Goal: Task Accomplishment & Management: Use online tool/utility

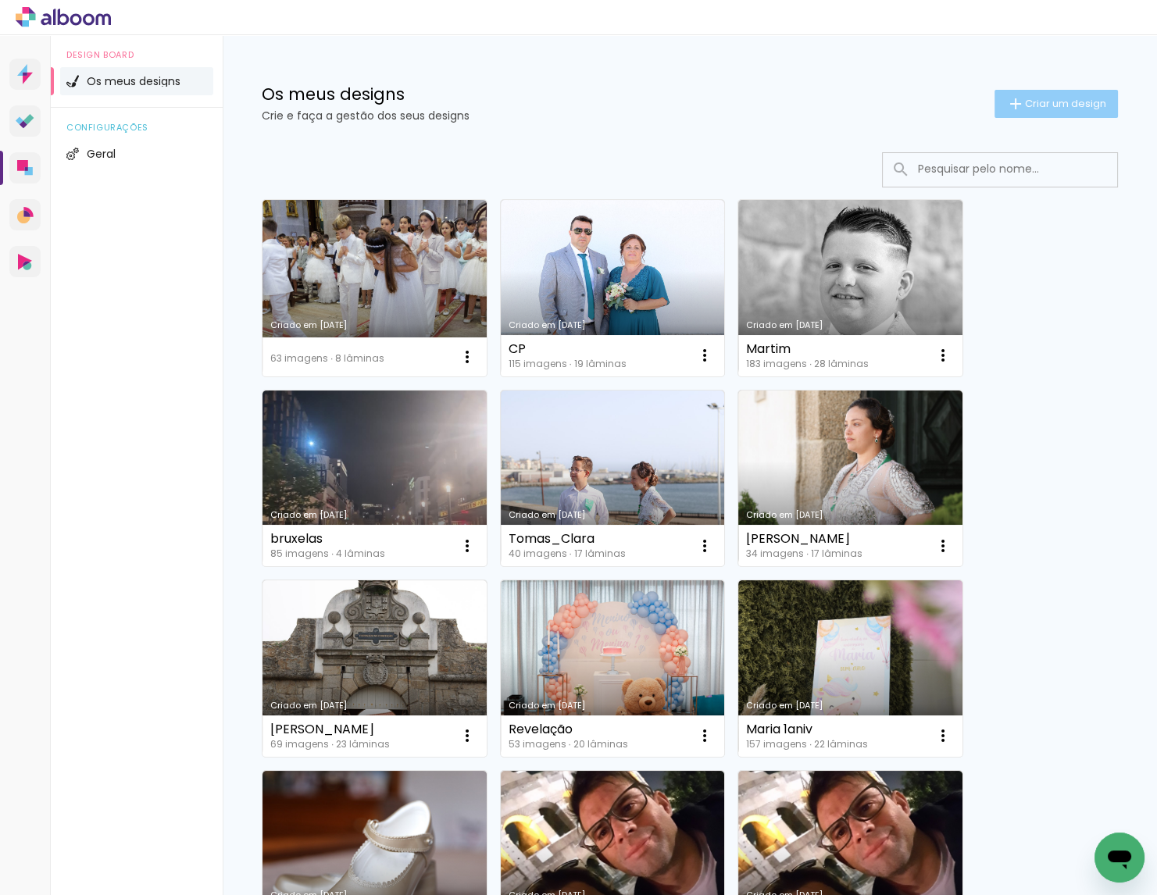
click at [1047, 98] on span "Criar um design" at bounding box center [1065, 103] width 81 height 10
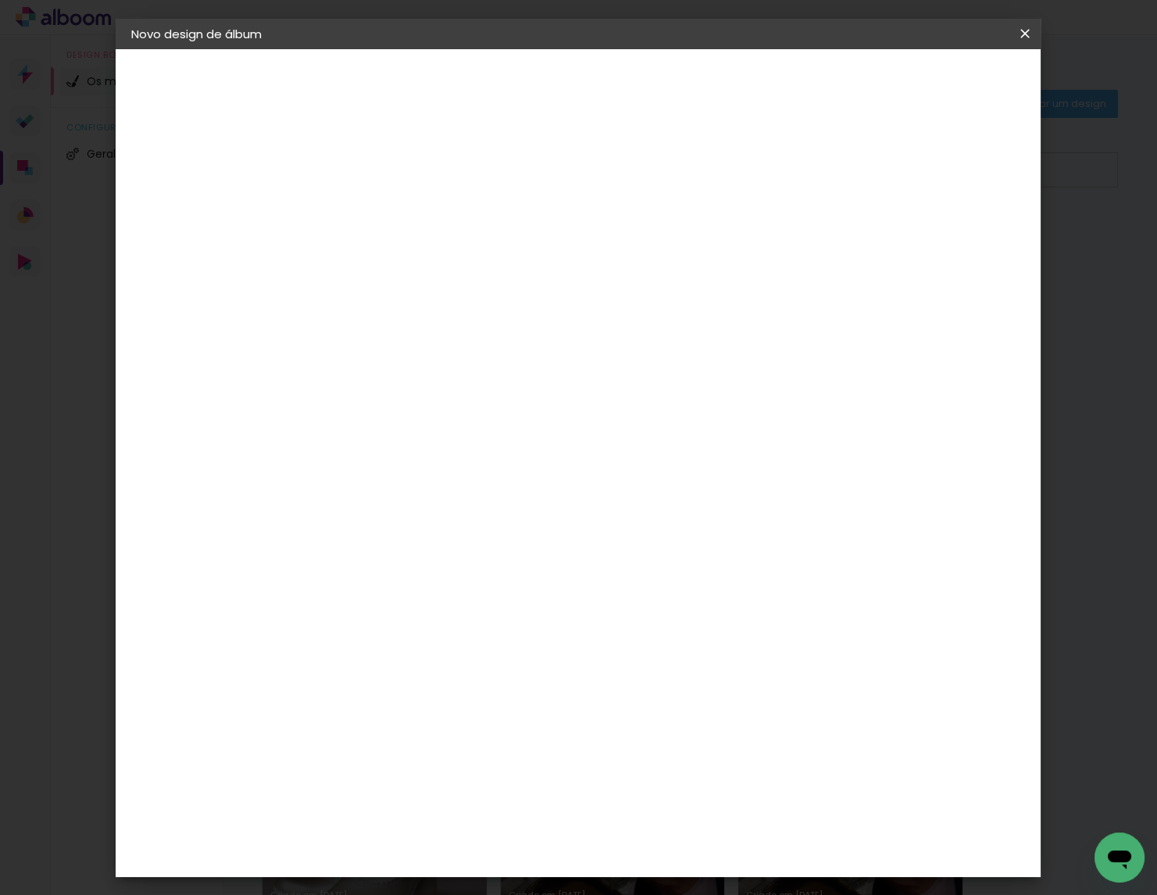
click at [387, 202] on input at bounding box center [387, 209] width 0 height 24
type input "[PERSON_NAME]"
type paper-input "[PERSON_NAME]"
click at [0, 0] on slot "Avançar" at bounding box center [0, 0] width 0 height 0
click at [616, 240] on paper-item "Tamanho Livre" at bounding box center [557, 240] width 118 height 41
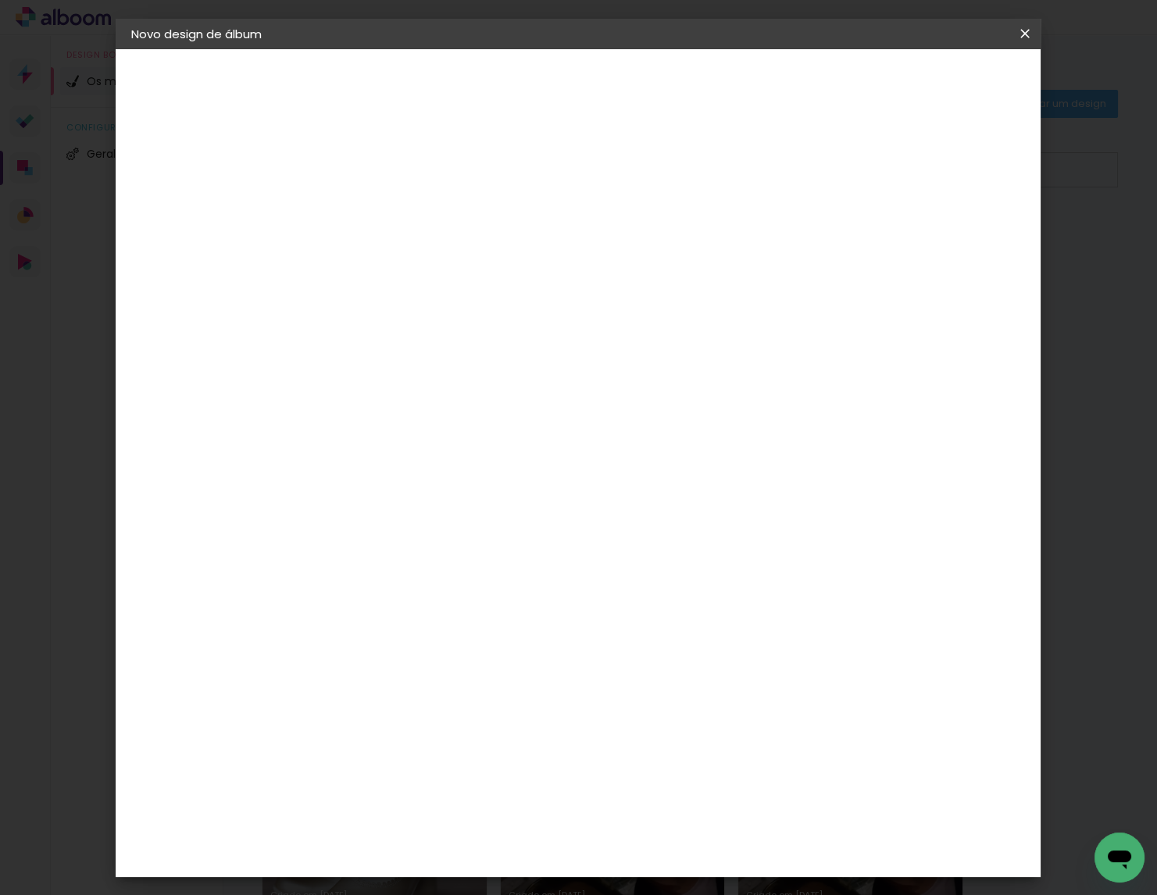
click at [0, 0] on slot "Avançar" at bounding box center [0, 0] width 0 height 0
click at [359, 417] on div "cm" at bounding box center [367, 423] width 19 height 23
type input "3"
type input "25"
type paper-input "25"
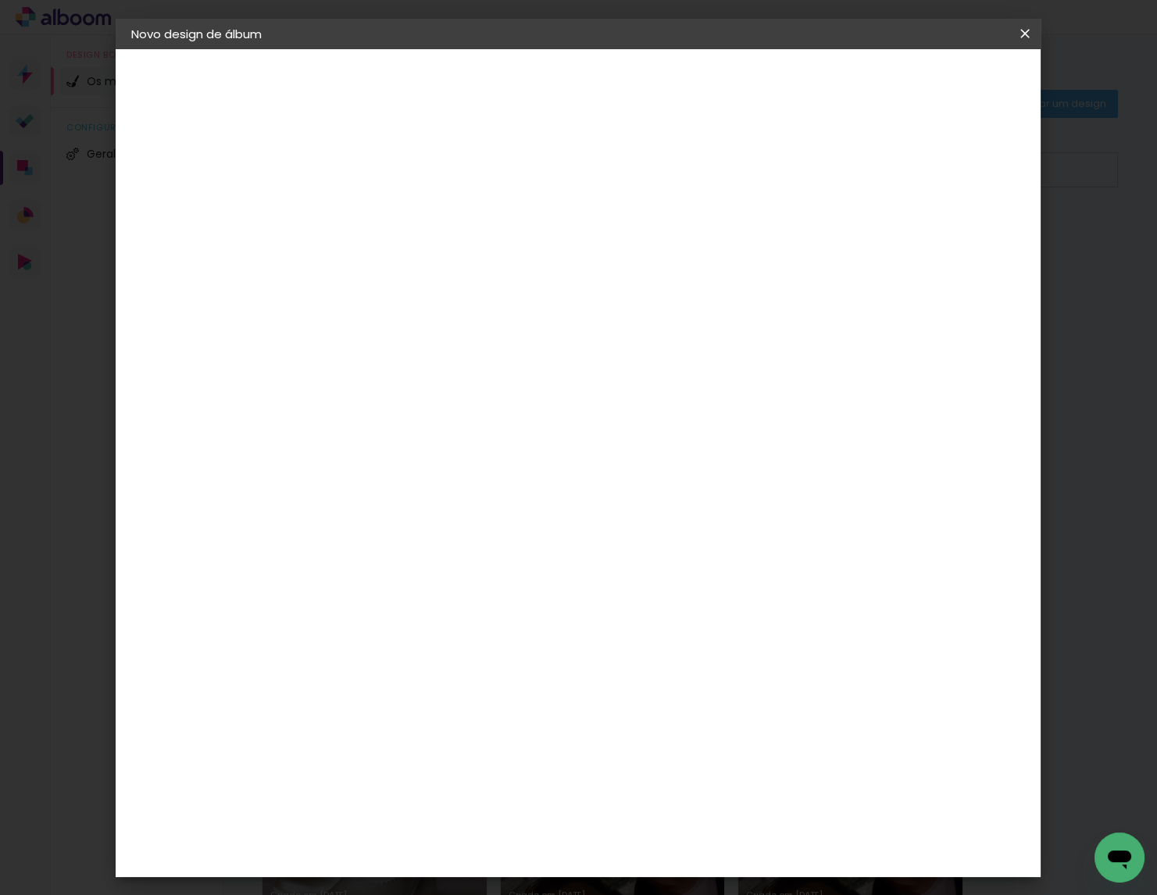
click at [680, 566] on input "60" at bounding box center [670, 566] width 41 height 23
type input "50"
type paper-input "50"
click at [939, 80] on span "Iniciar design" at bounding box center [903, 82] width 71 height 11
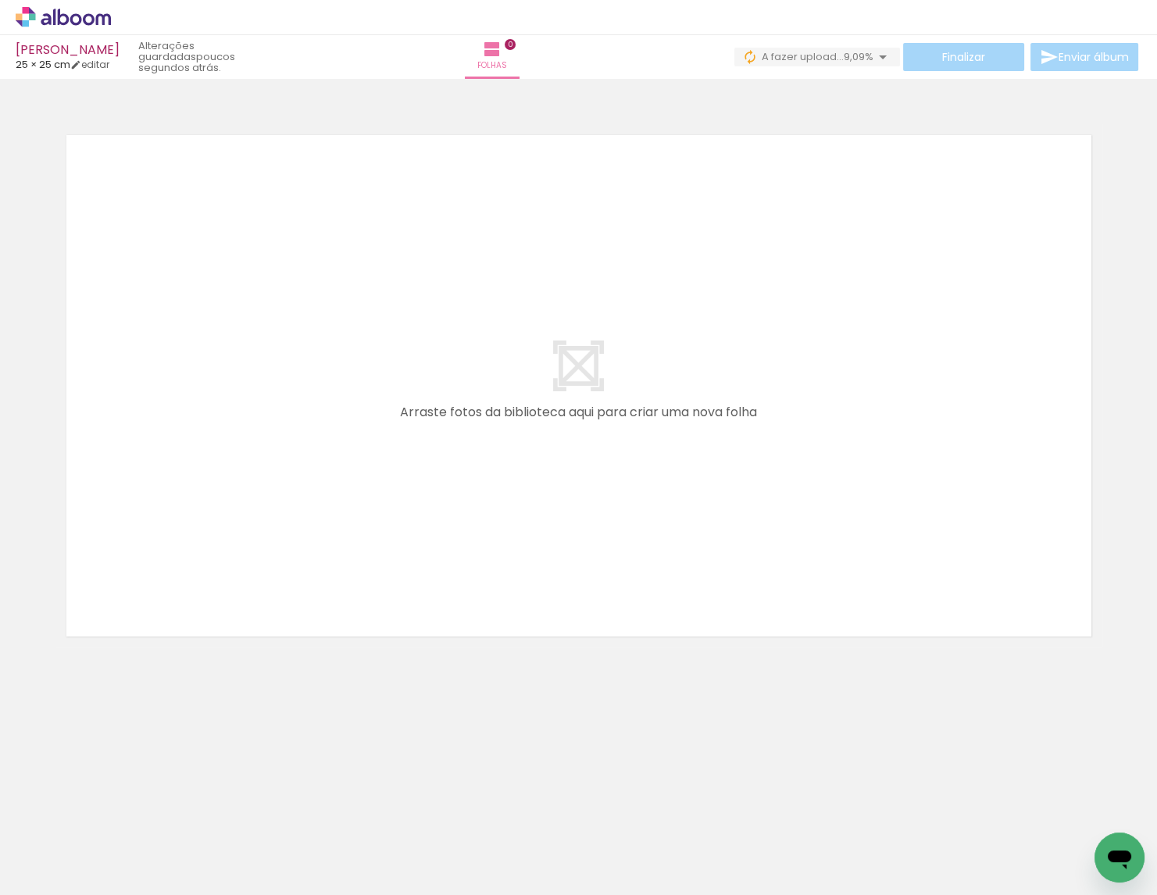
scroll to position [0, 2145]
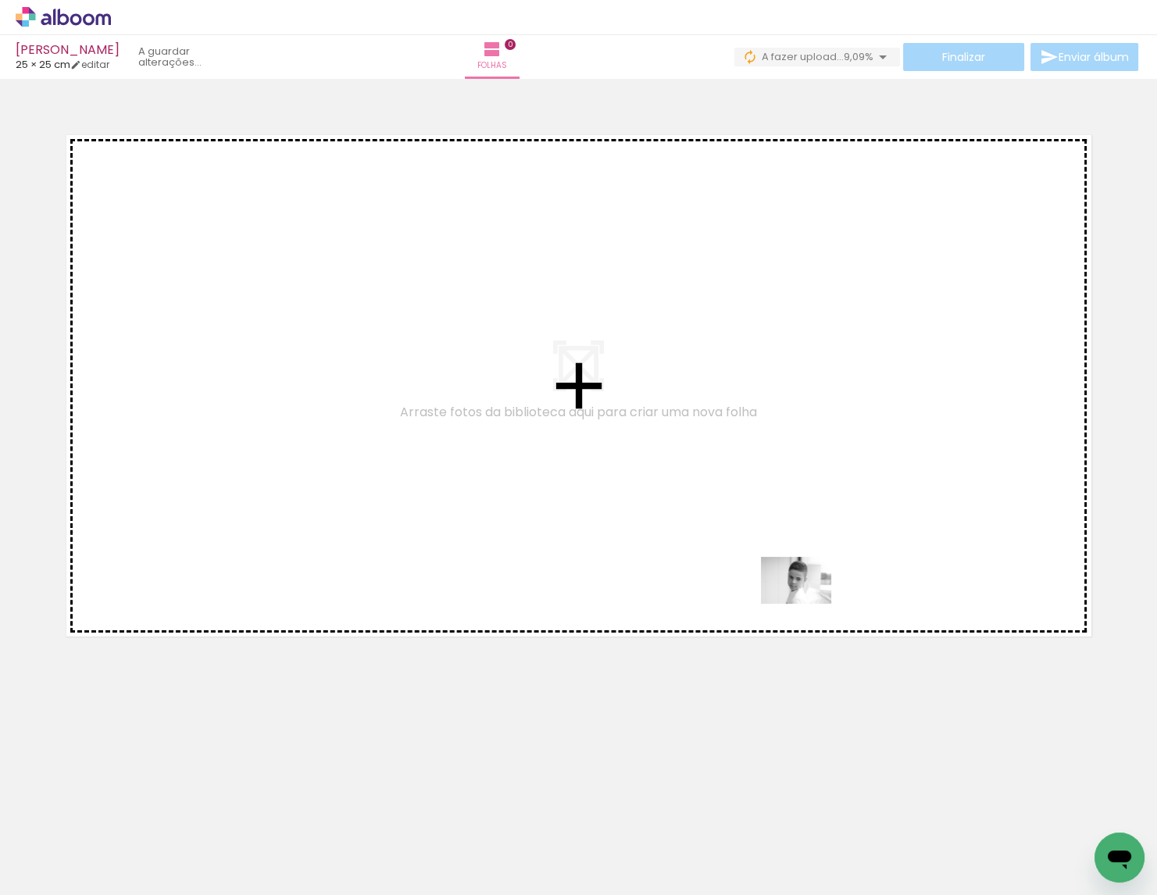
drag, startPoint x: 817, startPoint y: 697, endPoint x: 808, endPoint y: 604, distance: 93.4
click at [808, 604] on quentale-workspace at bounding box center [578, 447] width 1157 height 895
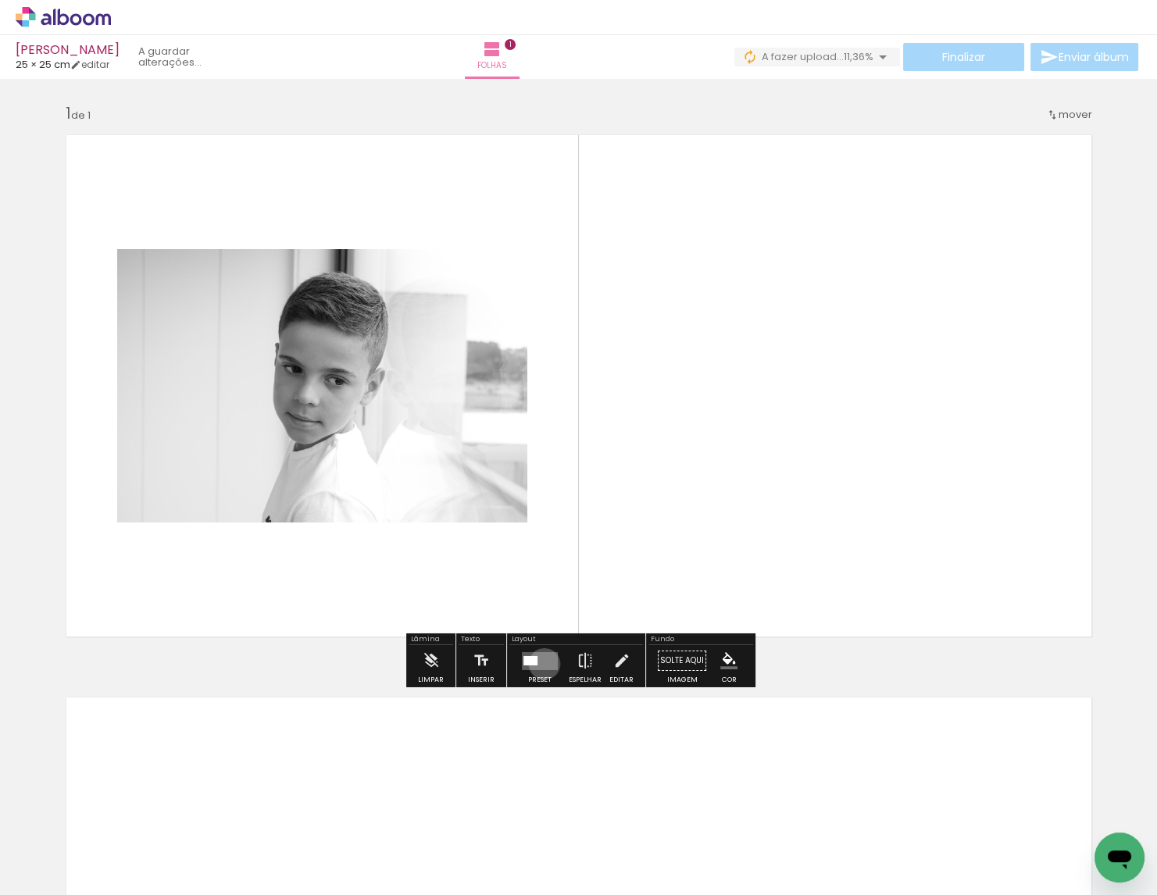
click at [540, 664] on quentale-layouter at bounding box center [540, 660] width 36 height 18
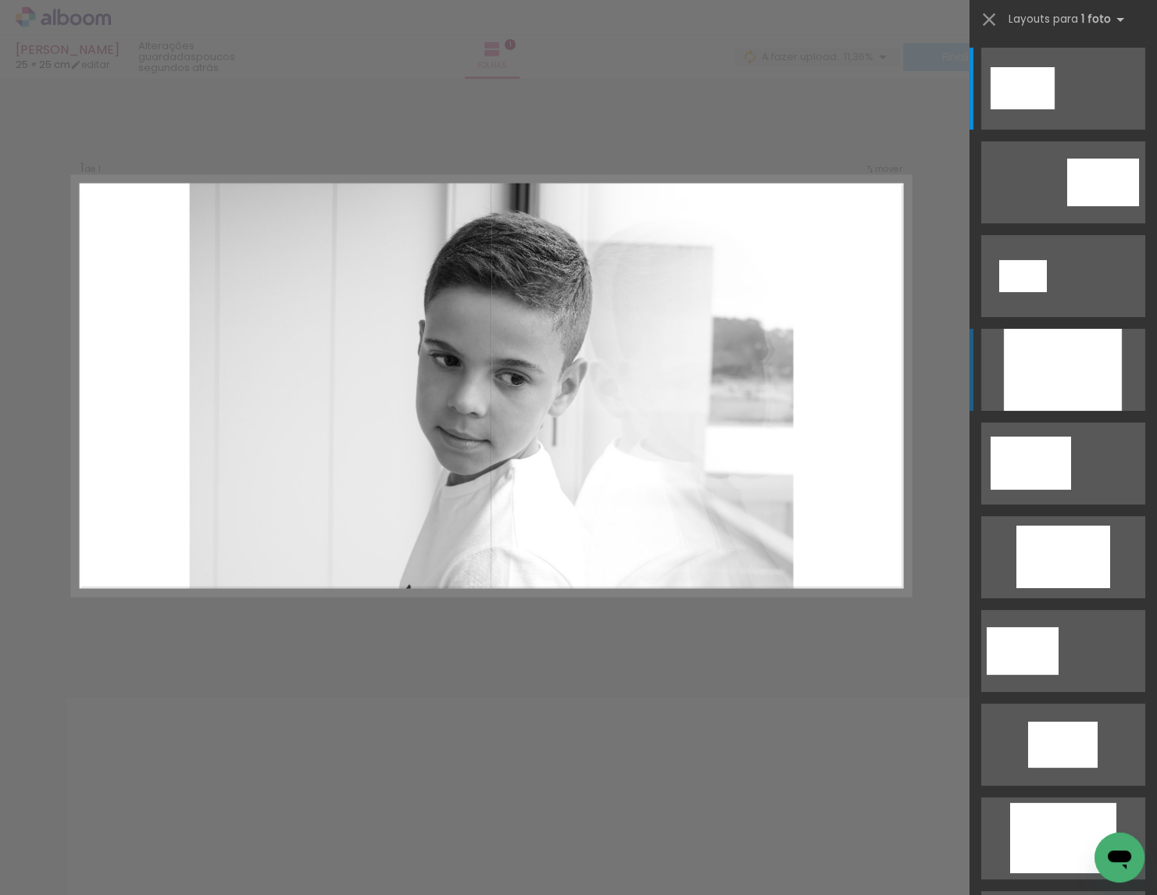
click at [1100, 387] on div at bounding box center [1063, 370] width 118 height 82
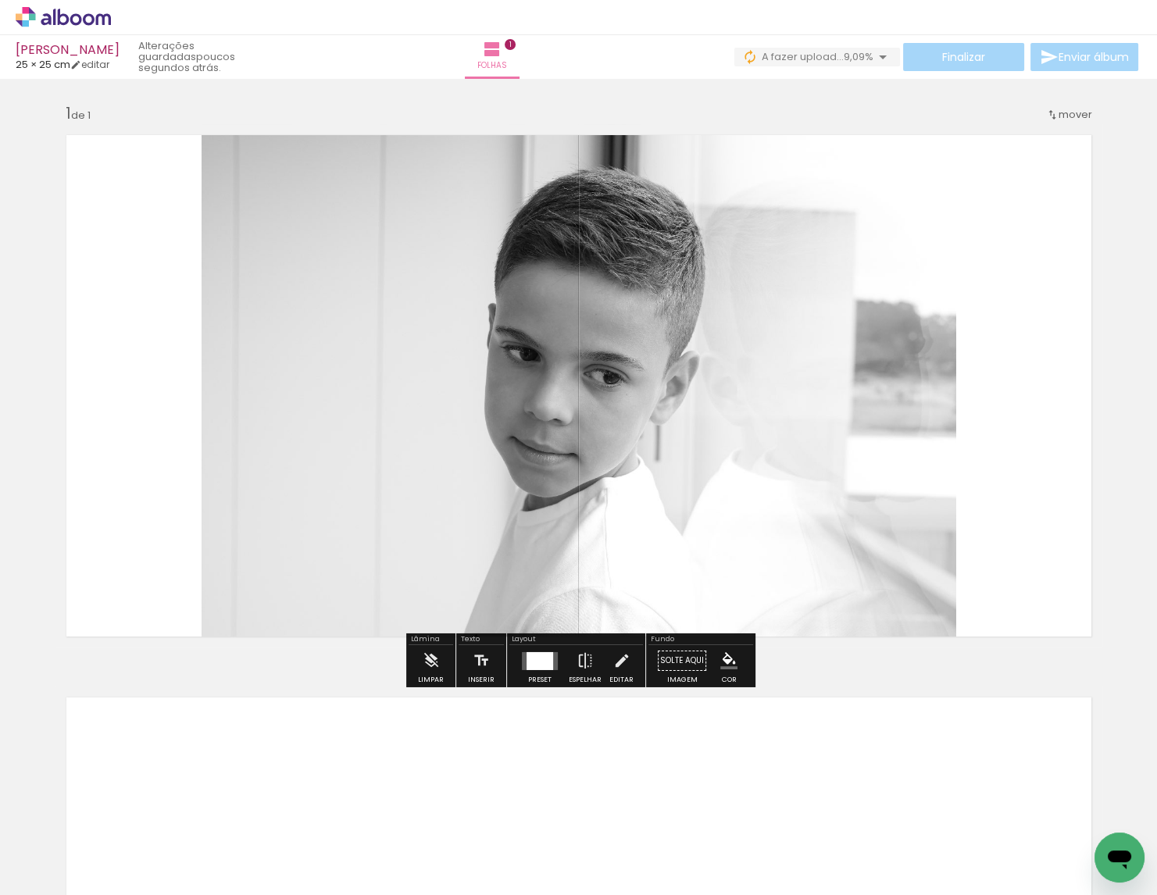
click at [623, 661] on iron-icon at bounding box center [621, 660] width 17 height 31
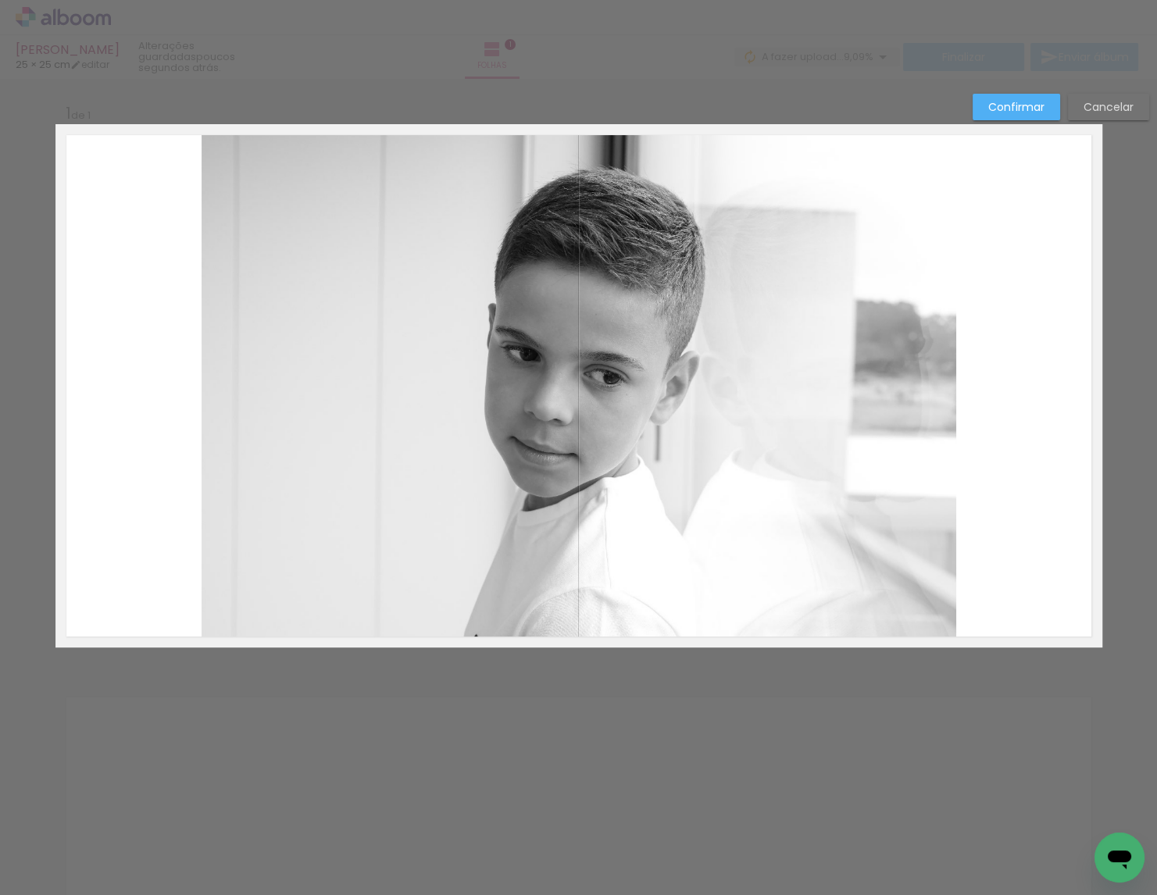
click at [641, 594] on quentale-photo at bounding box center [579, 385] width 755 height 523
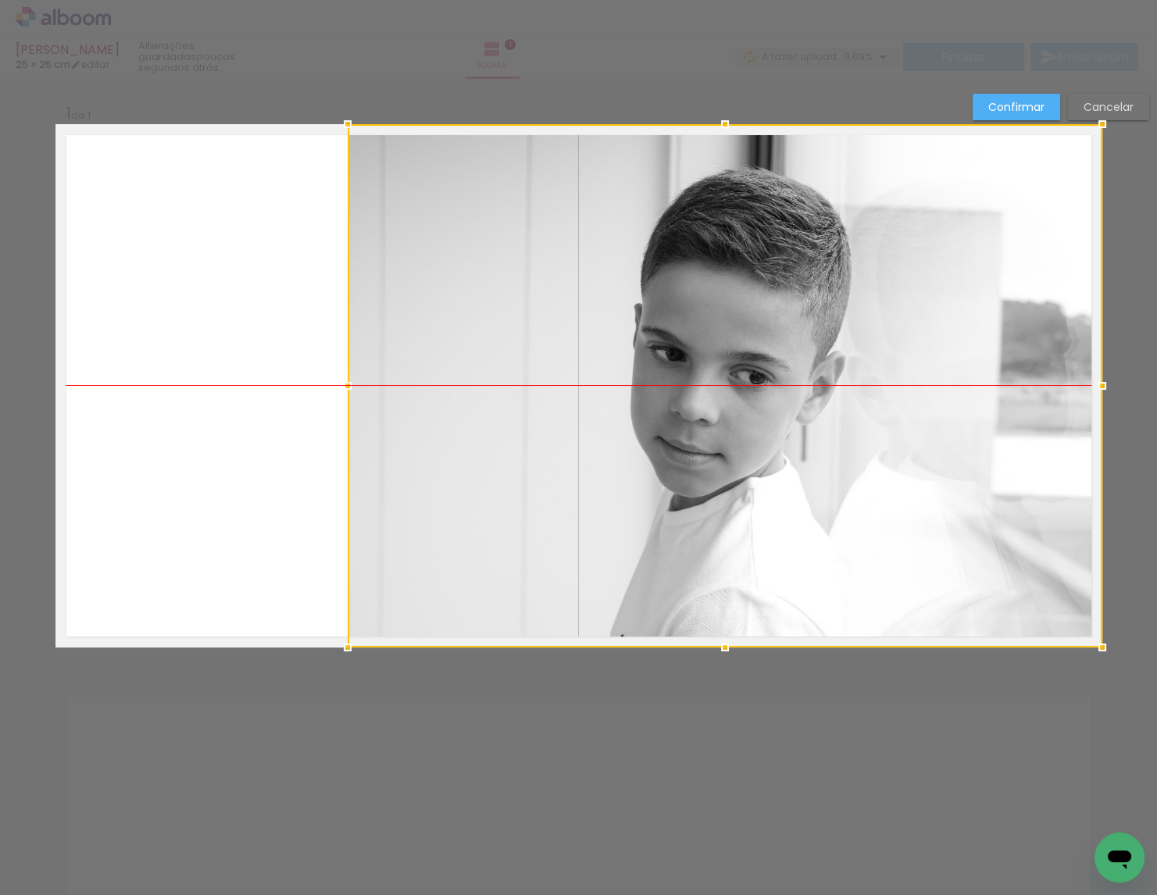
drag, startPoint x: 648, startPoint y: 580, endPoint x: 916, endPoint y: 579, distance: 267.9
click at [916, 579] on div at bounding box center [725, 385] width 755 height 523
click at [0, 0] on slot "Confirmar" at bounding box center [0, 0] width 0 height 0
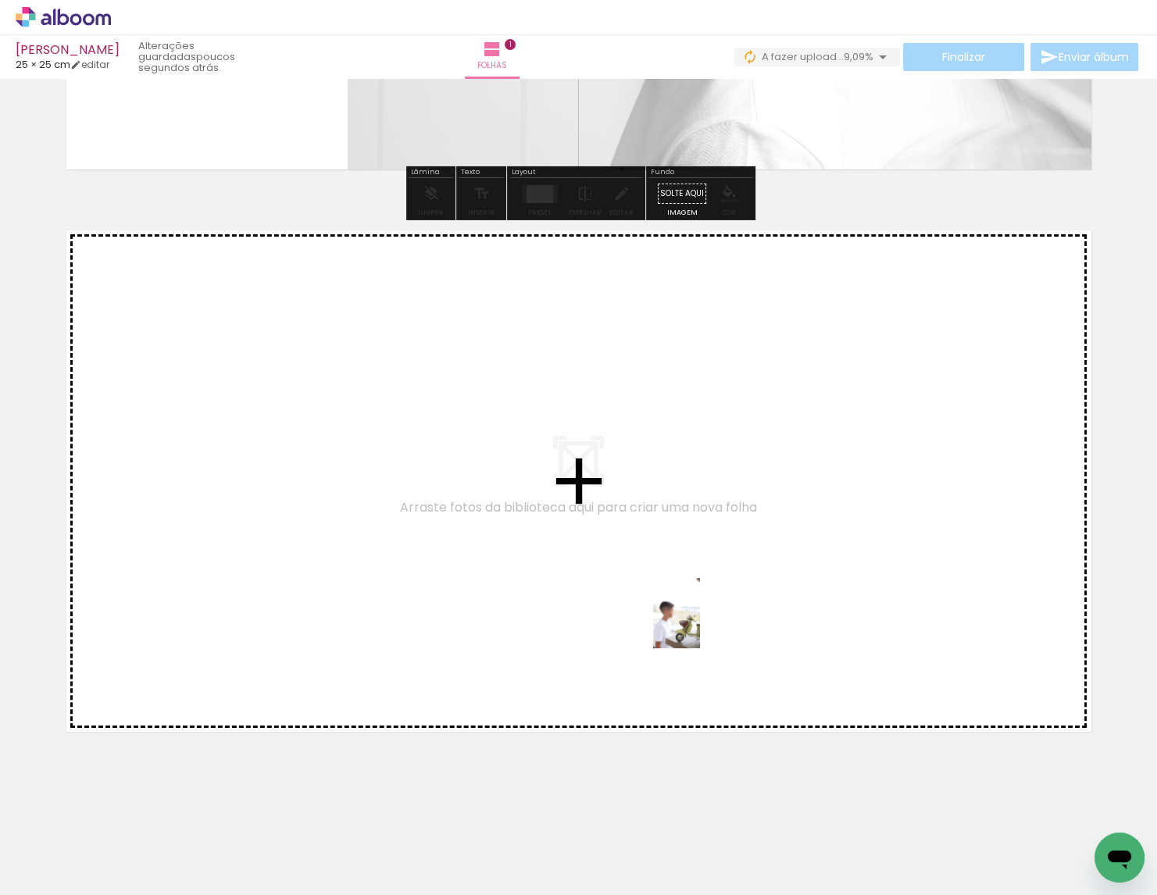
click at [700, 626] on quentale-workspace at bounding box center [578, 447] width 1157 height 895
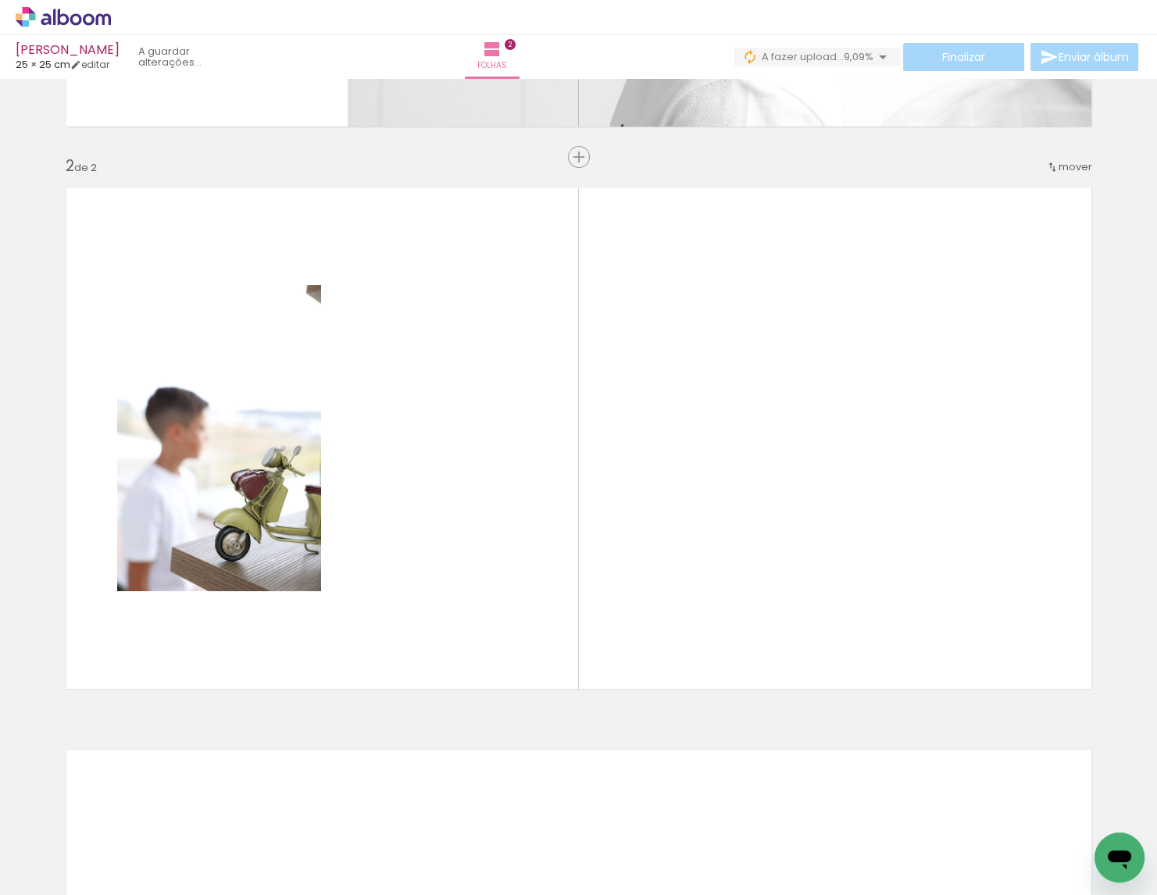
scroll to position [0, 2461]
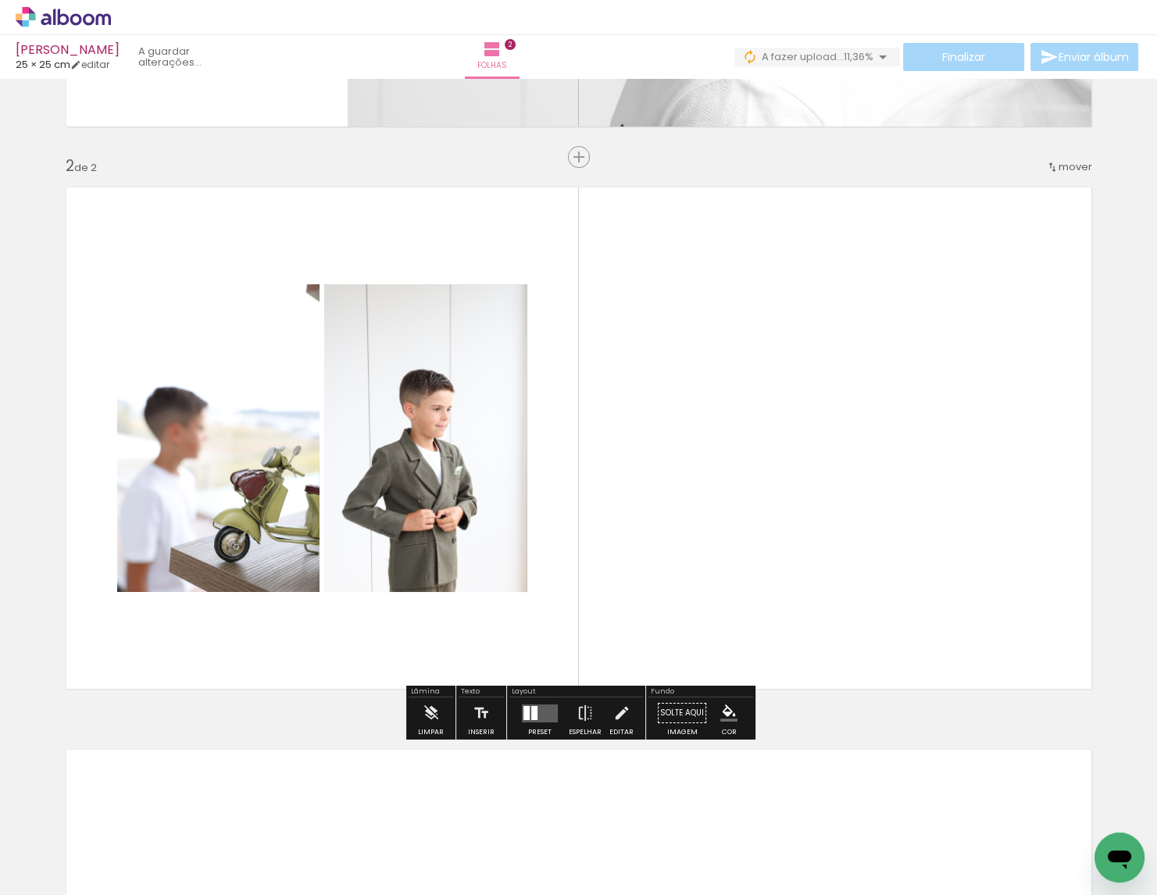
drag, startPoint x: 588, startPoint y: 844, endPoint x: 530, endPoint y: 556, distance: 293.2
click at [530, 556] on quentale-workspace at bounding box center [578, 447] width 1157 height 895
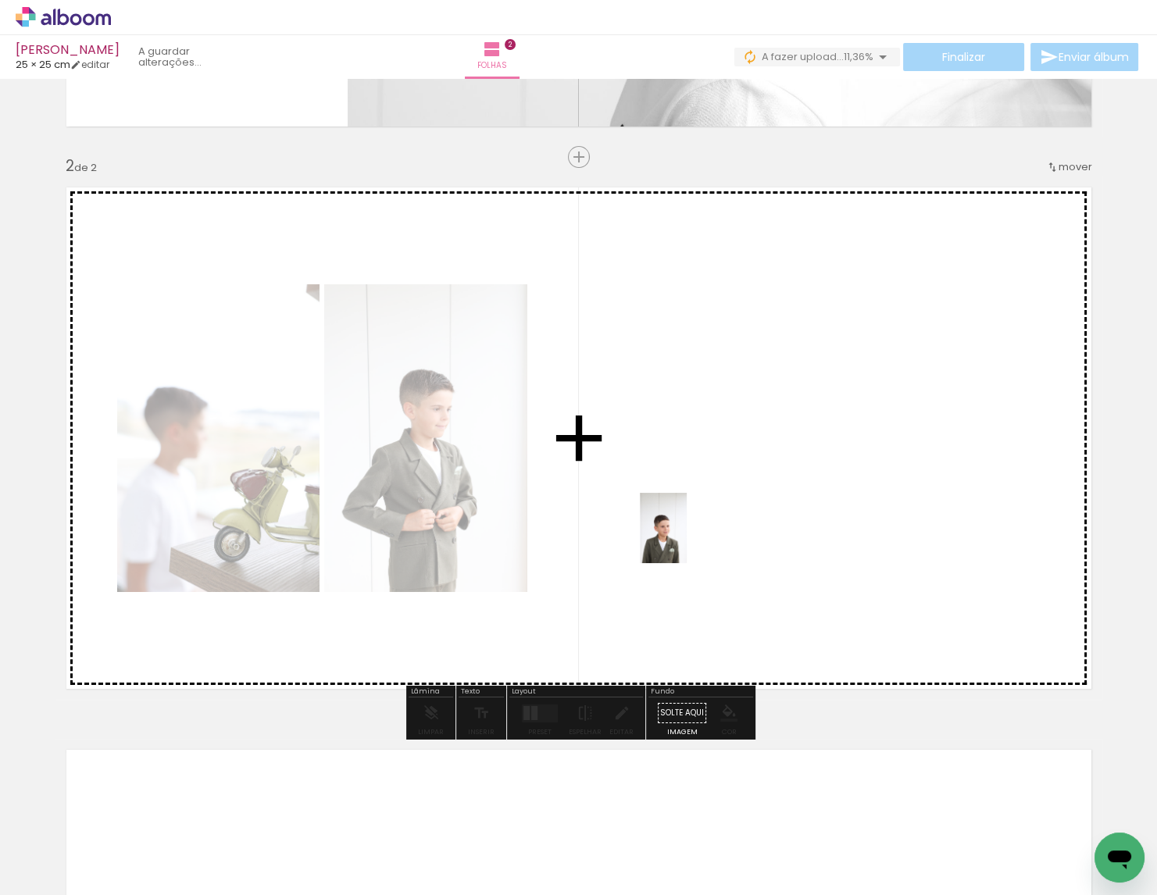
drag, startPoint x: 680, startPoint y: 830, endPoint x: 686, endPoint y: 540, distance: 289.9
click at [686, 540] on quentale-workspace at bounding box center [578, 447] width 1157 height 895
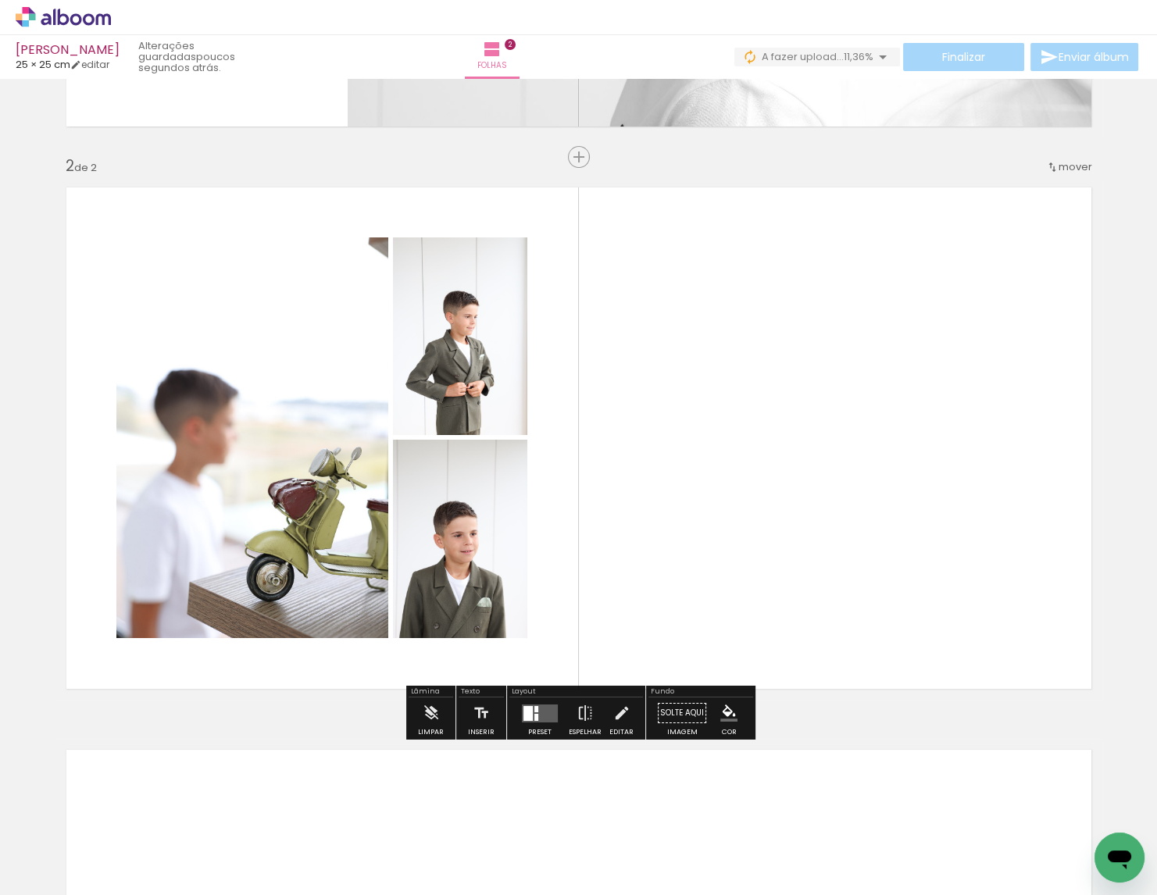
scroll to position [0, 2591]
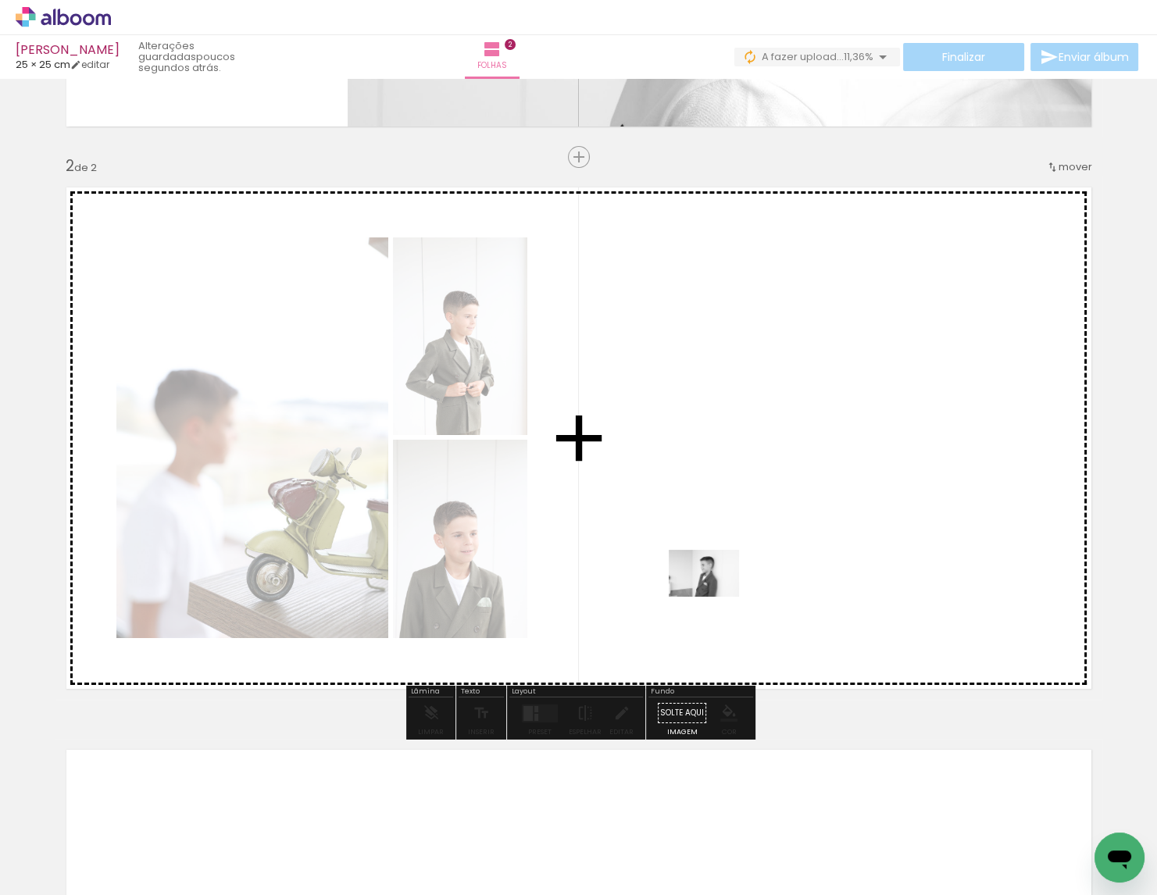
click at [713, 600] on quentale-workspace at bounding box center [578, 447] width 1157 height 895
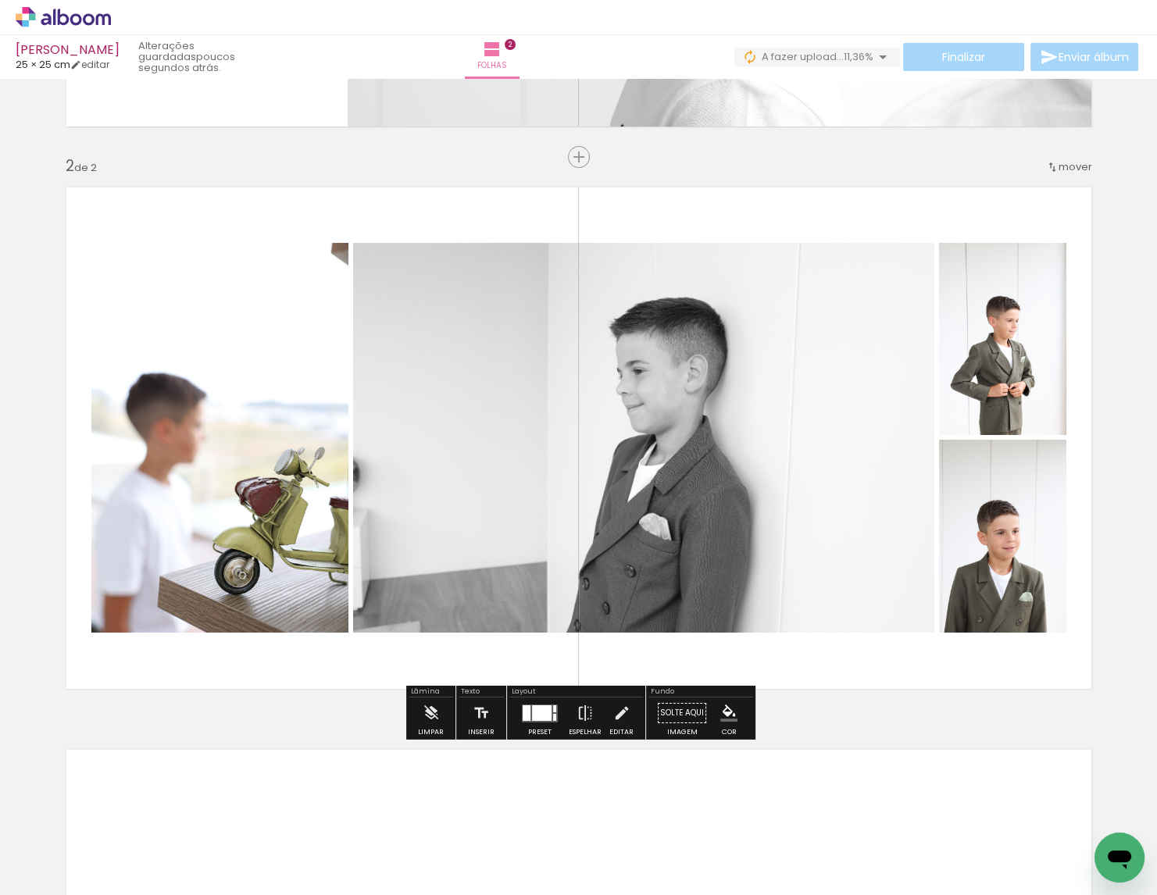
click at [532, 712] on div at bounding box center [542, 713] width 20 height 16
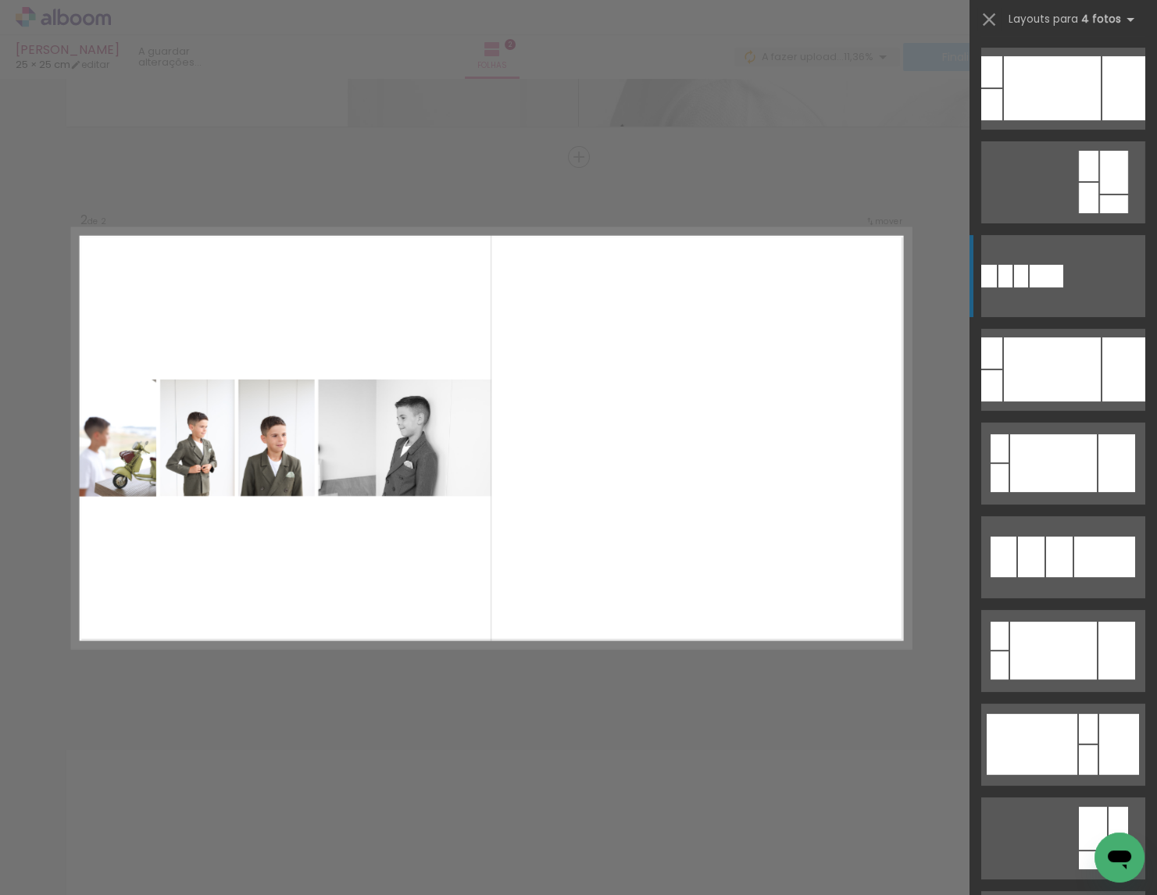
scroll to position [172, 0]
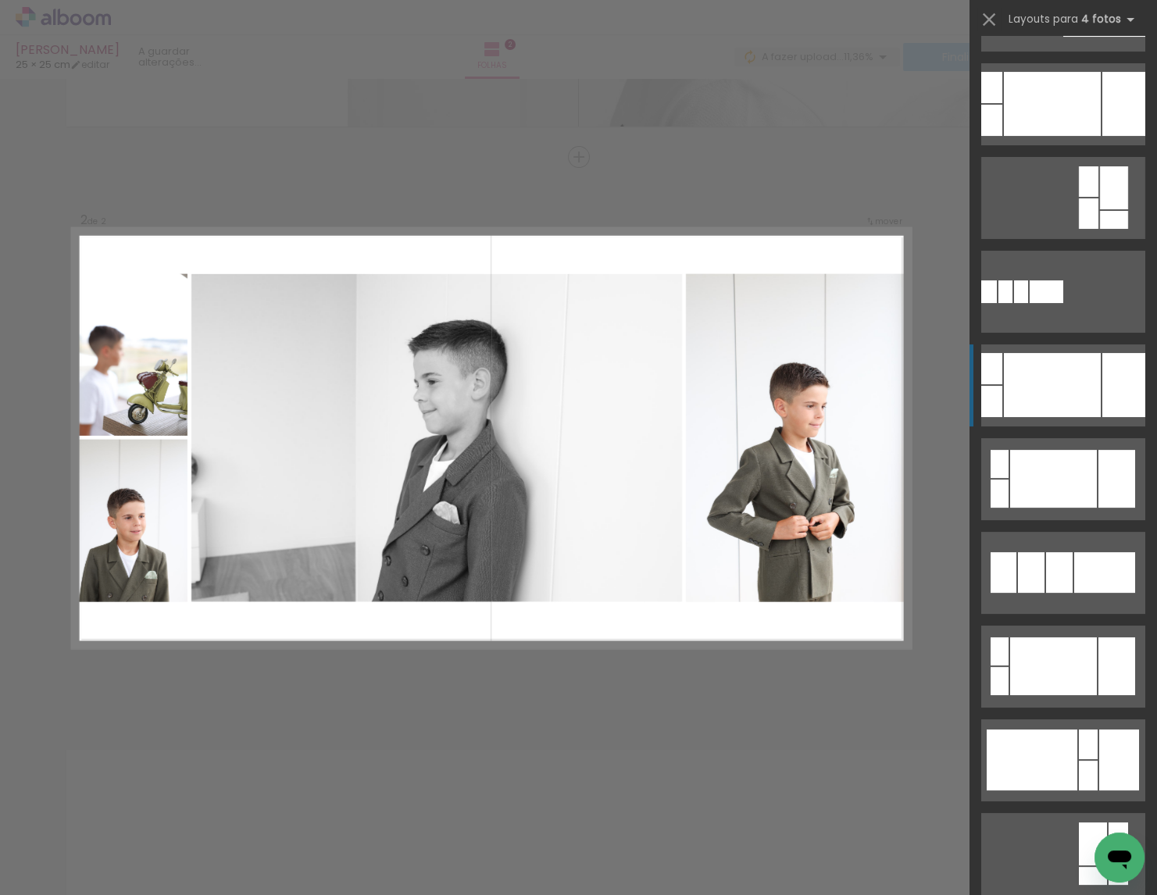
click at [1036, 423] on quentale-layouter at bounding box center [1063, 385] width 164 height 82
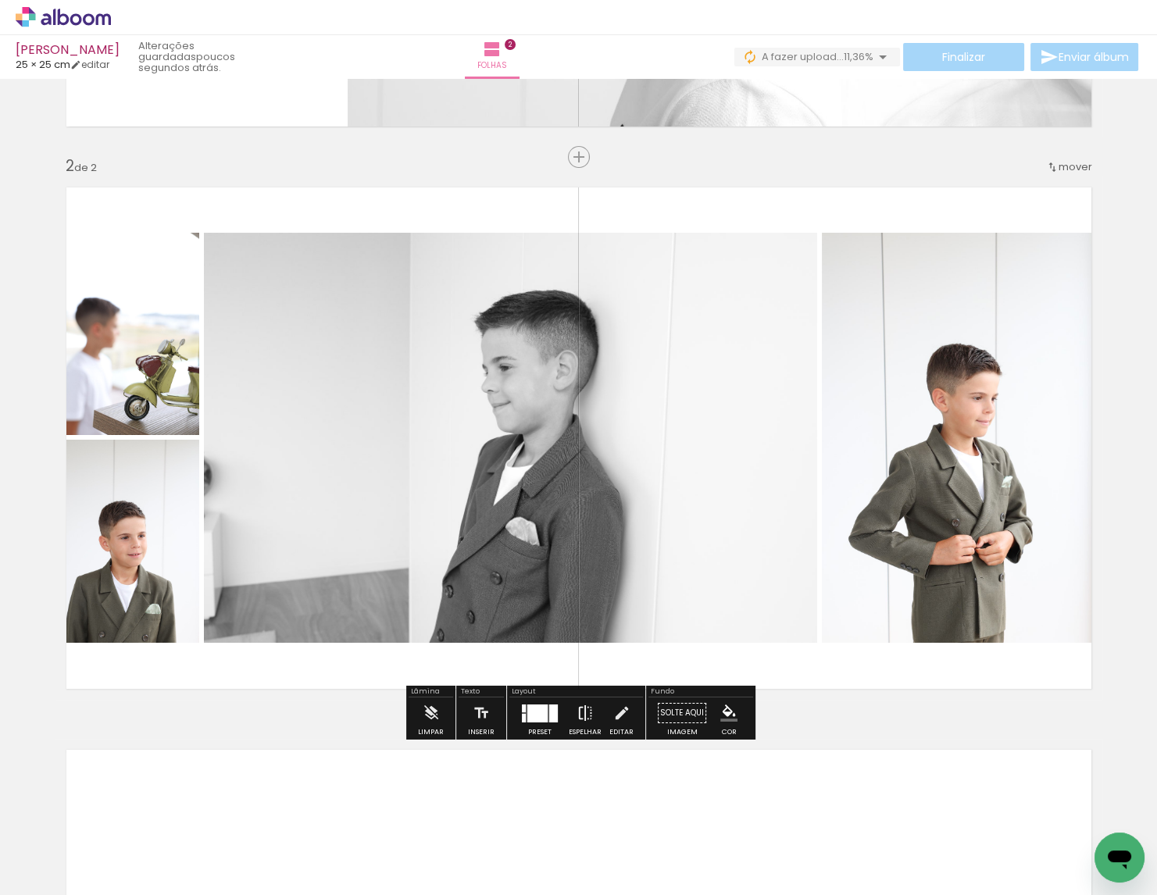
click at [578, 712] on iron-icon at bounding box center [584, 713] width 17 height 31
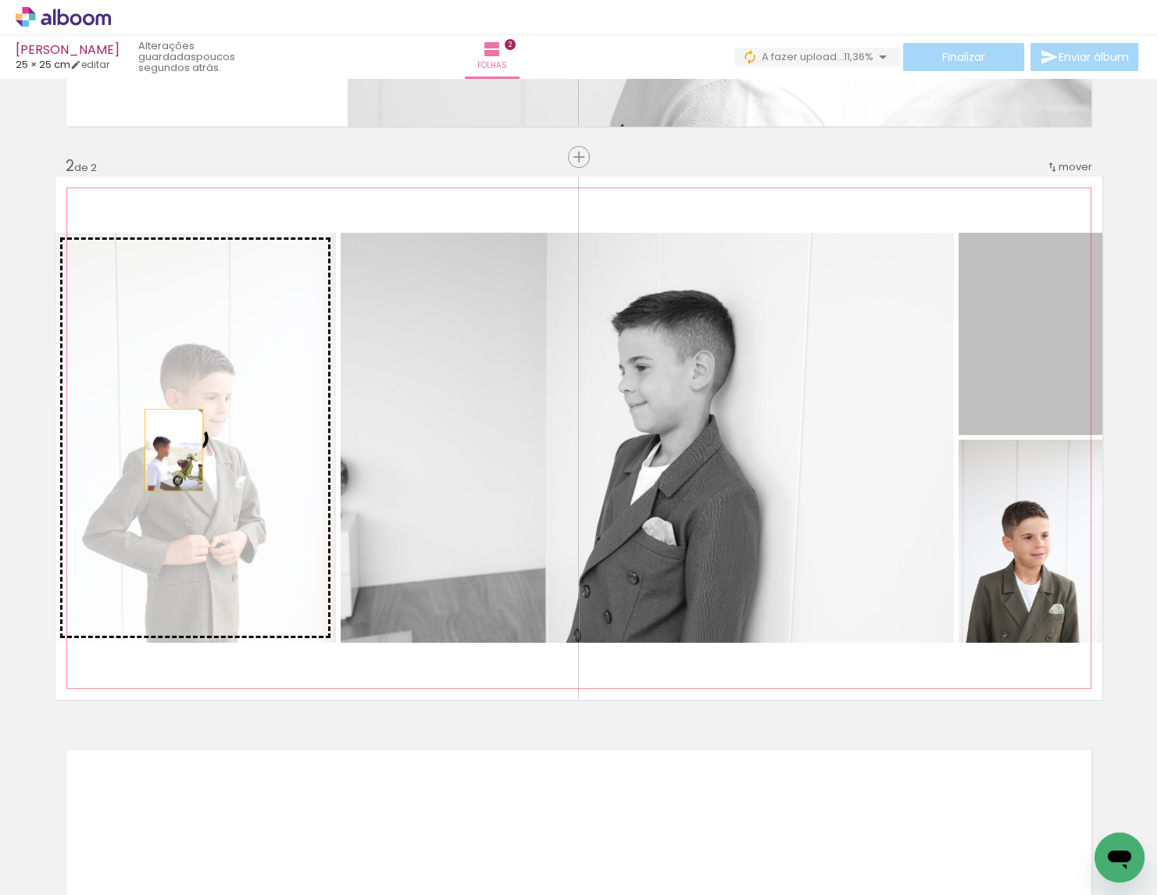
drag, startPoint x: 1017, startPoint y: 369, endPoint x: 173, endPoint y: 451, distance: 847.5
click at [0, 0] on slot at bounding box center [0, 0] width 0 height 0
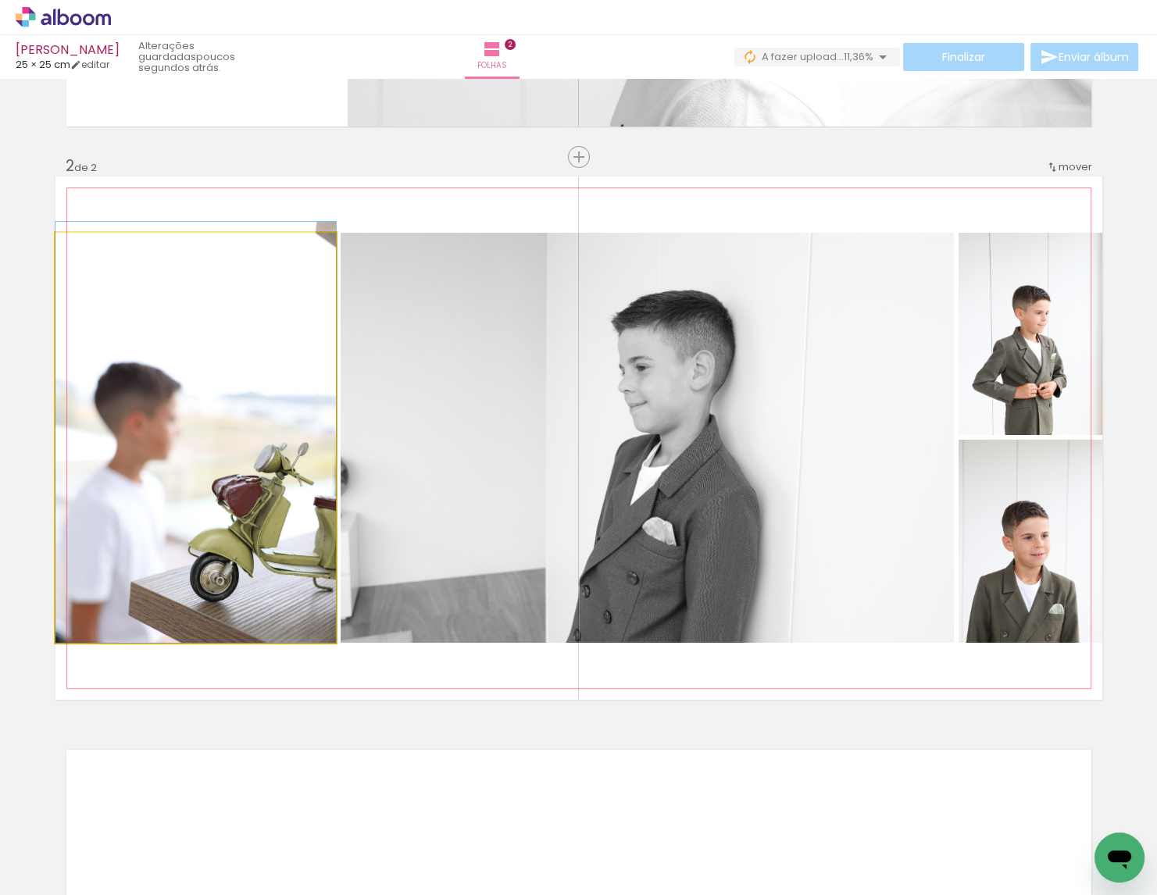
drag, startPoint x: 190, startPoint y: 475, endPoint x: 182, endPoint y: 453, distance: 23.2
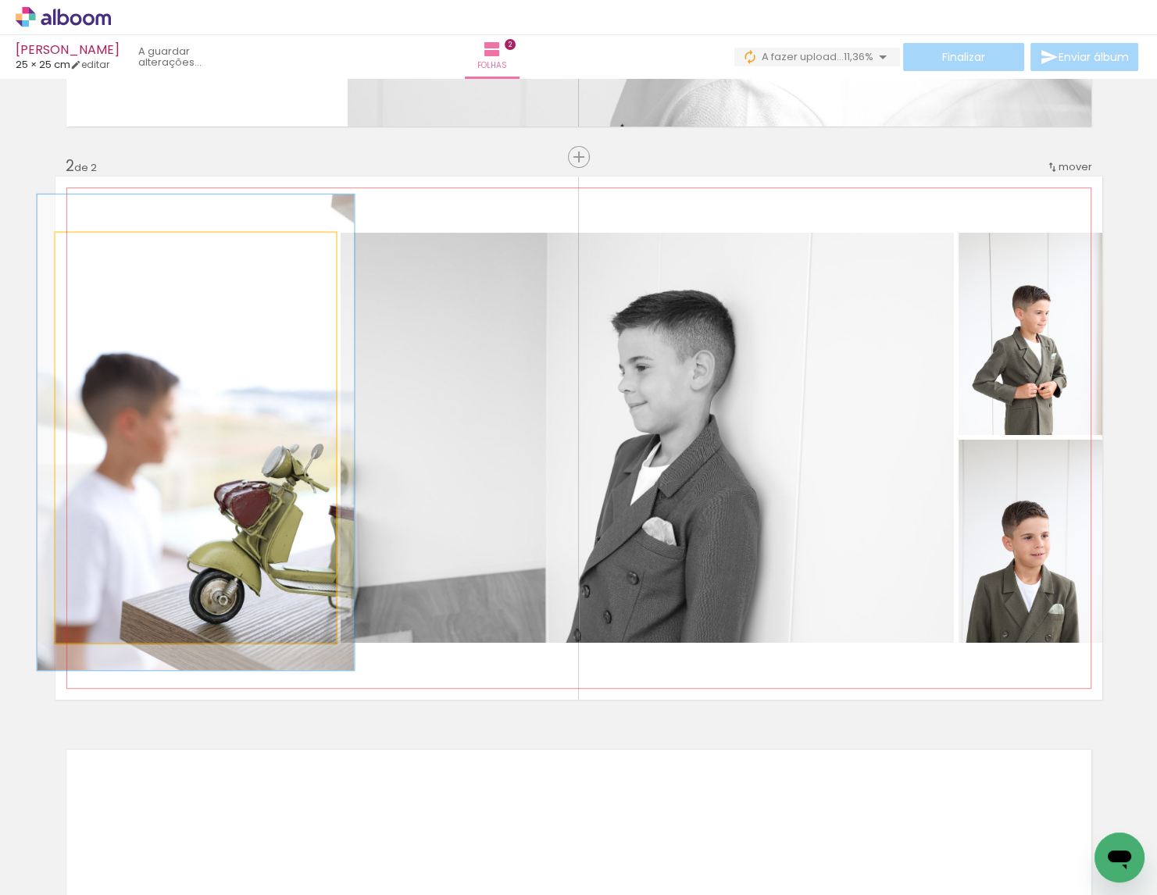
type paper-slider "116"
drag, startPoint x: 98, startPoint y: 248, endPoint x: 162, endPoint y: 319, distance: 95.7
click at [107, 249] on div at bounding box center [99, 249] width 25 height 25
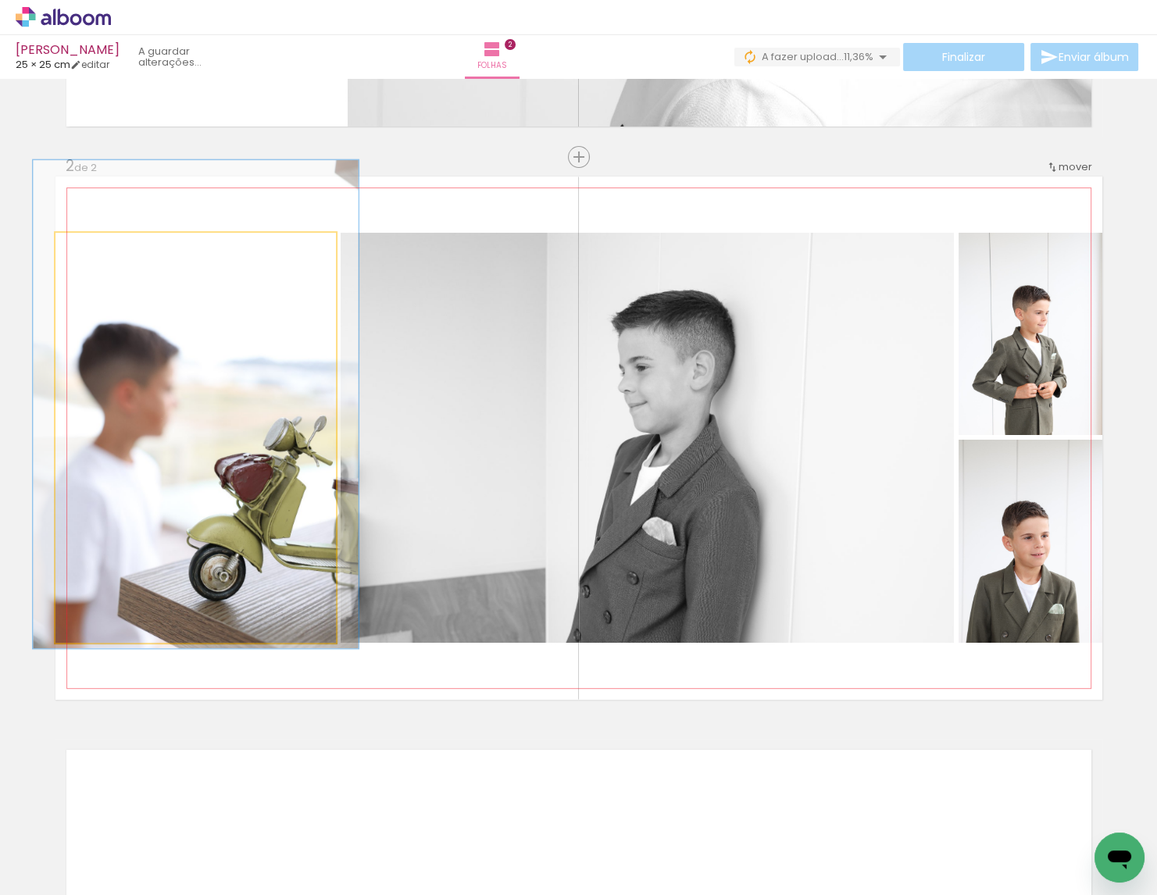
drag, startPoint x: 179, startPoint y: 333, endPoint x: 173, endPoint y: 305, distance: 27.9
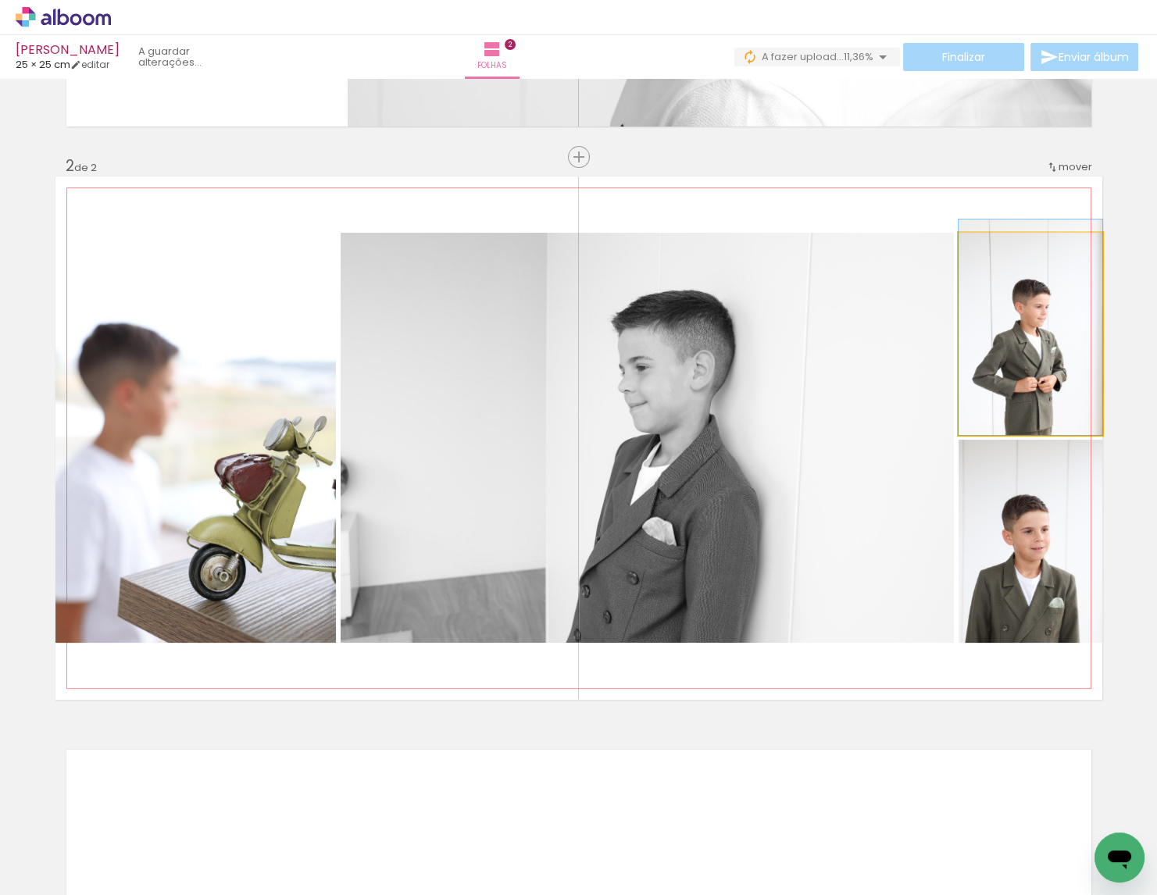
drag, startPoint x: 1034, startPoint y: 359, endPoint x: 1031, endPoint y: 335, distance: 23.6
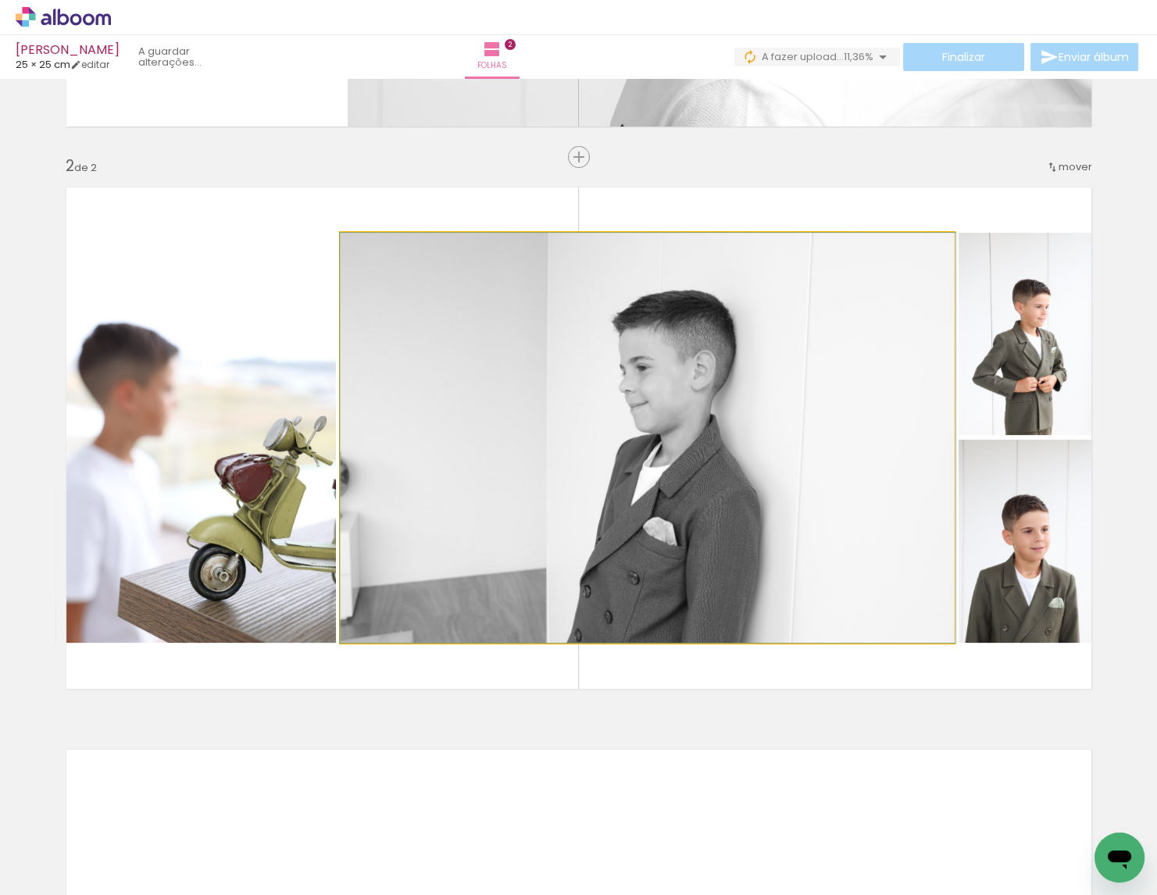
drag, startPoint x: 773, startPoint y: 434, endPoint x: 791, endPoint y: 428, distance: 19.0
click at [791, 428] on div at bounding box center [648, 438] width 616 height 410
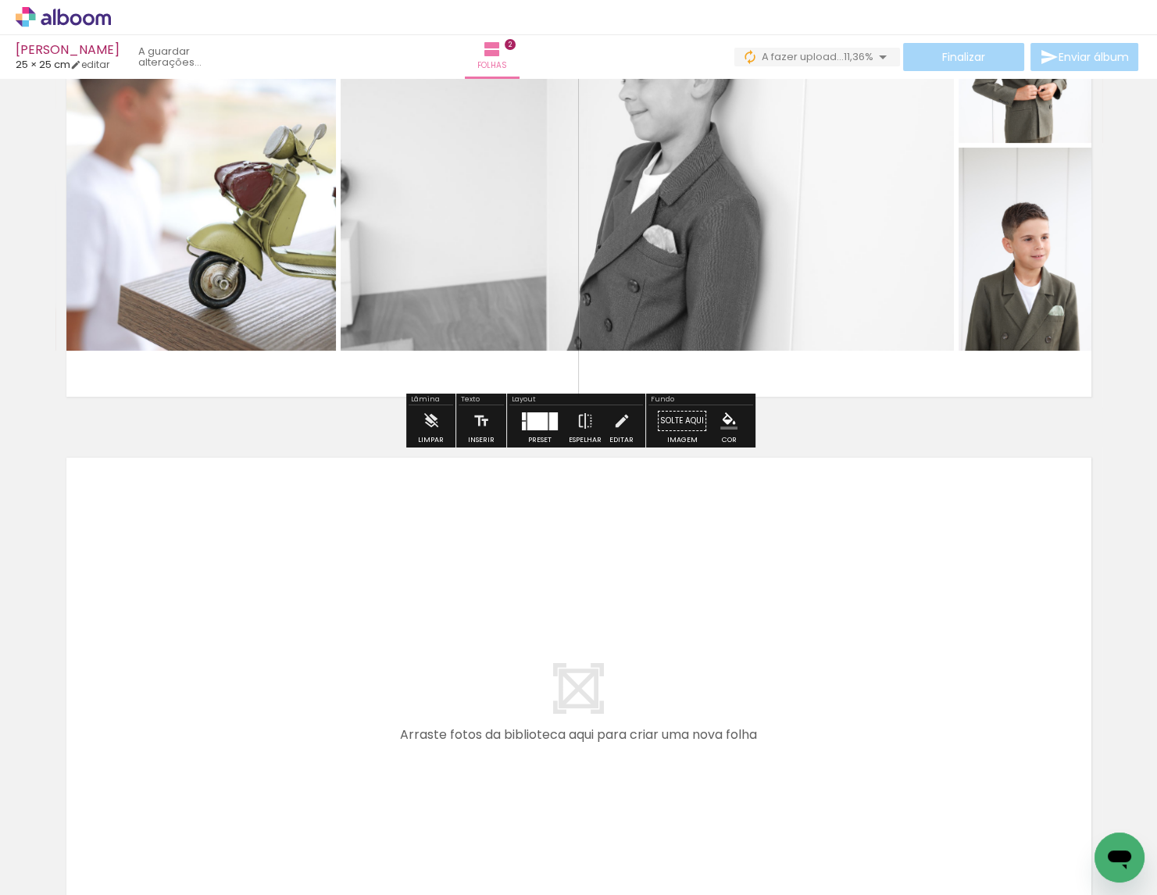
scroll to position [842, 0]
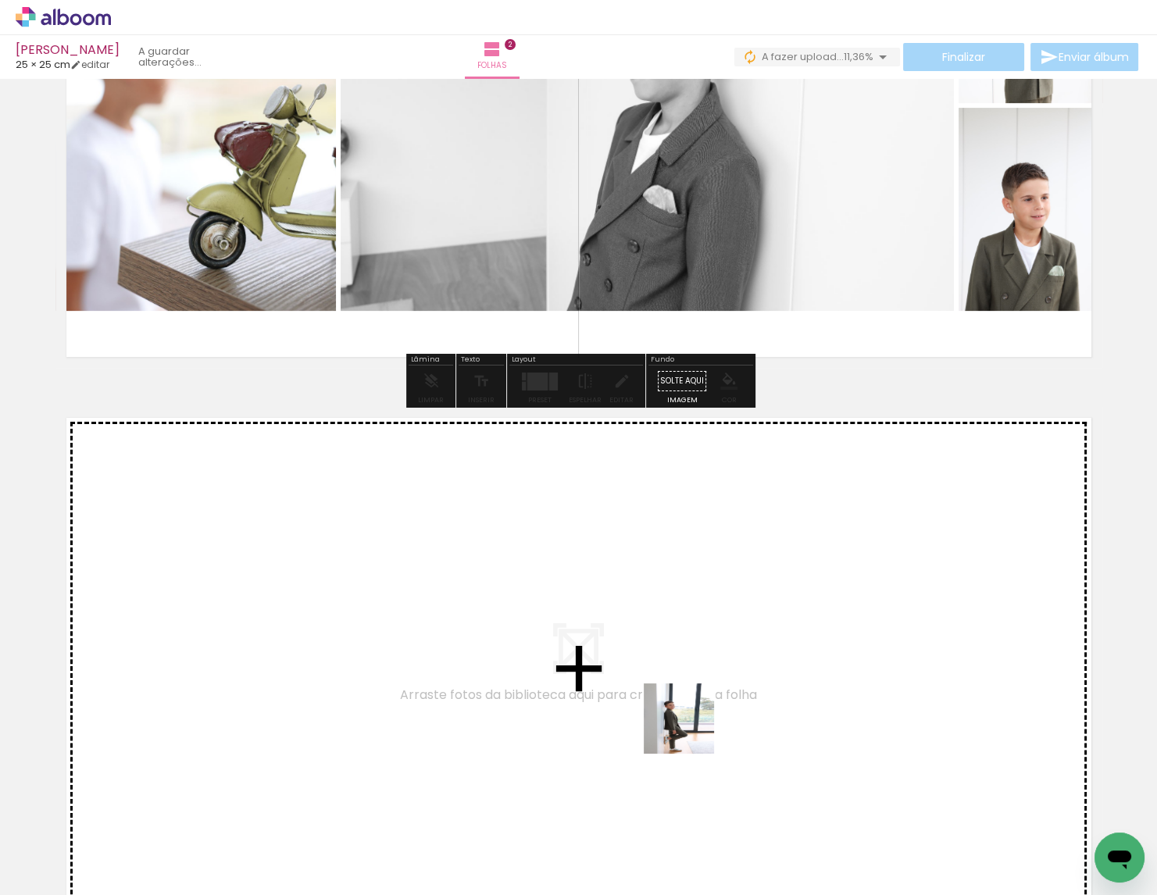
click at [690, 727] on quentale-workspace at bounding box center [578, 447] width 1157 height 895
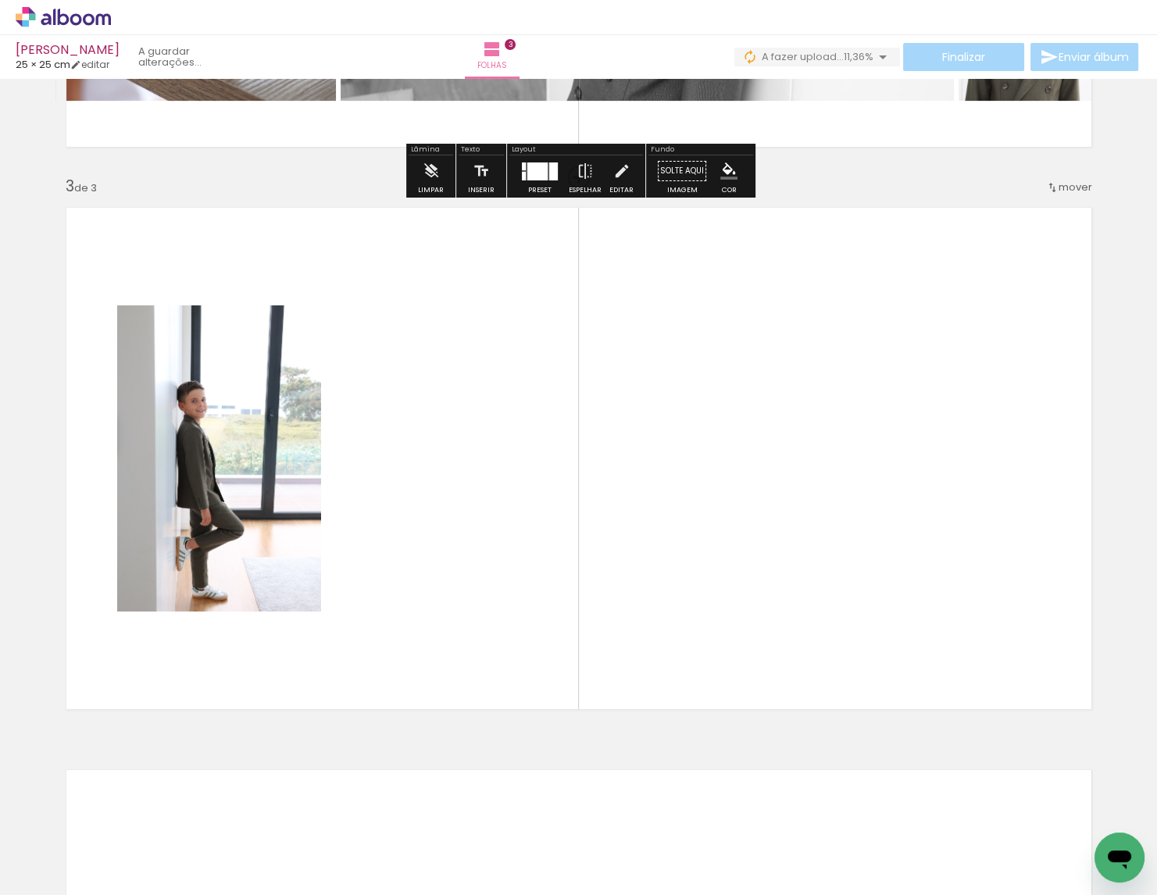
scroll to position [1073, 0]
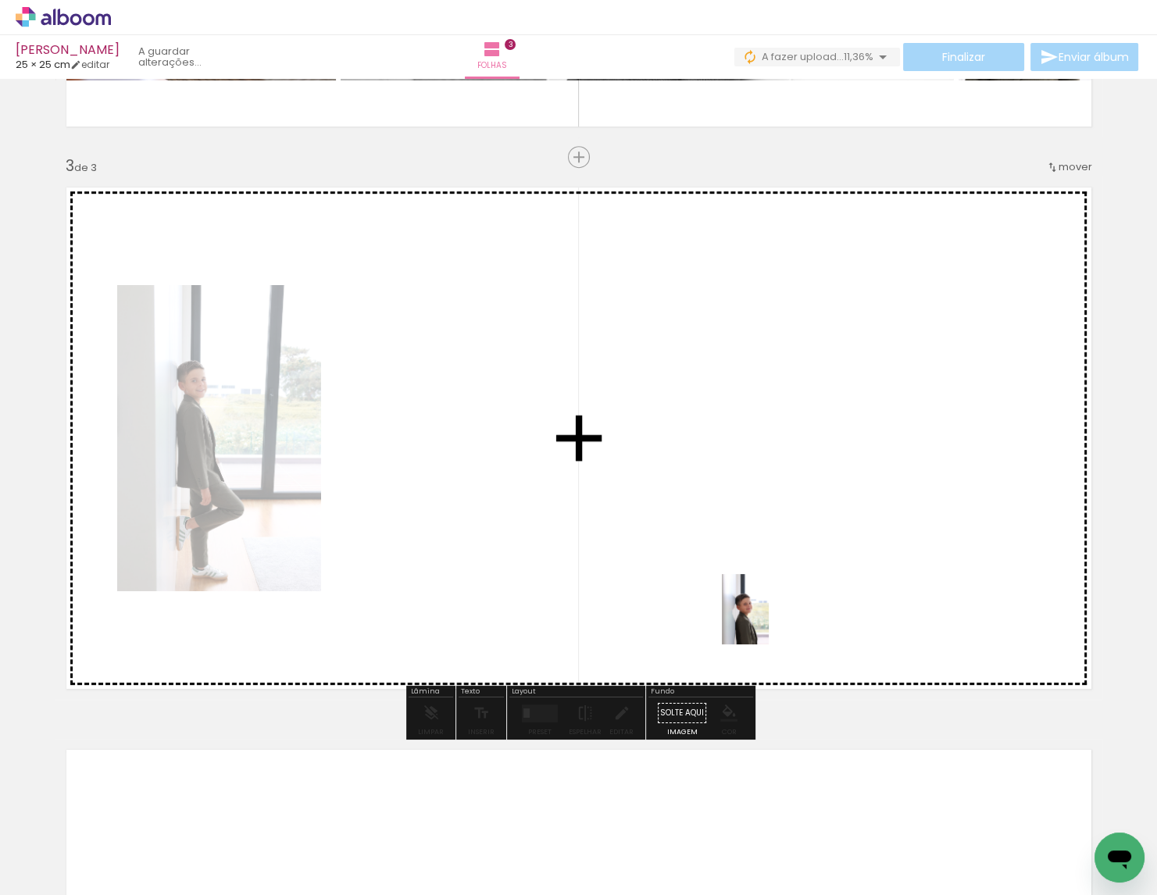
drag, startPoint x: 807, startPoint y: 836, endPoint x: 771, endPoint y: 624, distance: 214.7
click at [771, 624] on quentale-workspace at bounding box center [578, 447] width 1157 height 895
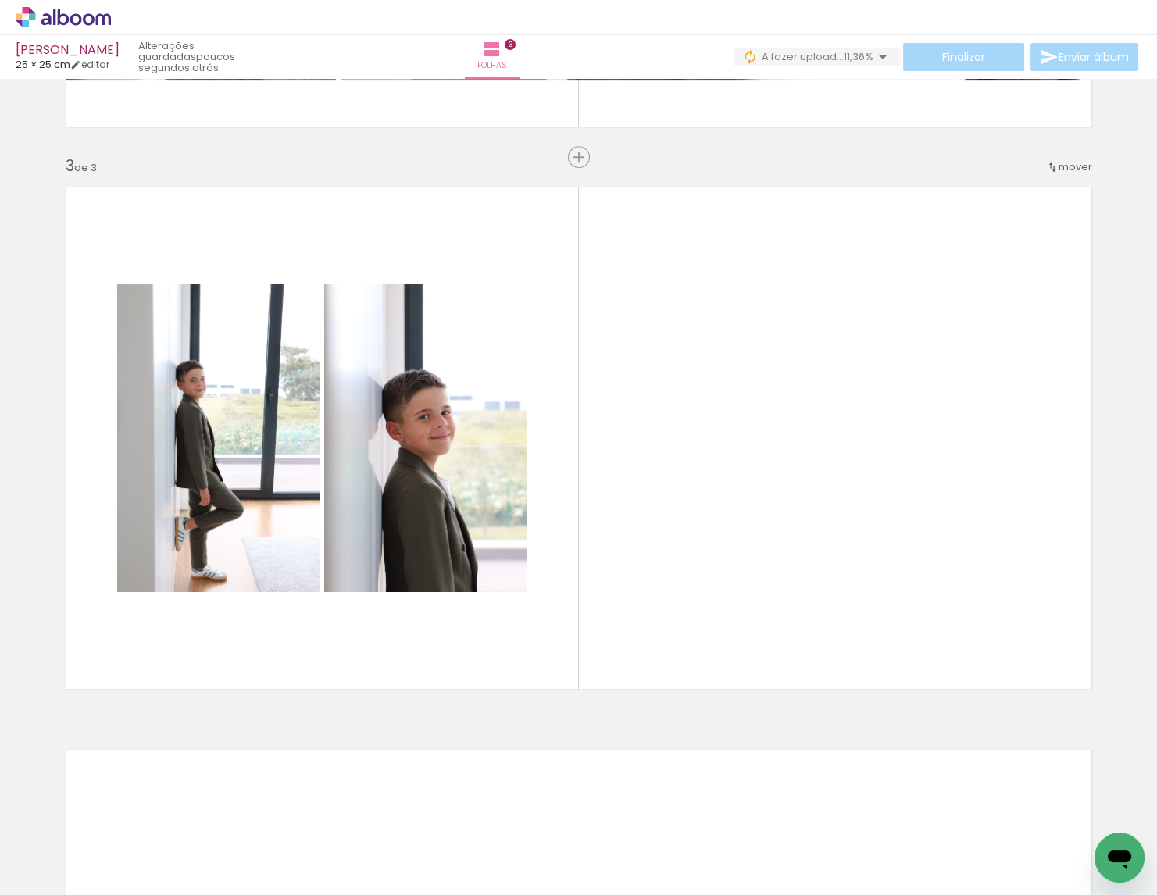
scroll to position [0, 0]
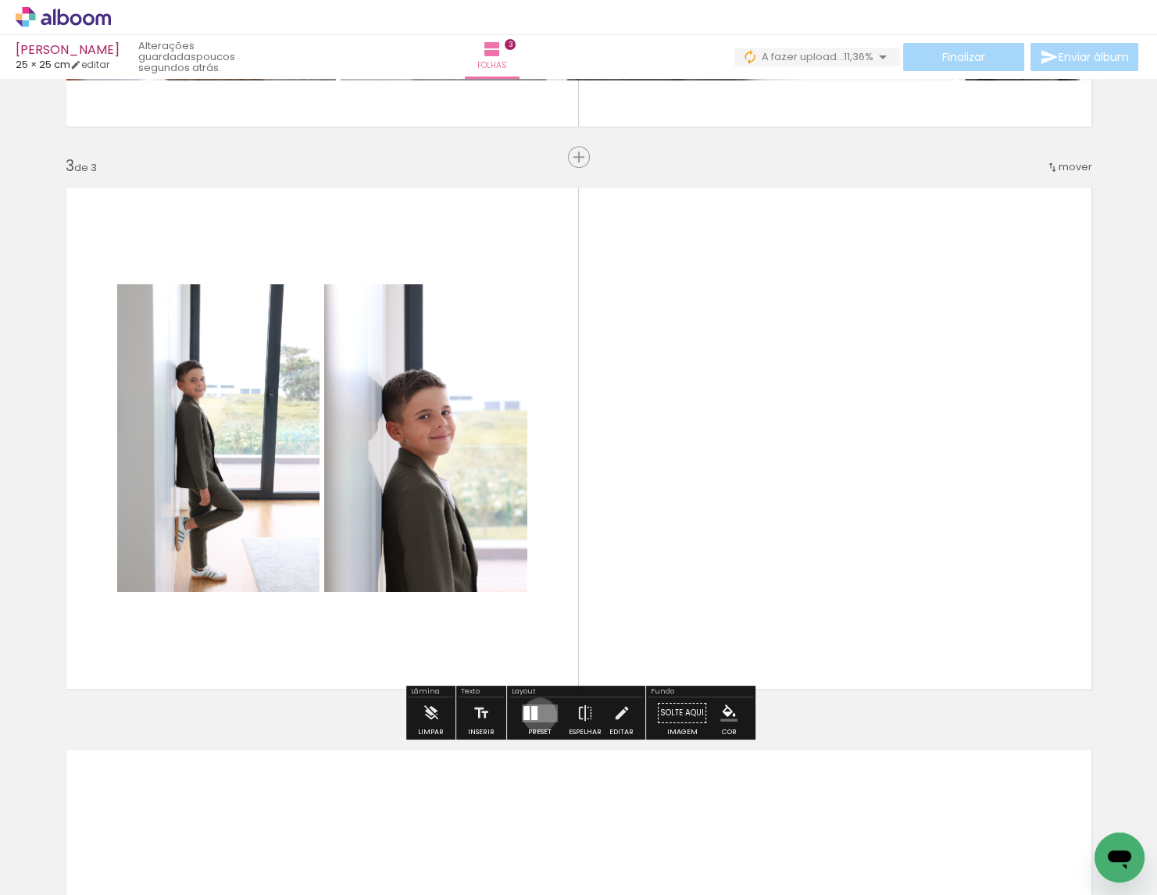
click at [536, 716] on quentale-layouter at bounding box center [540, 713] width 36 height 18
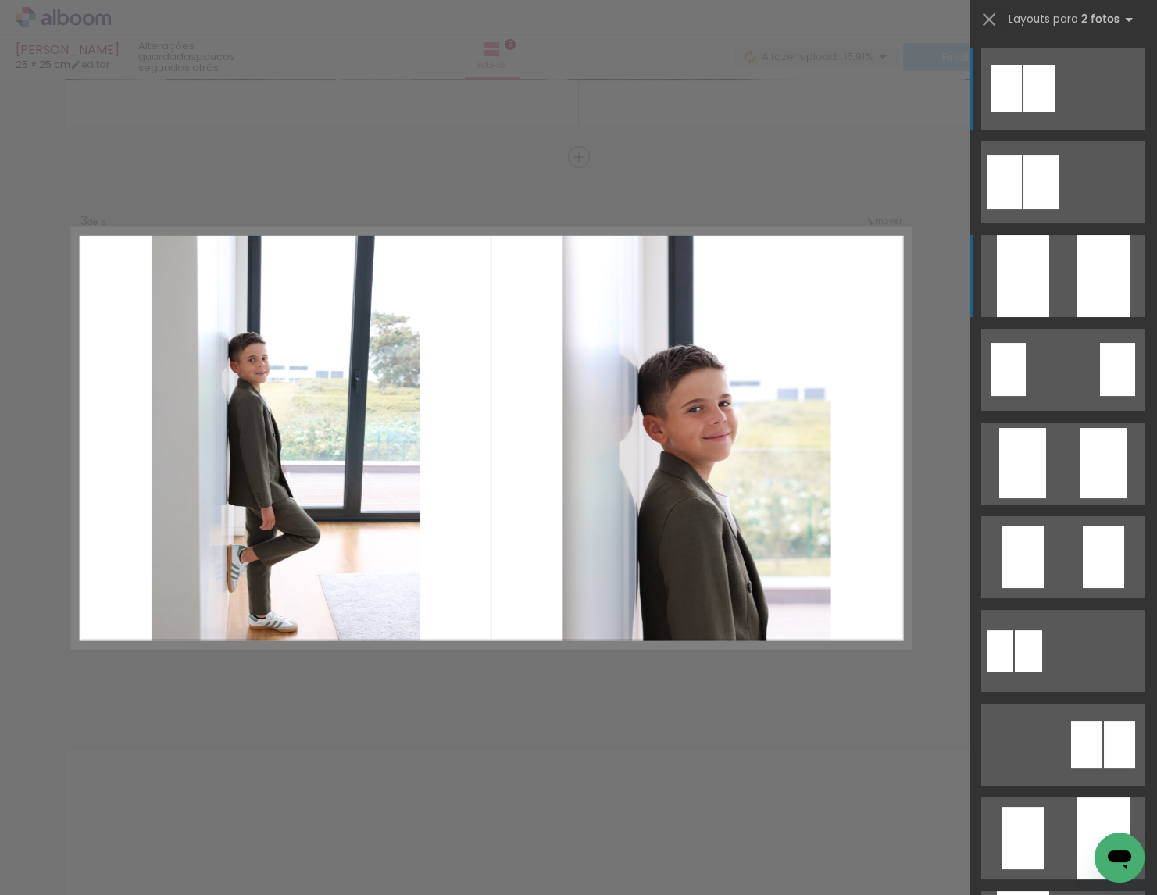
click at [1078, 262] on div at bounding box center [1103, 276] width 52 height 82
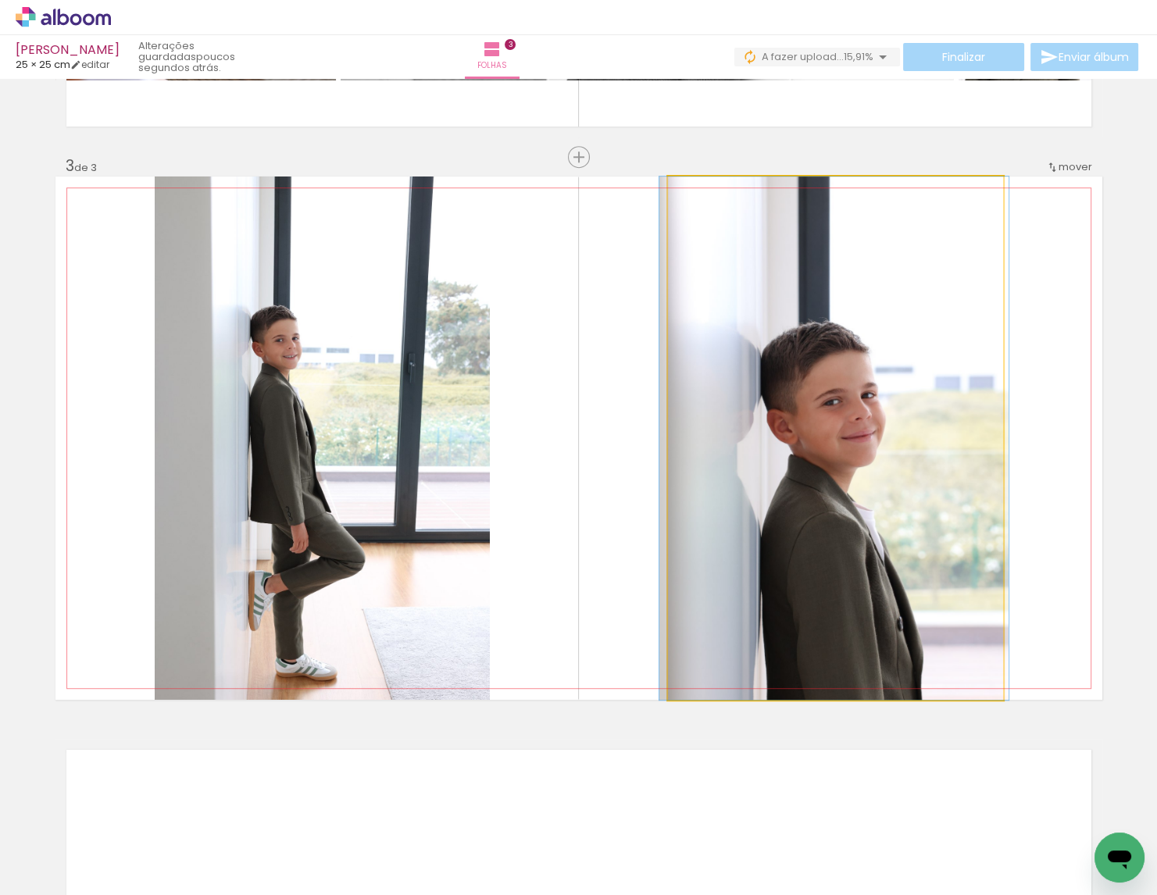
drag, startPoint x: 855, startPoint y: 463, endPoint x: 853, endPoint y: 448, distance: 15.7
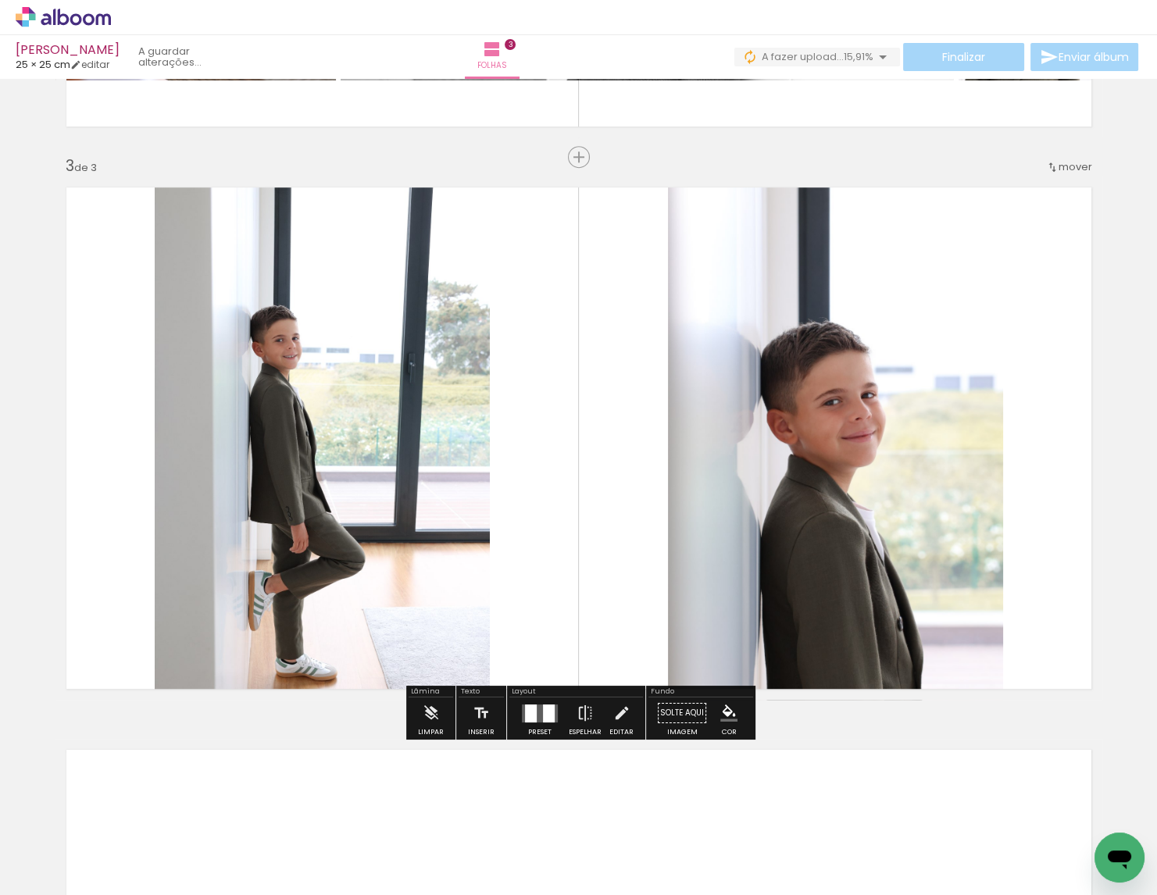
click at [411, 452] on div at bounding box center [322, 438] width 349 height 523
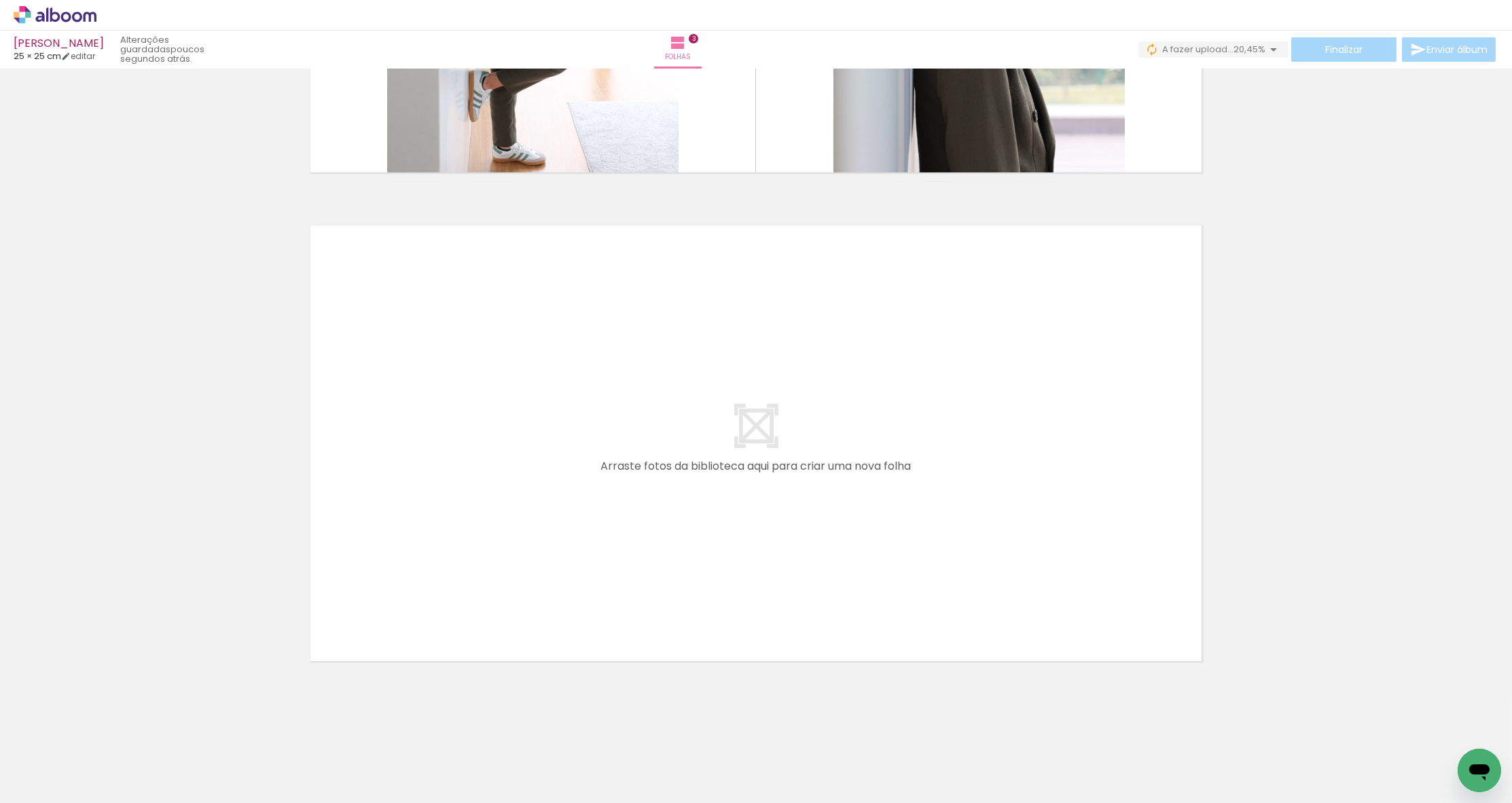
scroll to position [0, 1937]
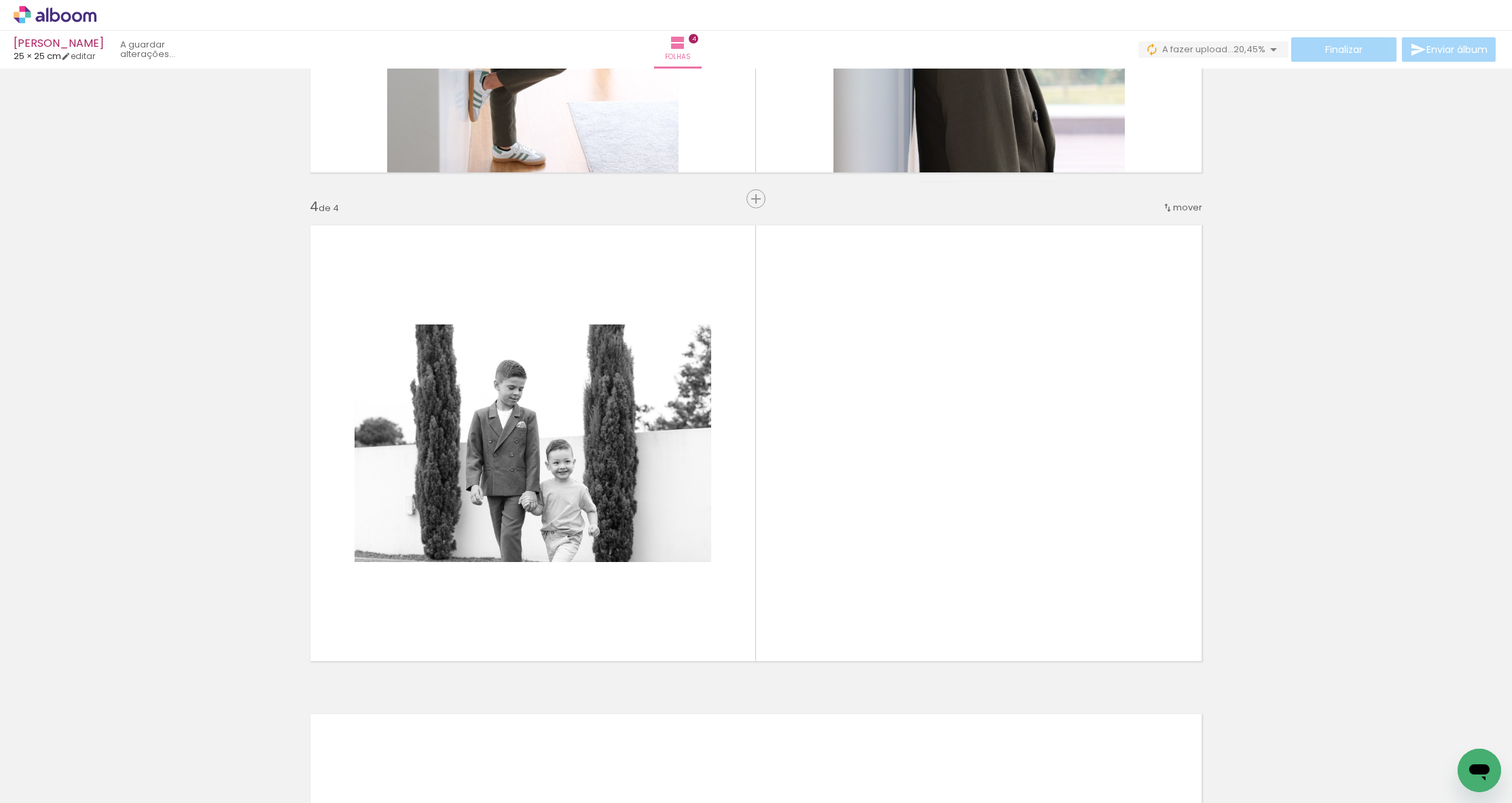
drag, startPoint x: 1236, startPoint y: 760, endPoint x: 1076, endPoint y: 629, distance: 206.8
click at [1005, 629] on quentale-workspace at bounding box center [756, 402] width 1512 height 803
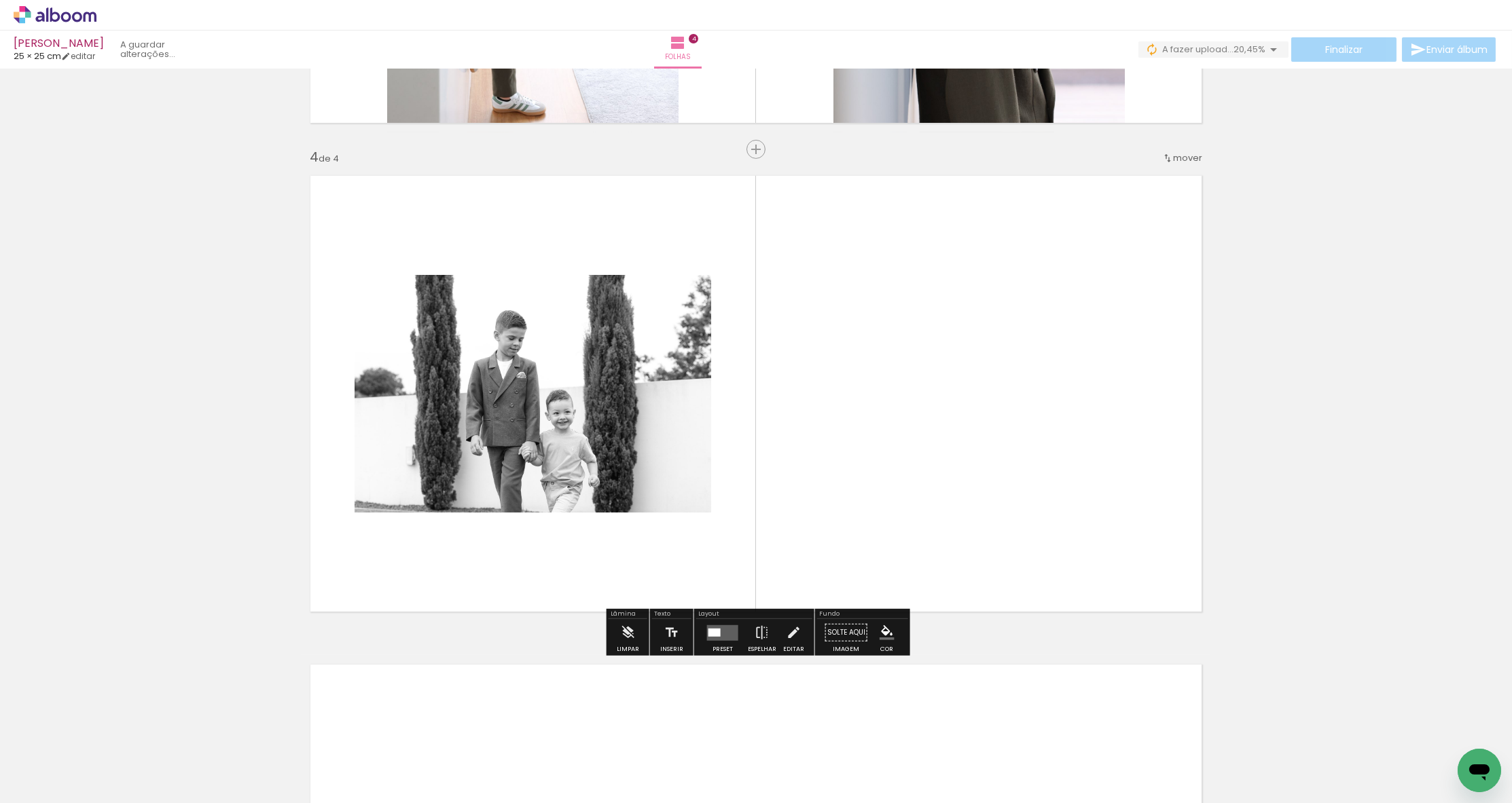
scroll to position [1409, 0]
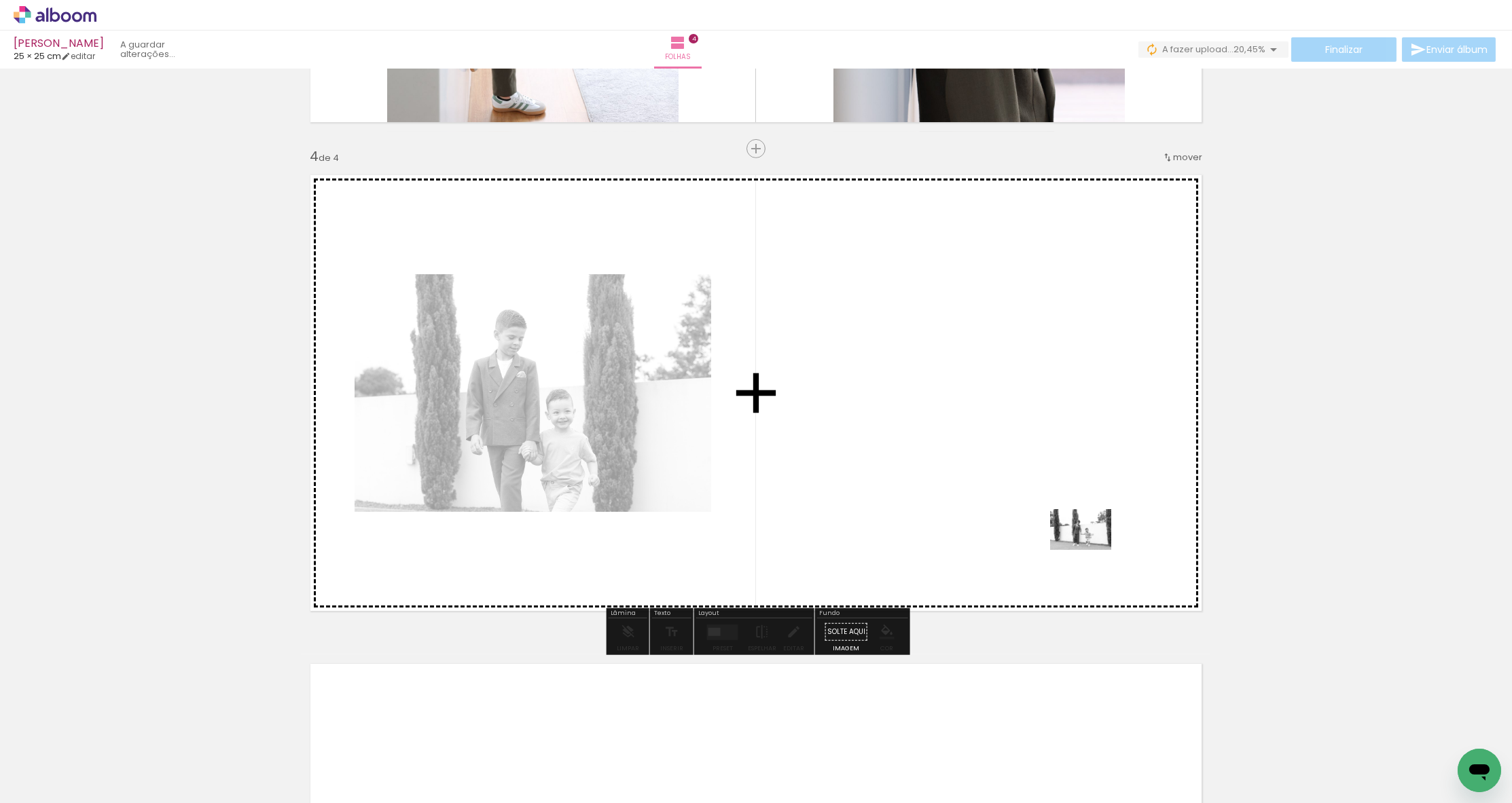
drag, startPoint x: 1236, startPoint y: 669, endPoint x: 1091, endPoint y: 550, distance: 187.6
click at [1005, 550] on quentale-workspace at bounding box center [756, 402] width 1512 height 803
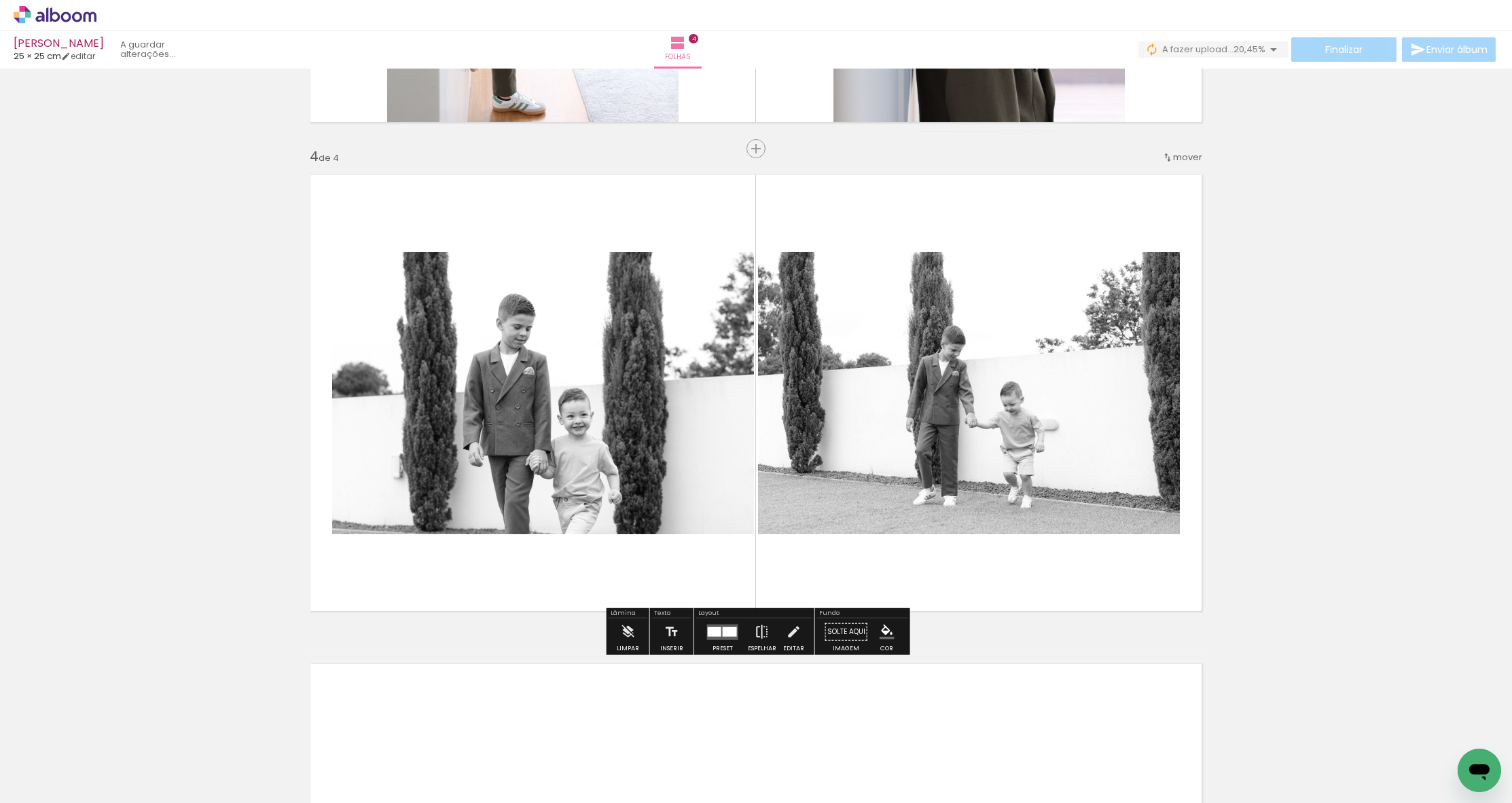
scroll to position [1411, 0]
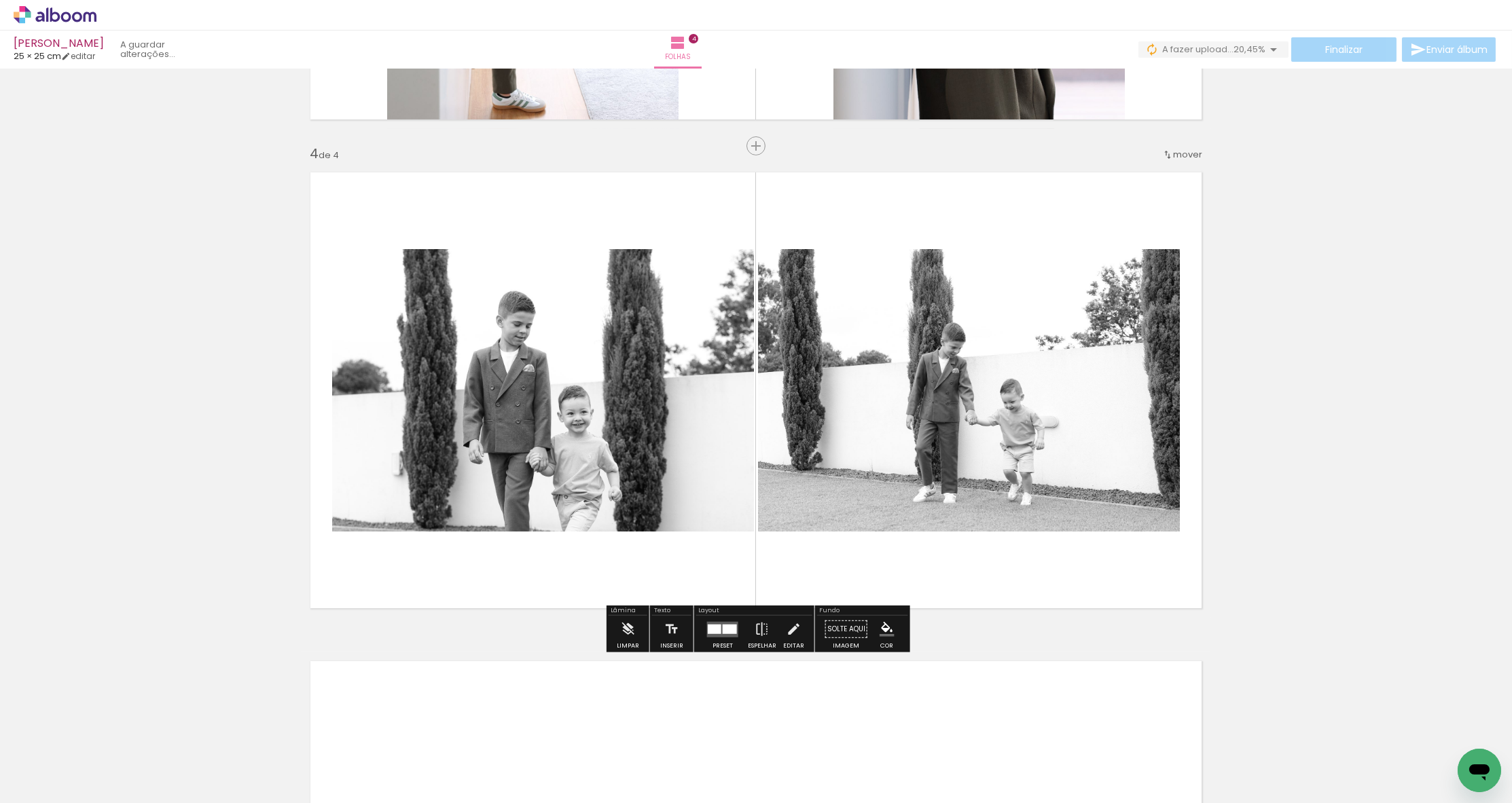
click at [723, 632] on div at bounding box center [729, 628] width 14 height 10
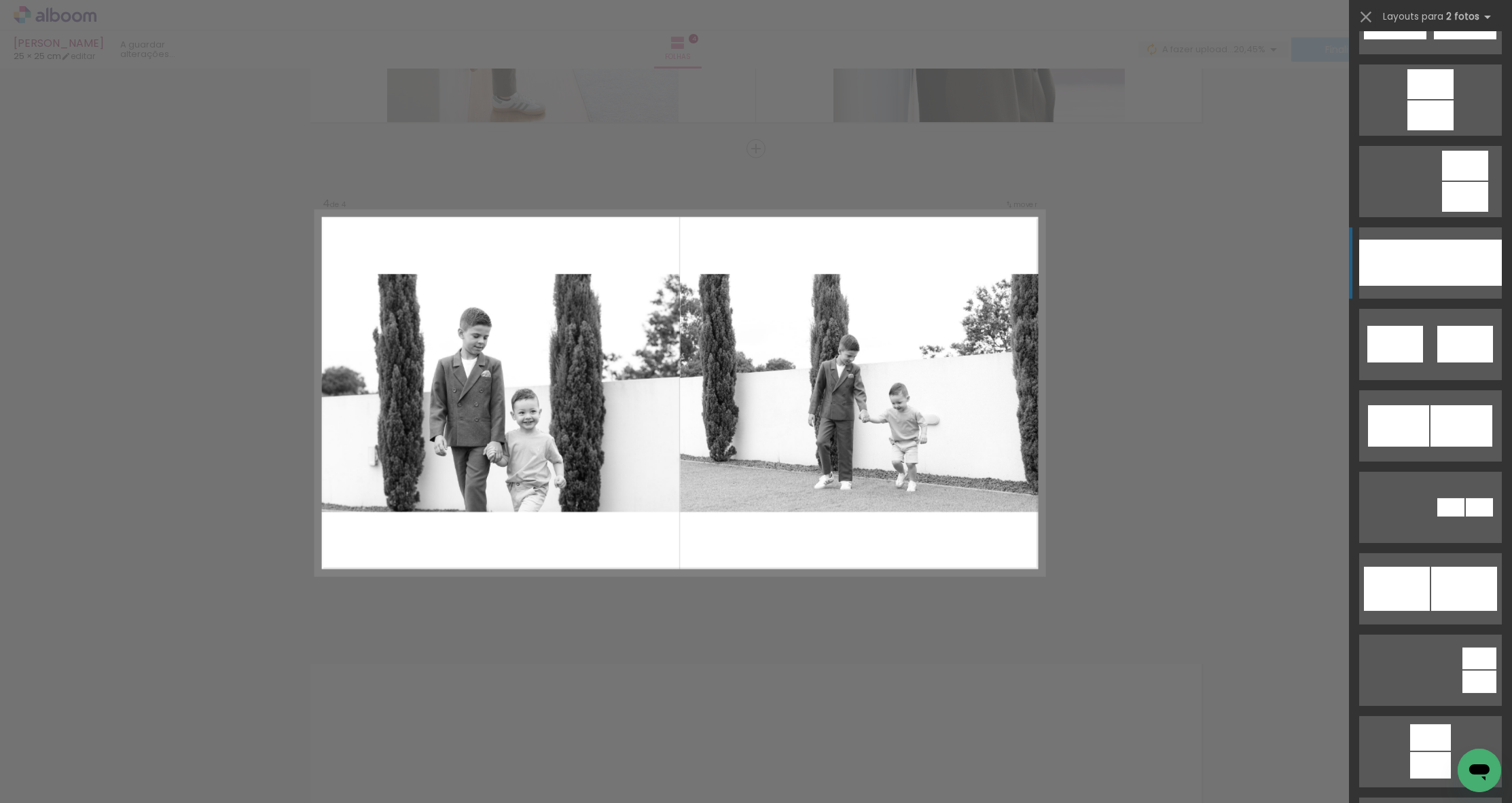
scroll to position [638, 0]
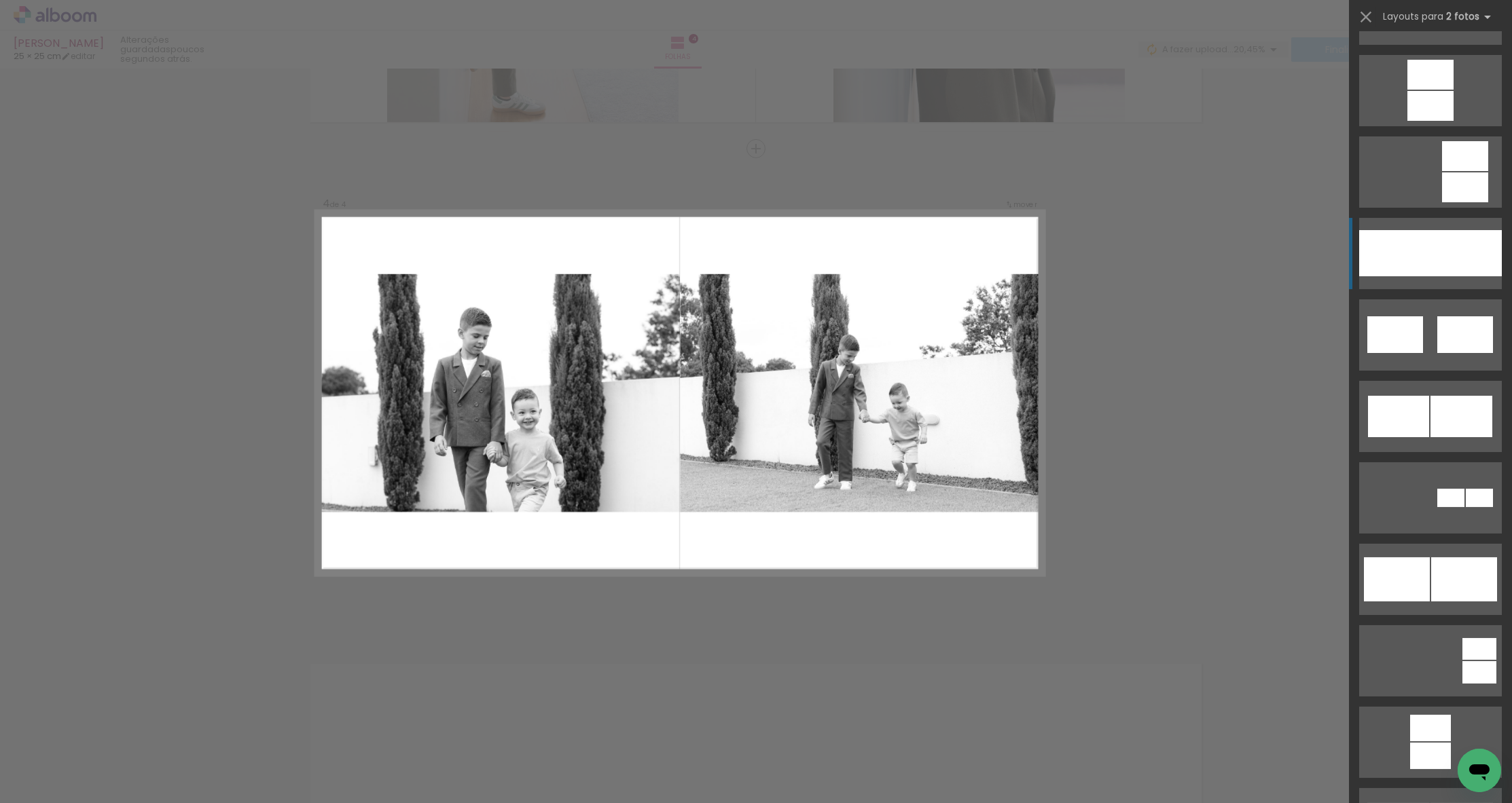
click at [1005, 258] on div at bounding box center [1466, 253] width 71 height 46
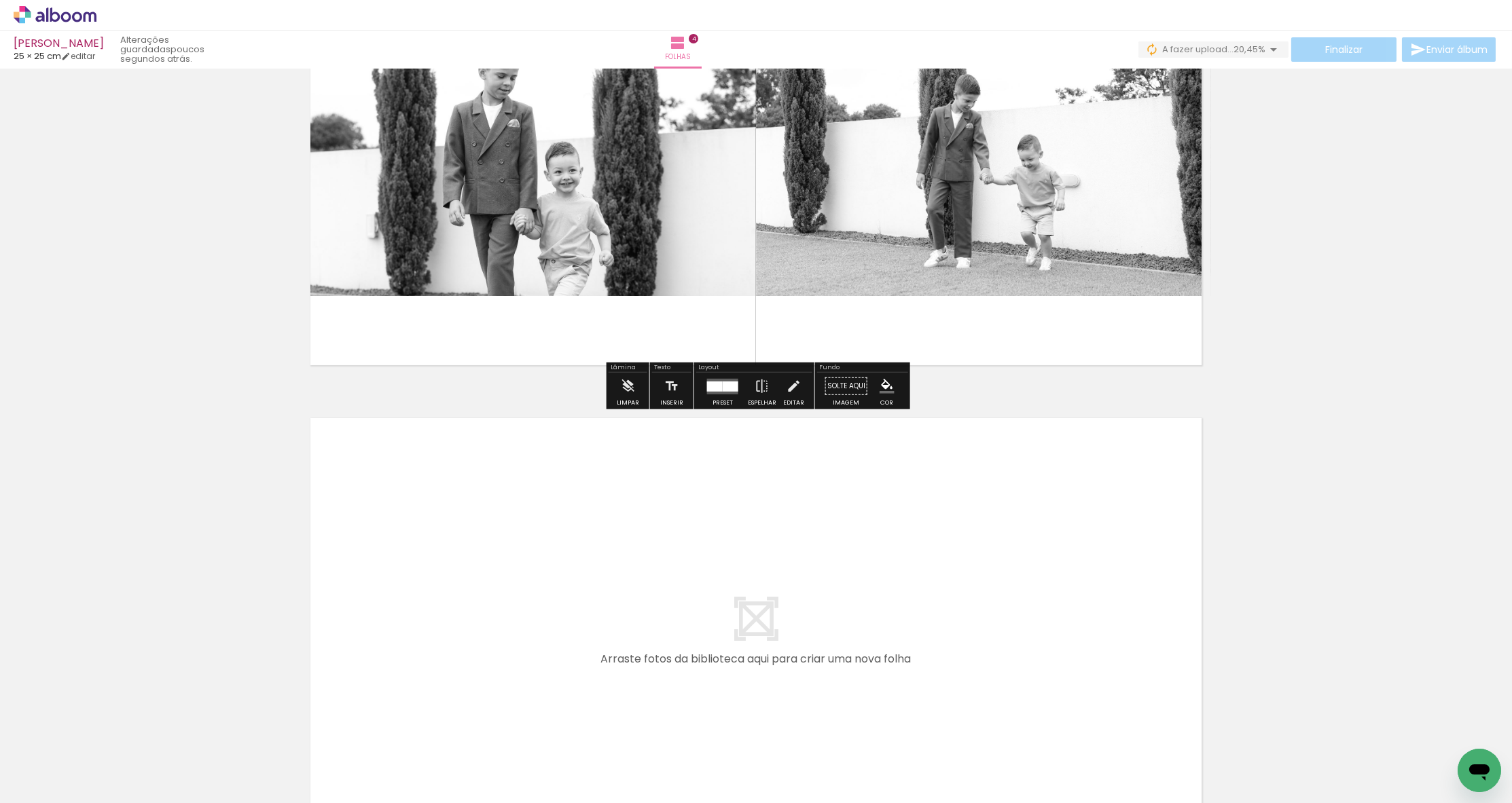
scroll to position [1676, 0]
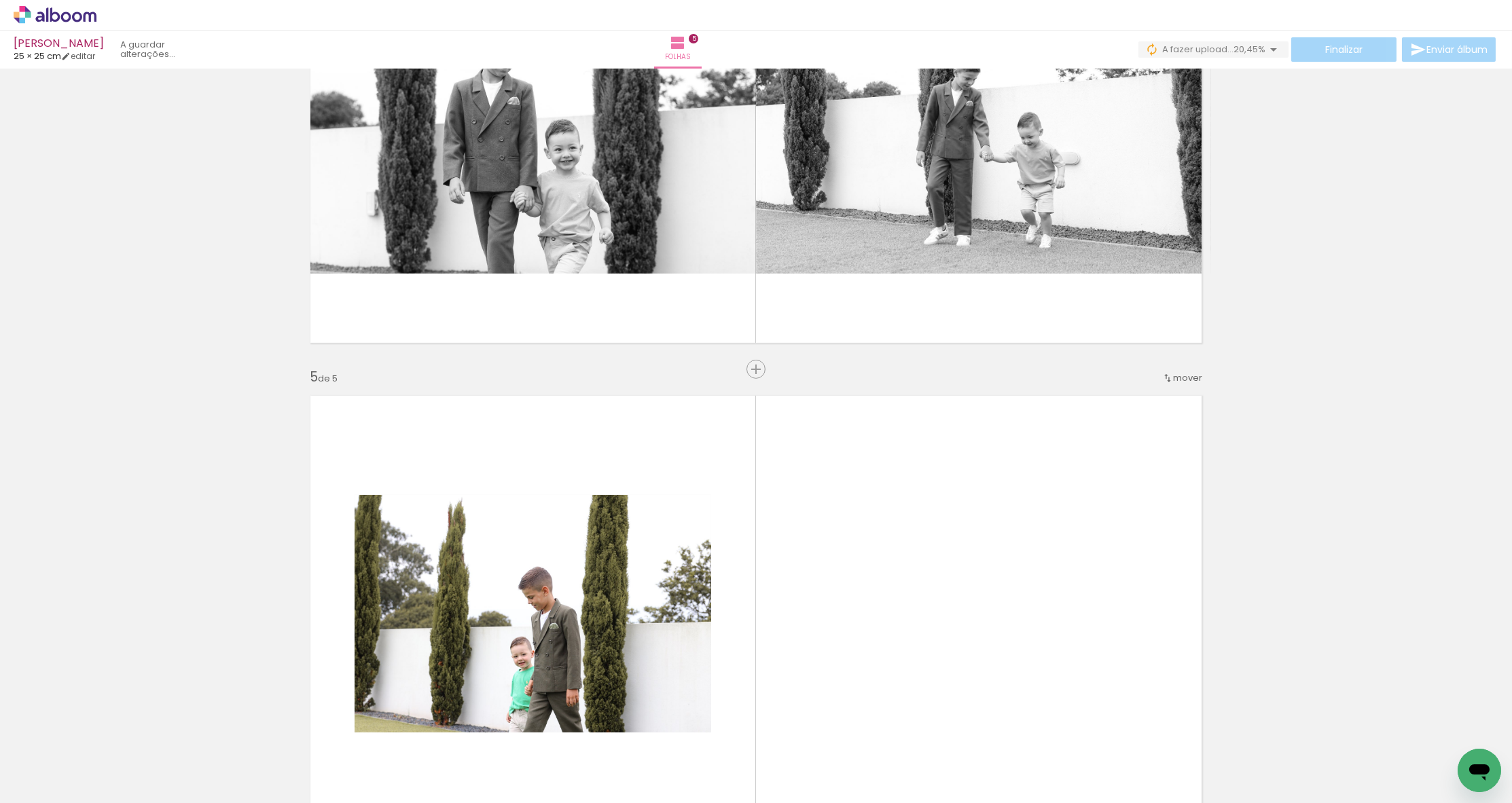
drag, startPoint x: 1101, startPoint y: 759, endPoint x: 1109, endPoint y: 607, distance: 152.2
click at [1005, 607] on quentale-workspace at bounding box center [756, 402] width 1512 height 803
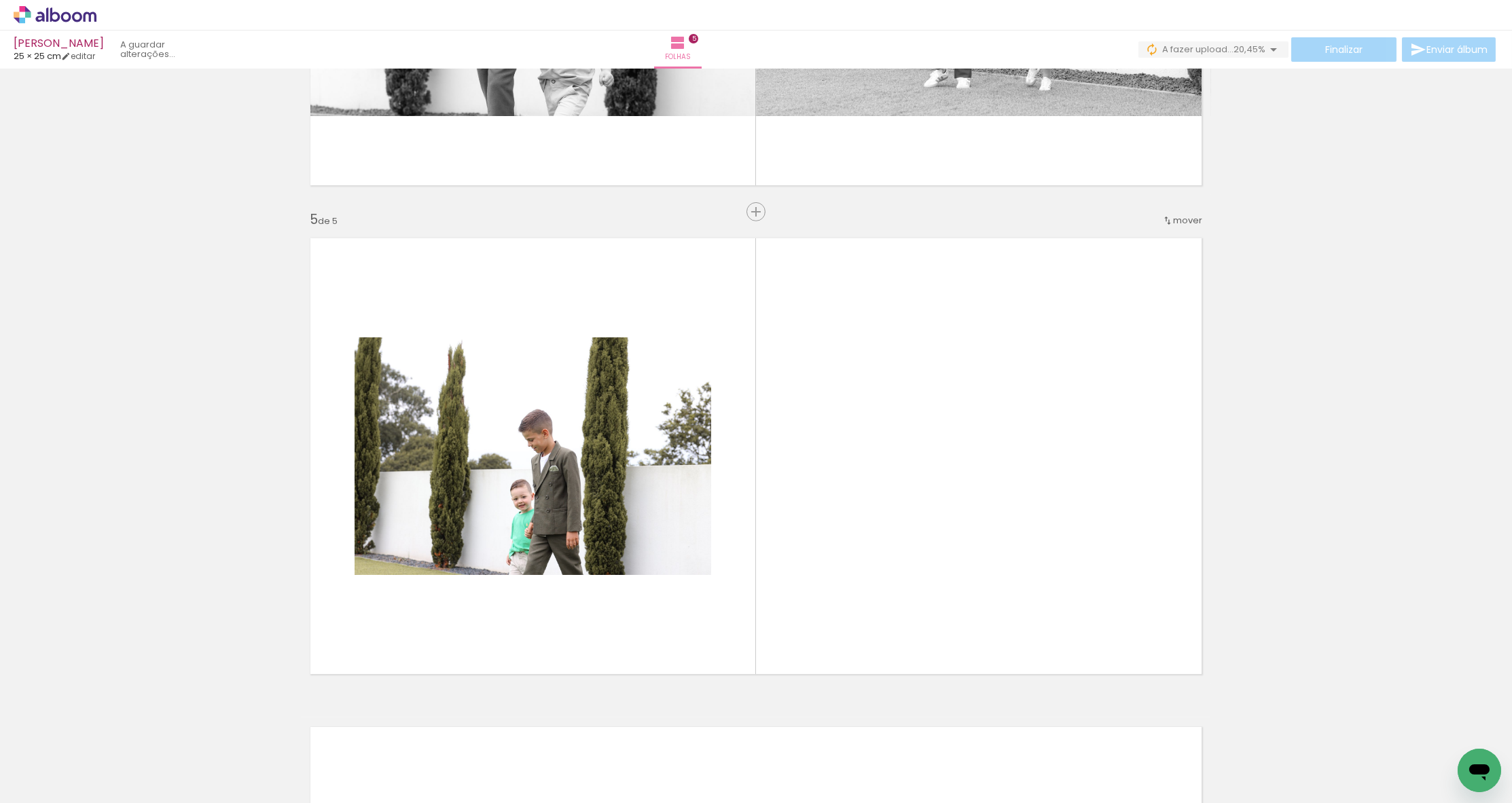
scroll to position [1897, 0]
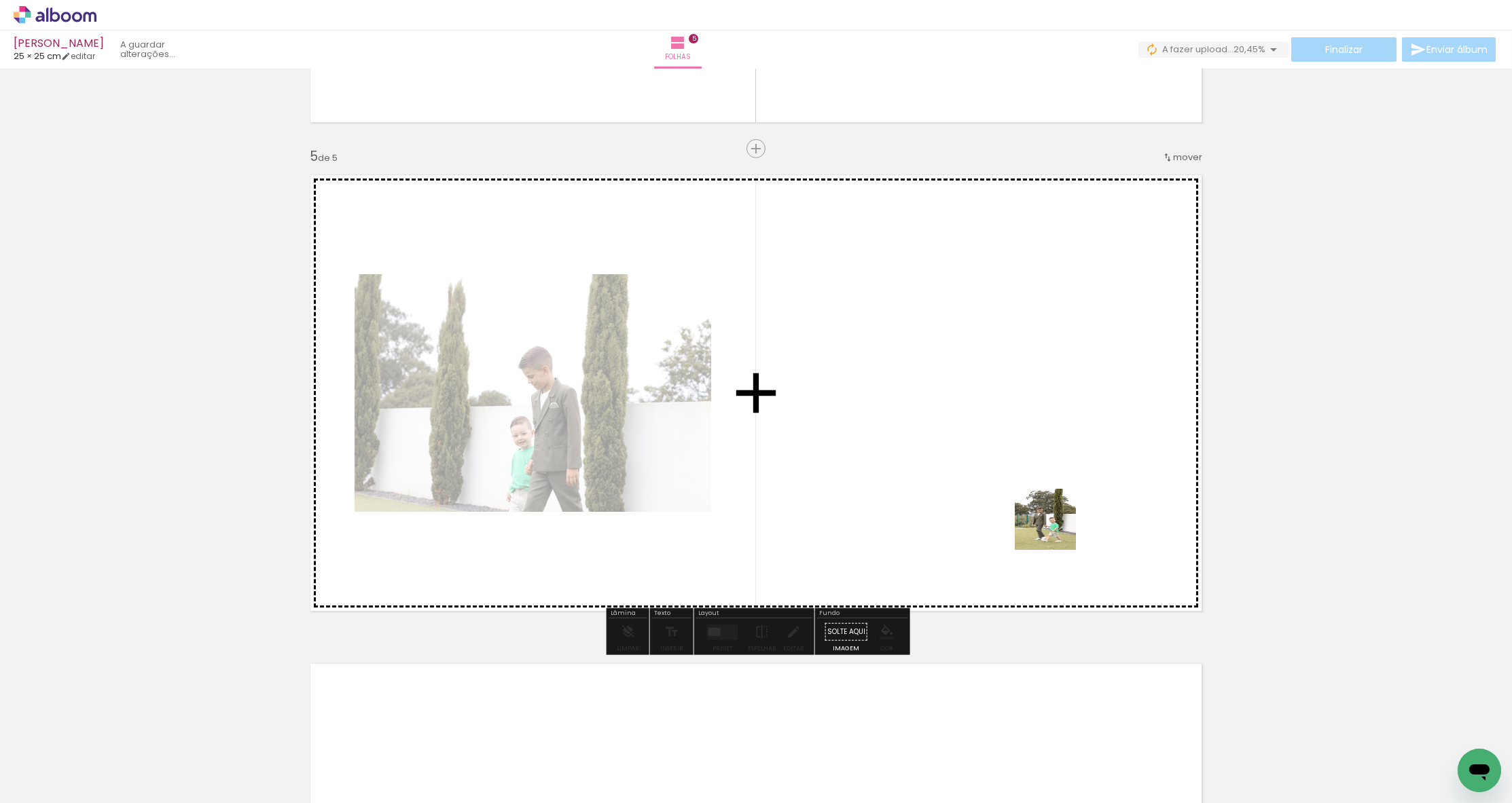
drag, startPoint x: 1169, startPoint y: 759, endPoint x: 1024, endPoint y: 477, distance: 317.1
click at [1005, 477] on quentale-workspace at bounding box center [756, 402] width 1512 height 803
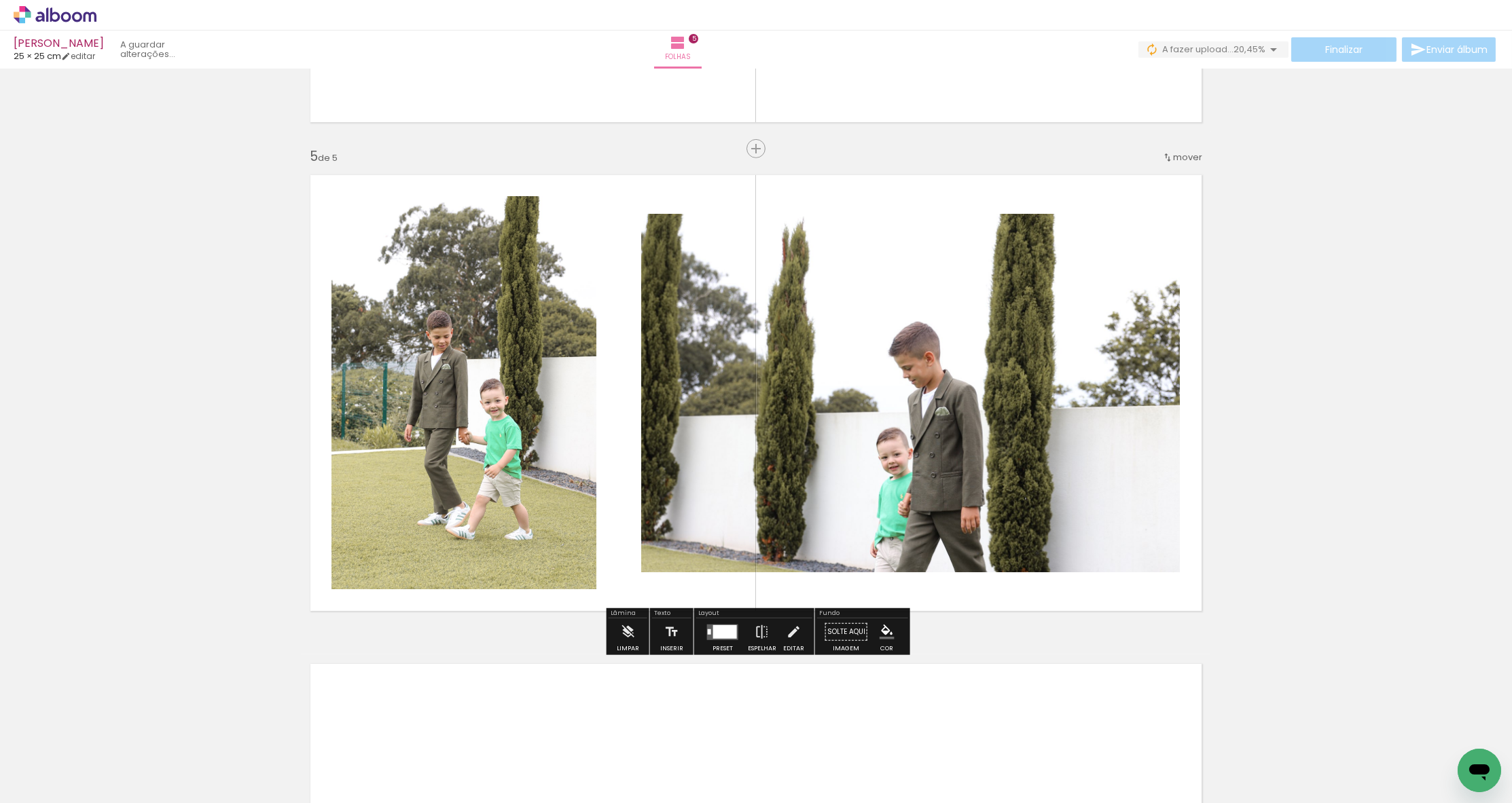
click at [732, 628] on div at bounding box center [724, 632] width 23 height 14
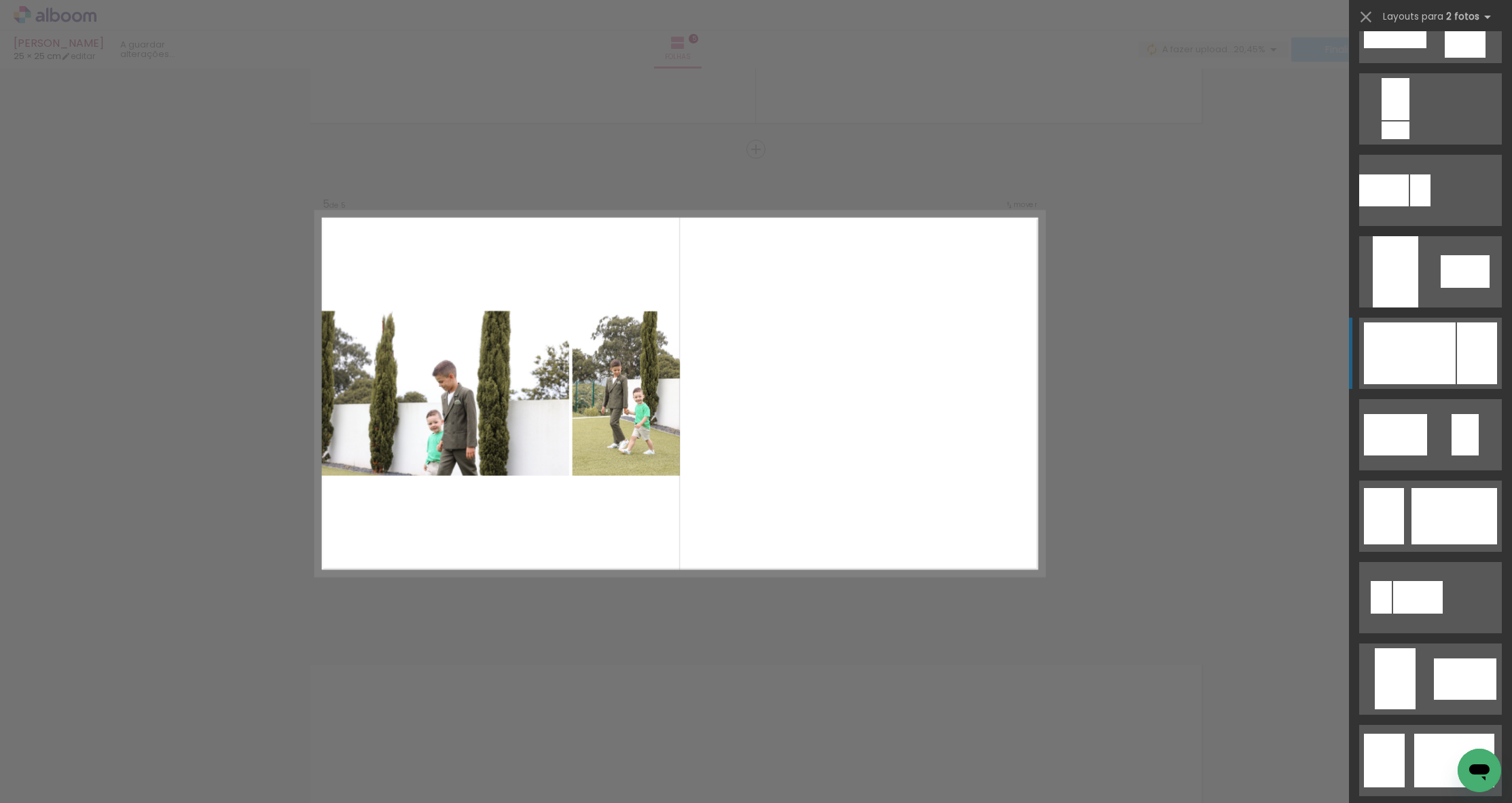
scroll to position [562, 0]
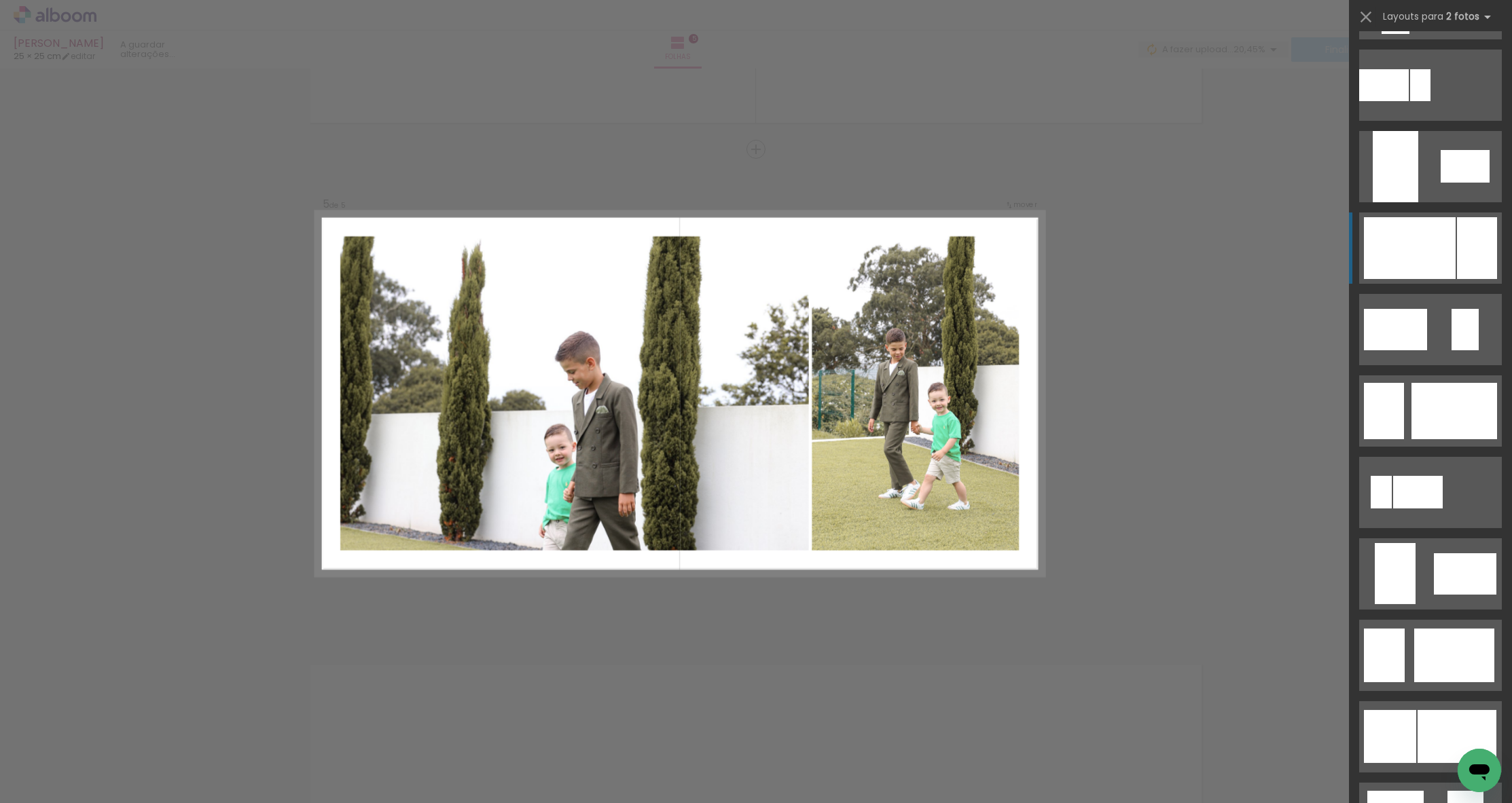
click at [1005, 244] on div at bounding box center [1409, 248] width 91 height 62
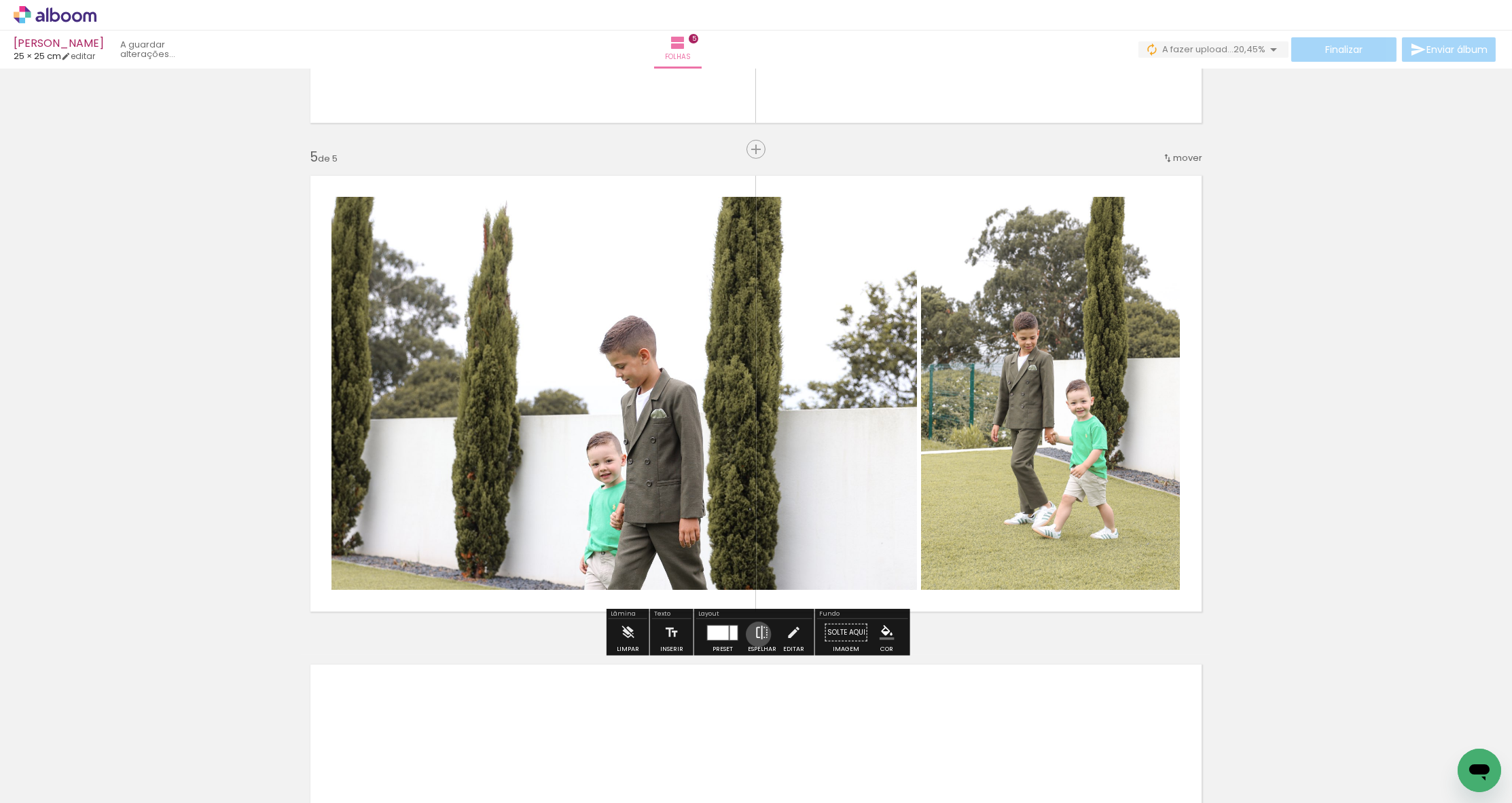
click at [756, 634] on iron-icon at bounding box center [762, 632] width 15 height 27
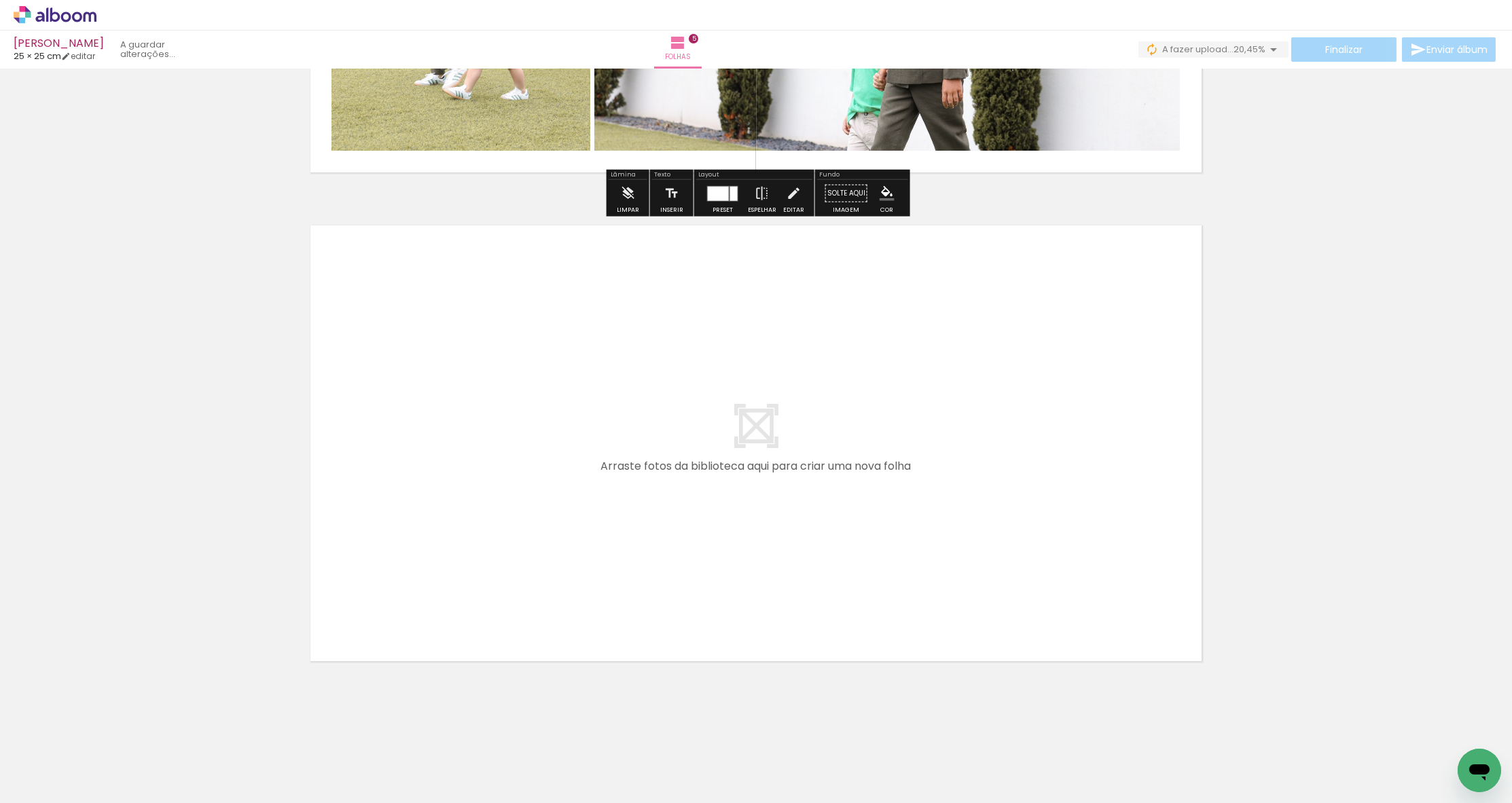
scroll to position [0, 0]
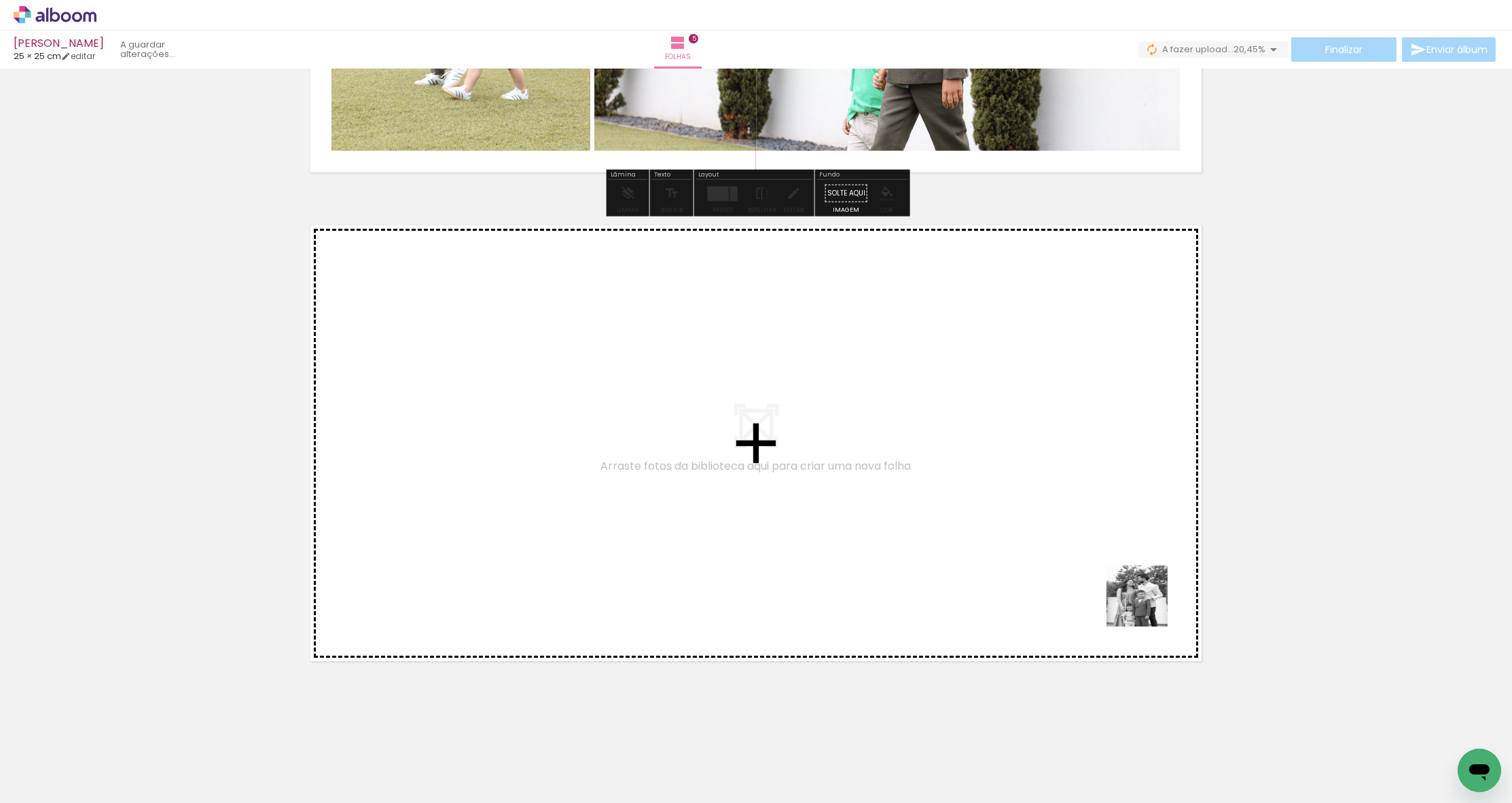
drag, startPoint x: 1398, startPoint y: 749, endPoint x: 1159, endPoint y: 607, distance: 278.0
click at [1005, 607] on quentale-workspace at bounding box center [756, 402] width 1512 height 803
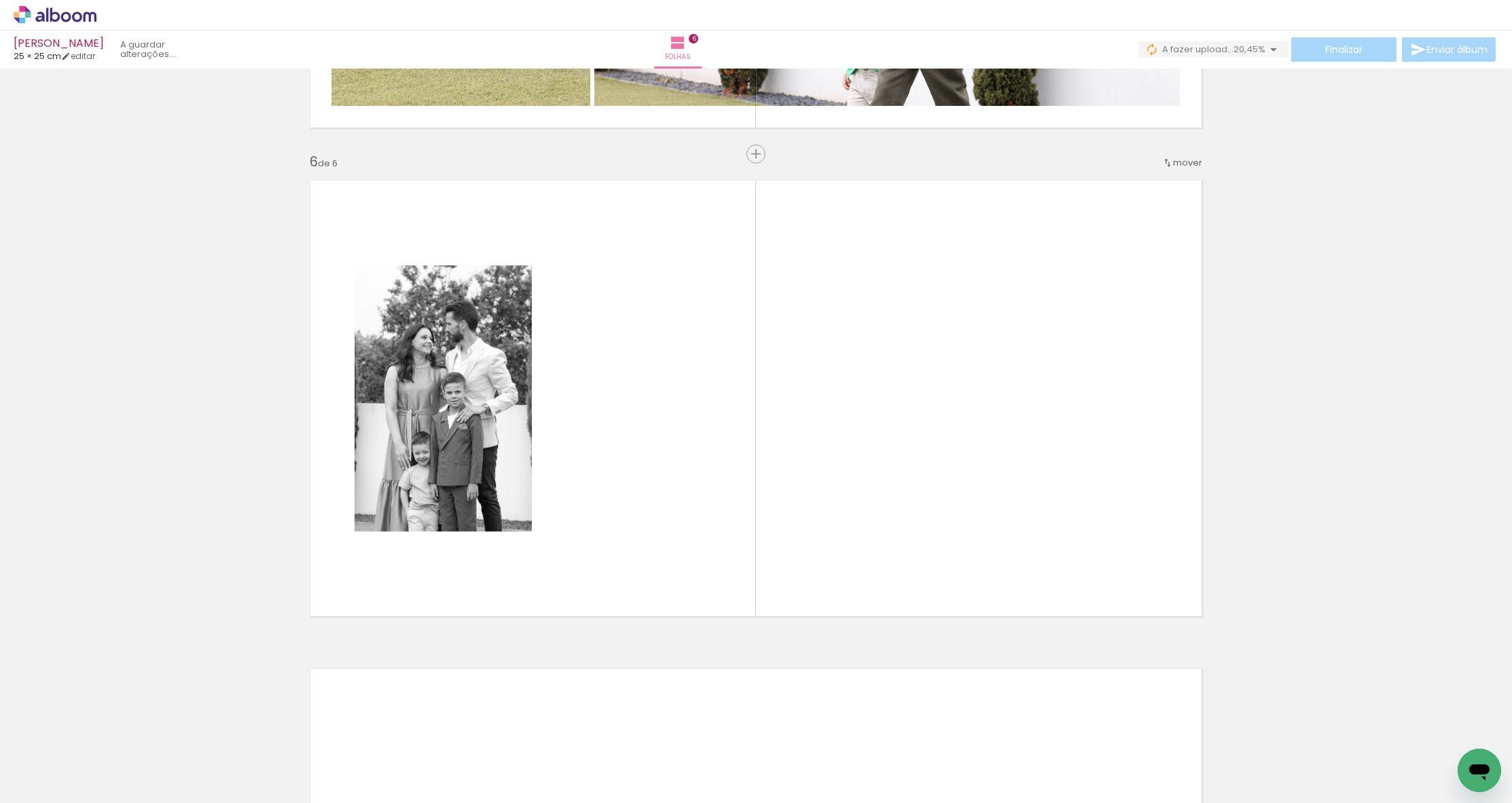
scroll to position [2386, 0]
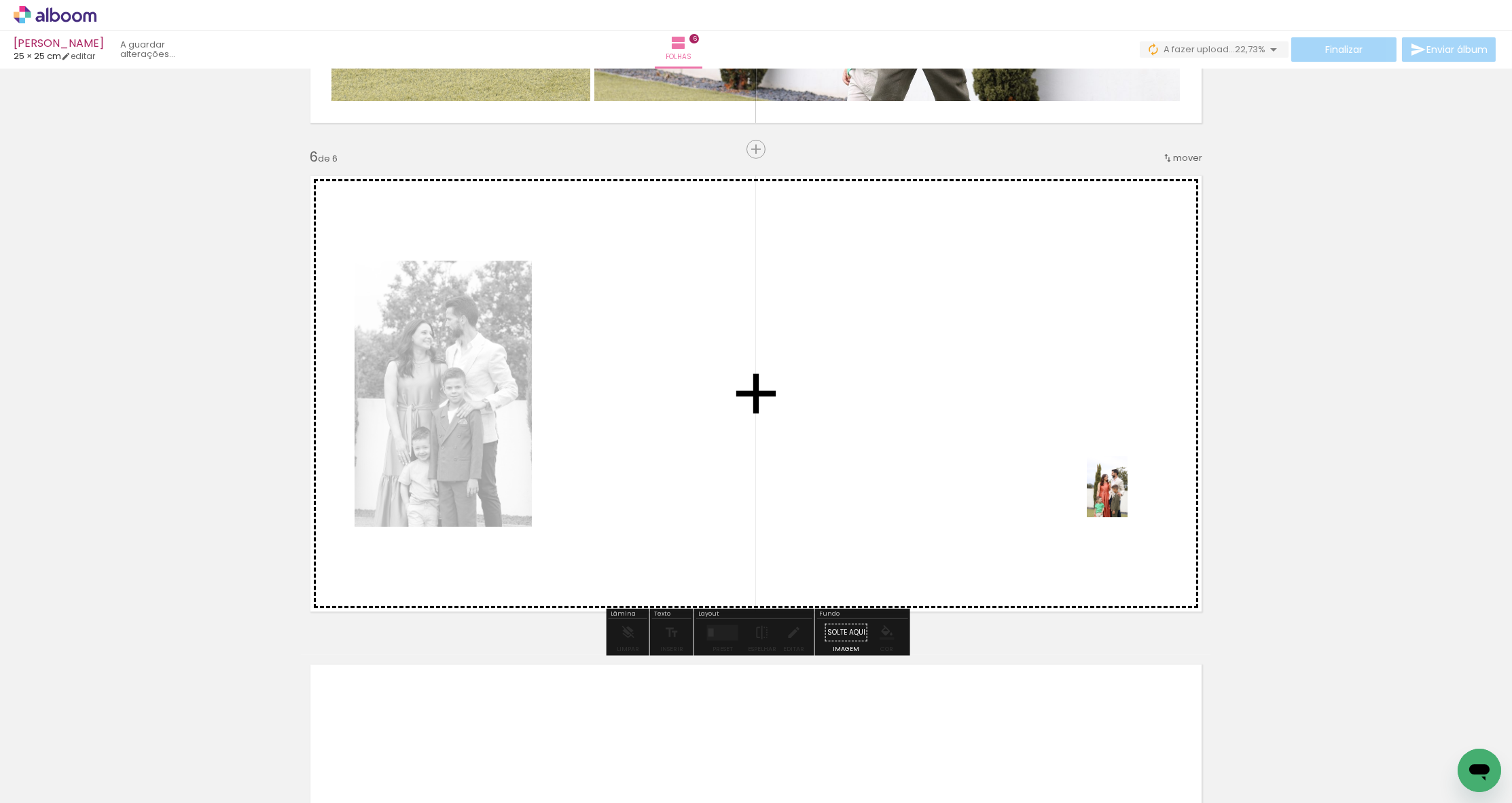
drag, startPoint x: 1469, startPoint y: 721, endPoint x: 1128, endPoint y: 498, distance: 407.4
click at [1005, 498] on quentale-workspace at bounding box center [756, 402] width 1512 height 803
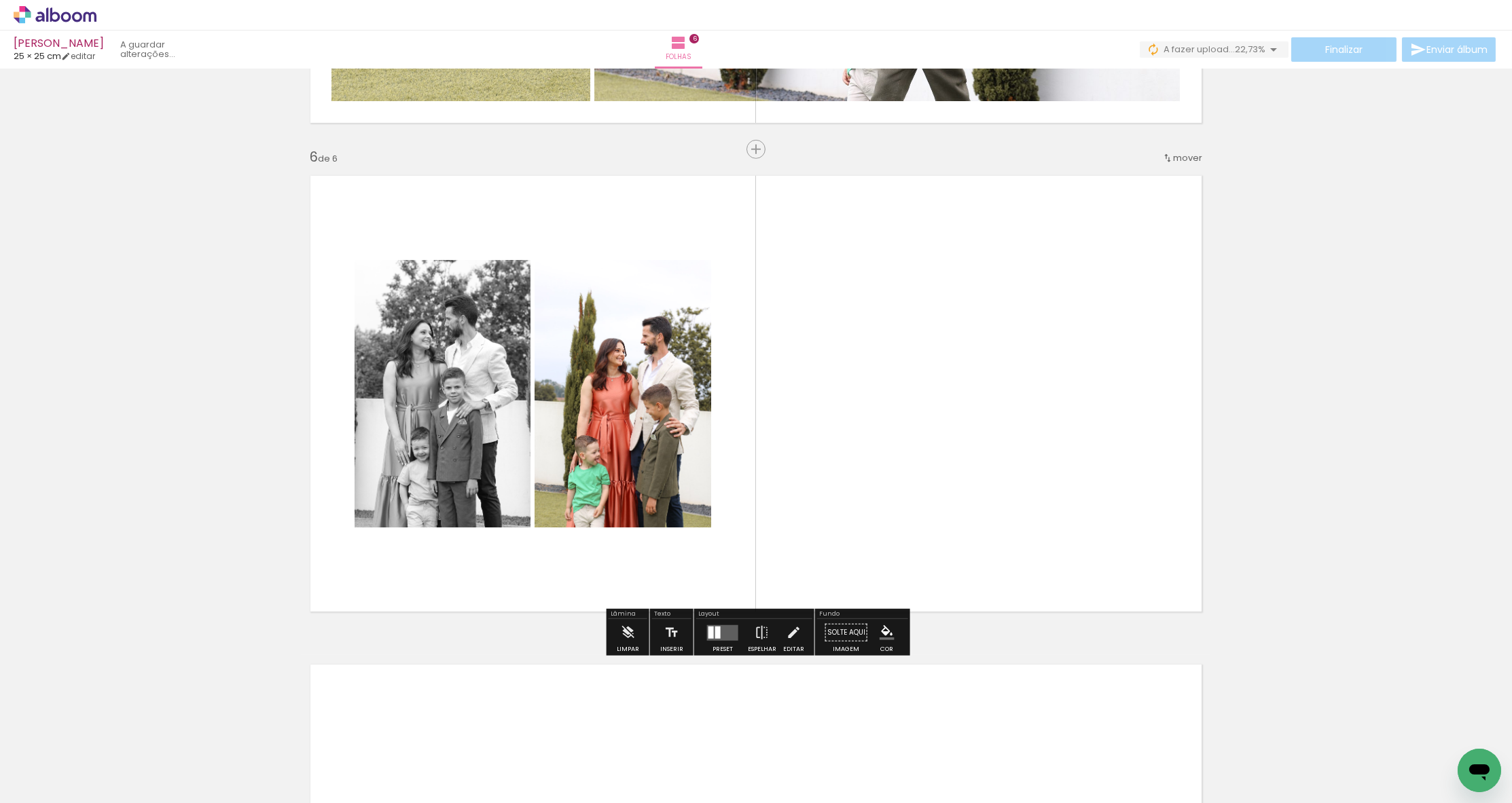
scroll to position [0, 0]
click at [709, 632] on div at bounding box center [711, 632] width 5 height 12
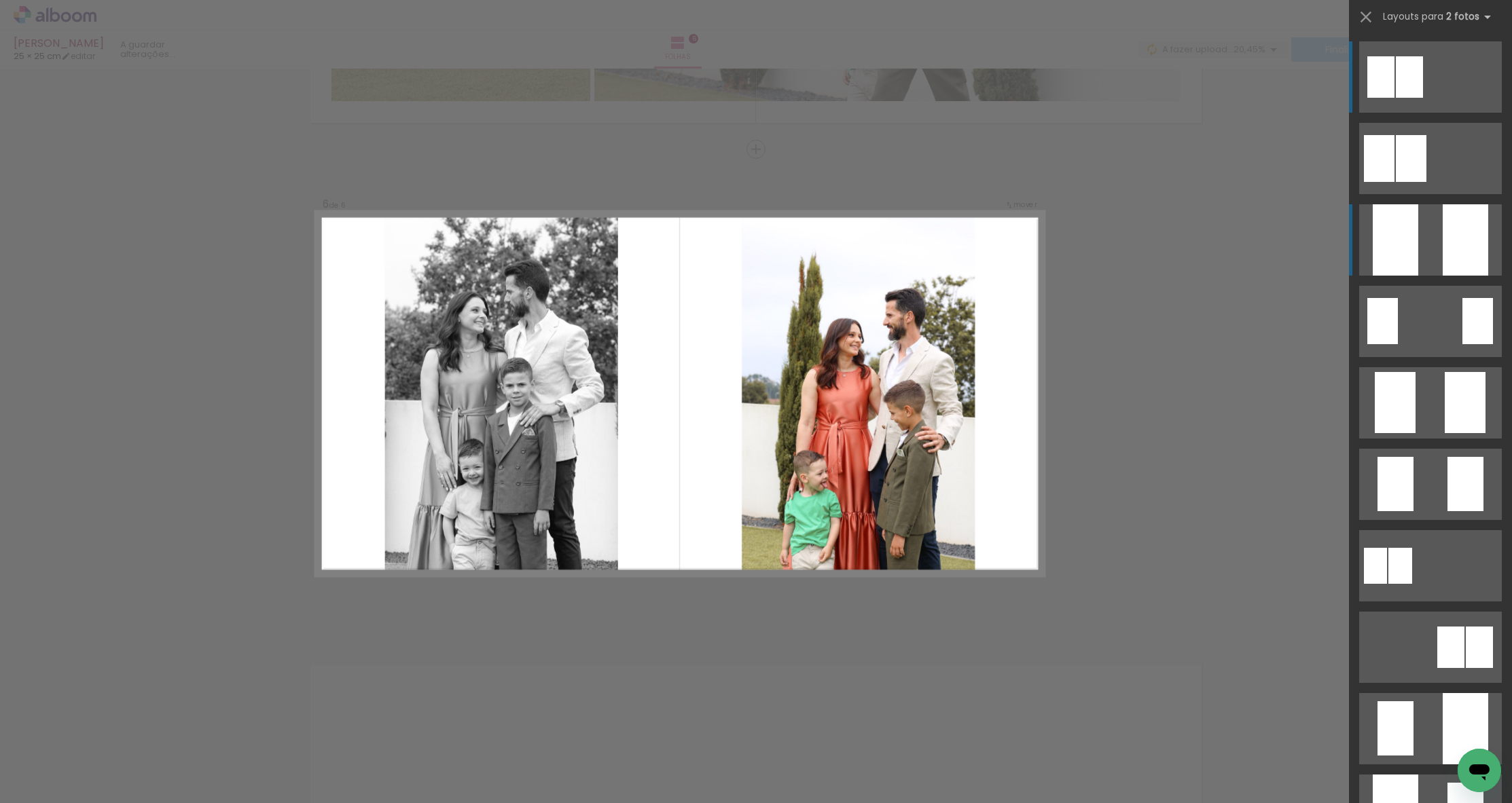
click at [1005, 259] on div at bounding box center [1465, 240] width 45 height 71
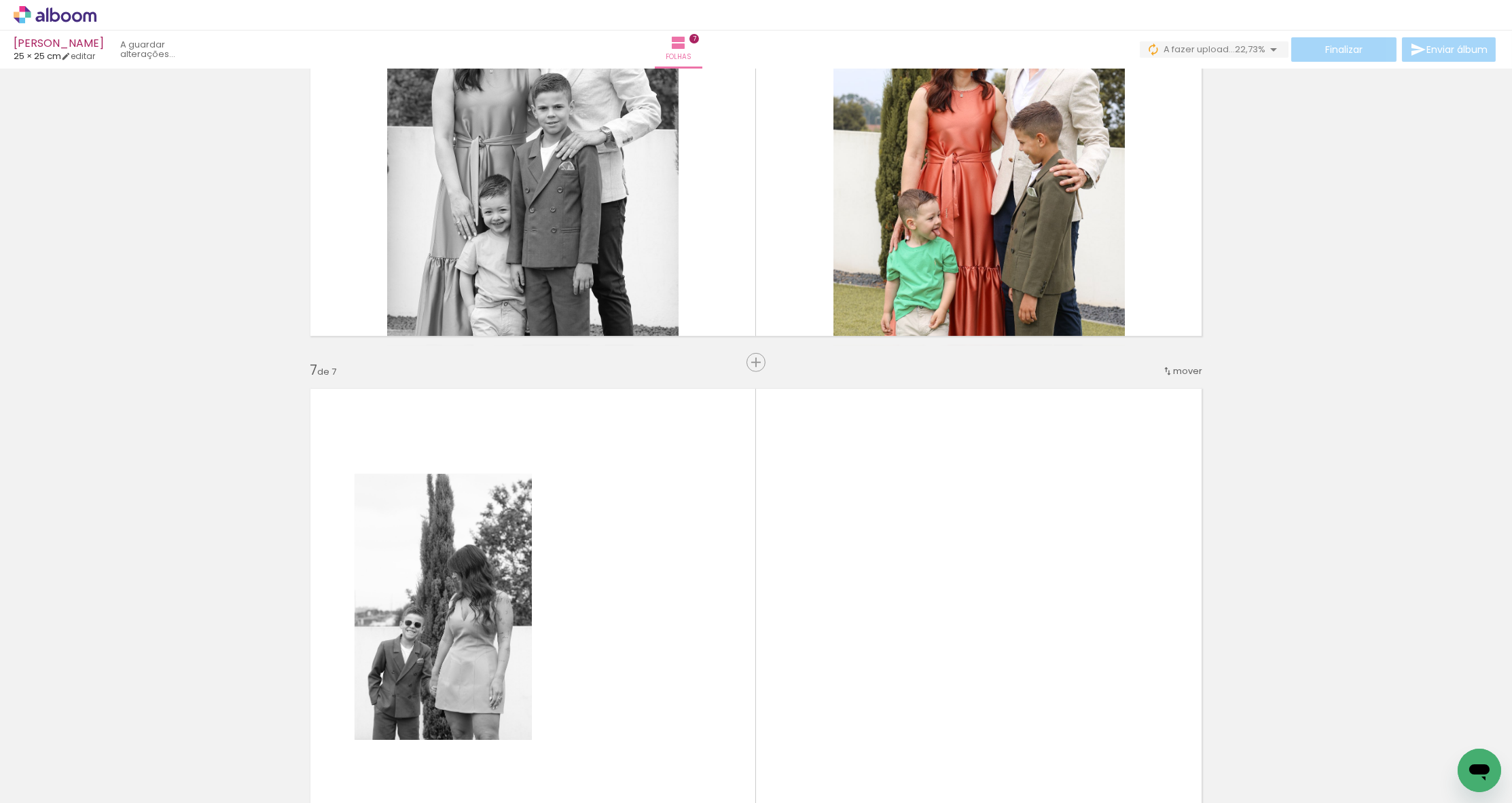
drag, startPoint x: 390, startPoint y: 678, endPoint x: 489, endPoint y: 601, distance: 125.4
click at [489, 601] on quentale-workspace at bounding box center [756, 402] width 1512 height 803
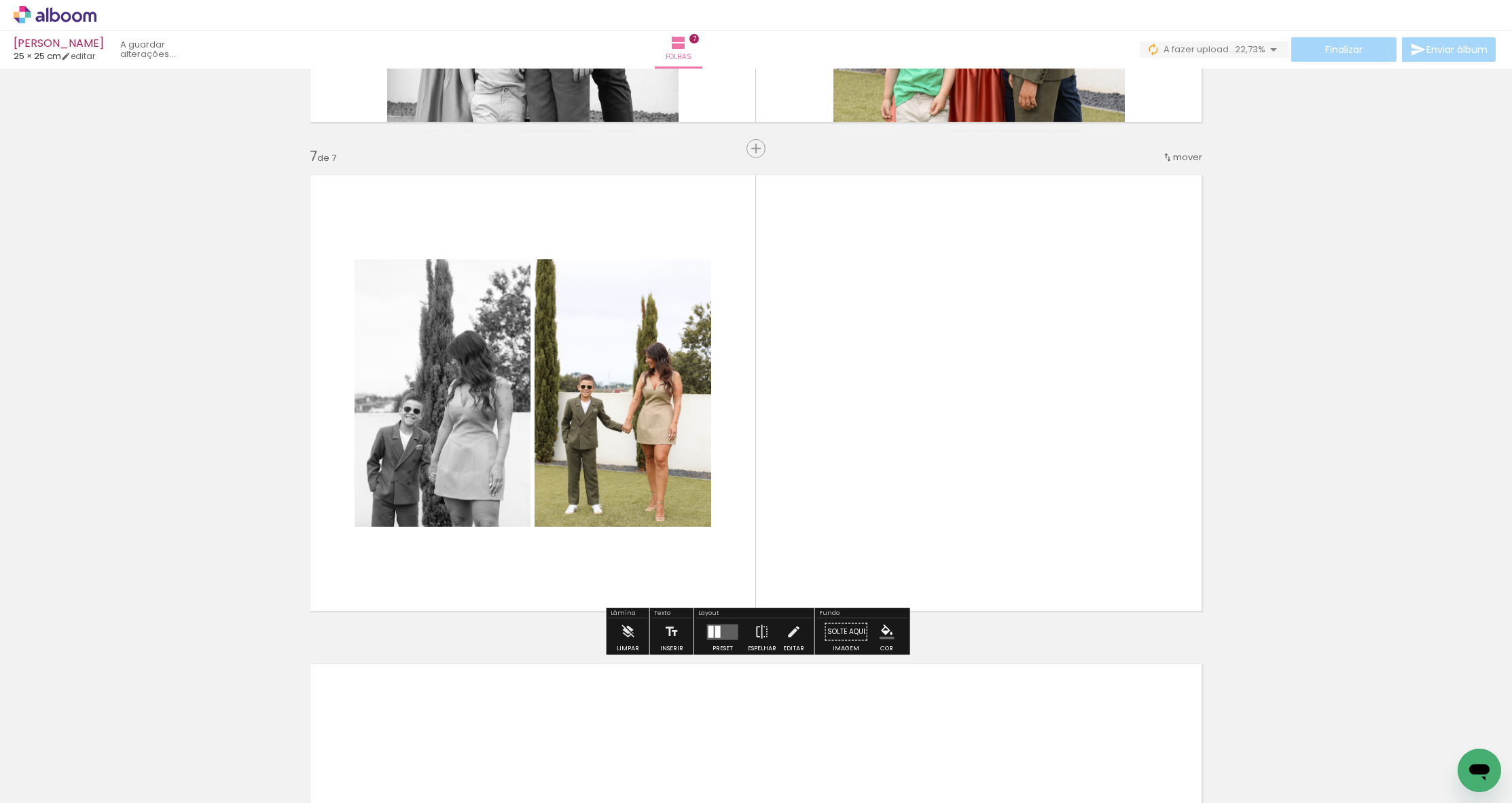
drag, startPoint x: 390, startPoint y: 737, endPoint x: 604, endPoint y: 551, distance: 283.5
click at [604, 551] on quentale-workspace at bounding box center [756, 402] width 1512 height 803
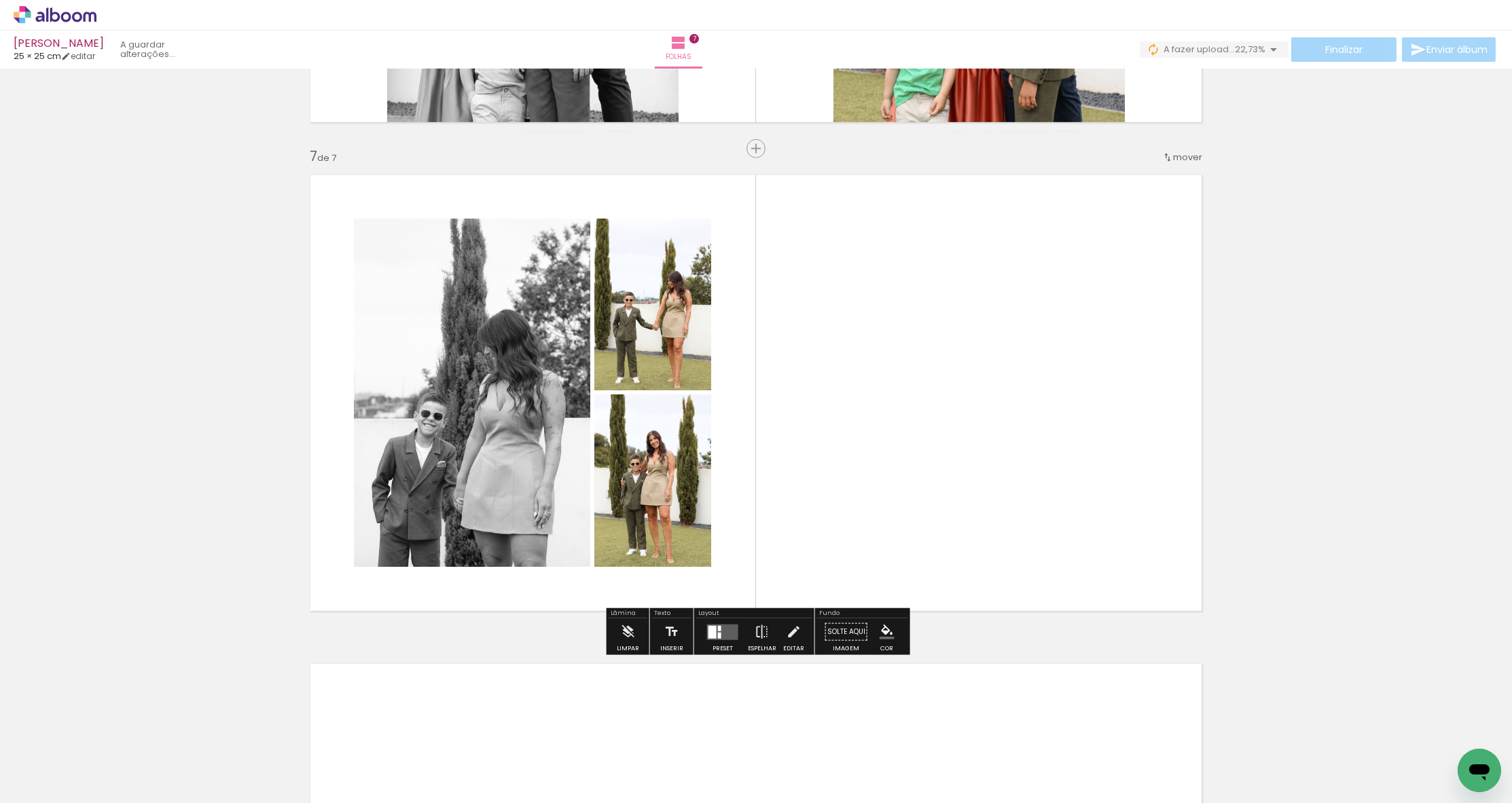
drag, startPoint x: 462, startPoint y: 743, endPoint x: 623, endPoint y: 579, distance: 229.8
click at [623, 579] on quentale-workspace at bounding box center [756, 402] width 1512 height 803
click at [720, 636] on quentale-layouter at bounding box center [723, 632] width 31 height 16
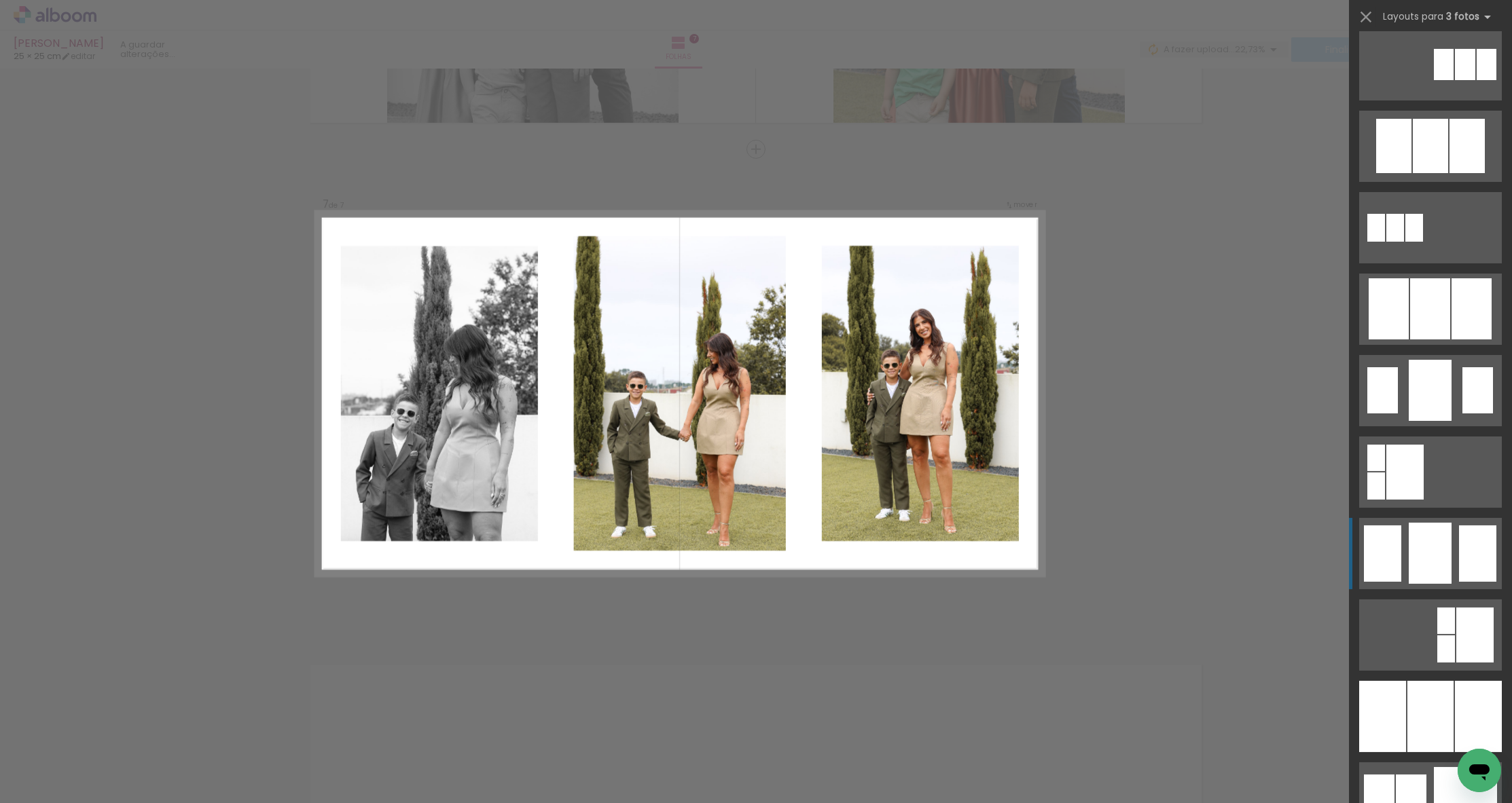
click at [1005, 526] on div at bounding box center [1429, 553] width 43 height 61
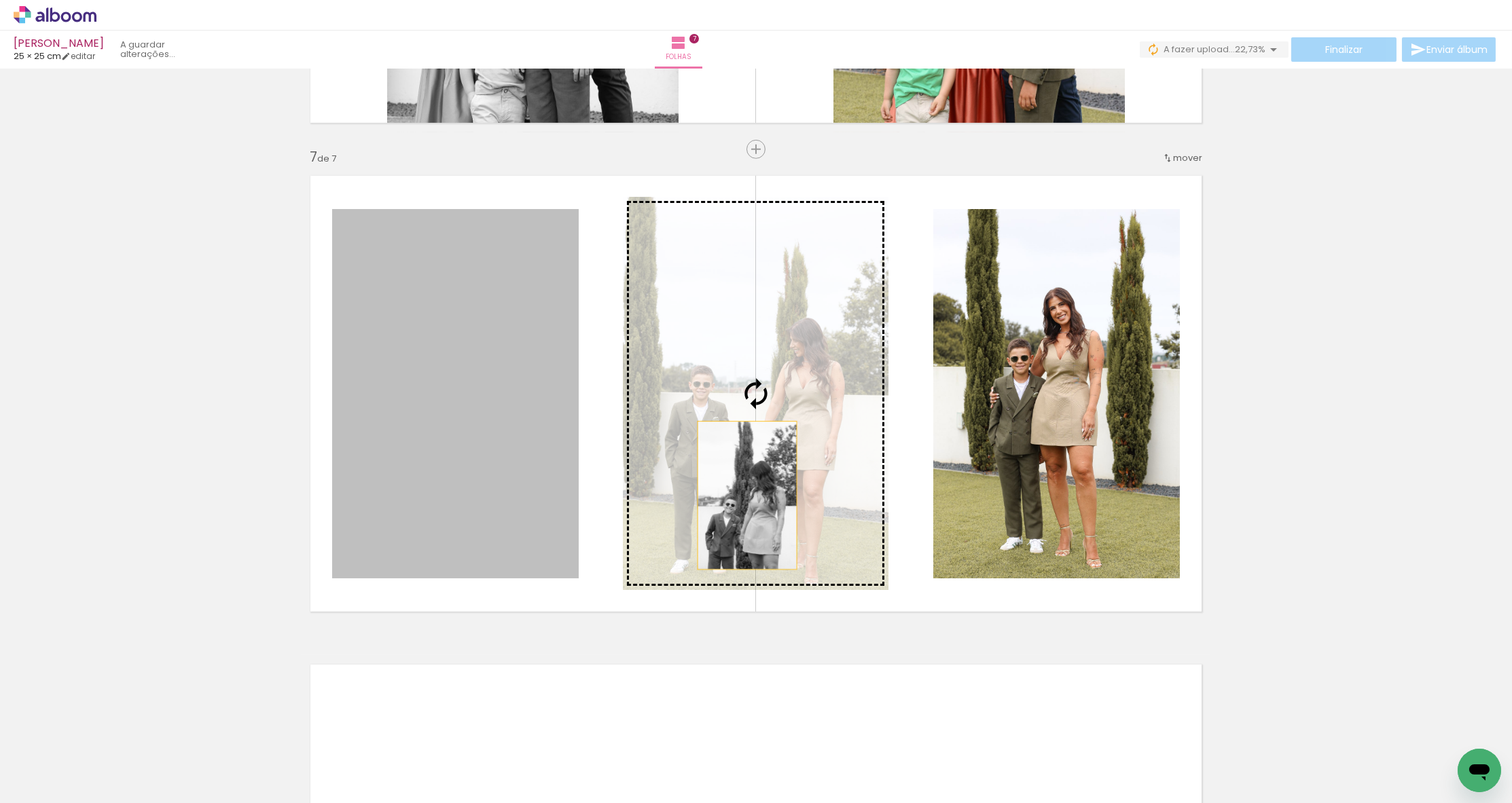
drag, startPoint x: 508, startPoint y: 502, endPoint x: 749, endPoint y: 496, distance: 241.1
click at [0, 0] on slot at bounding box center [0, 0] width 0 height 0
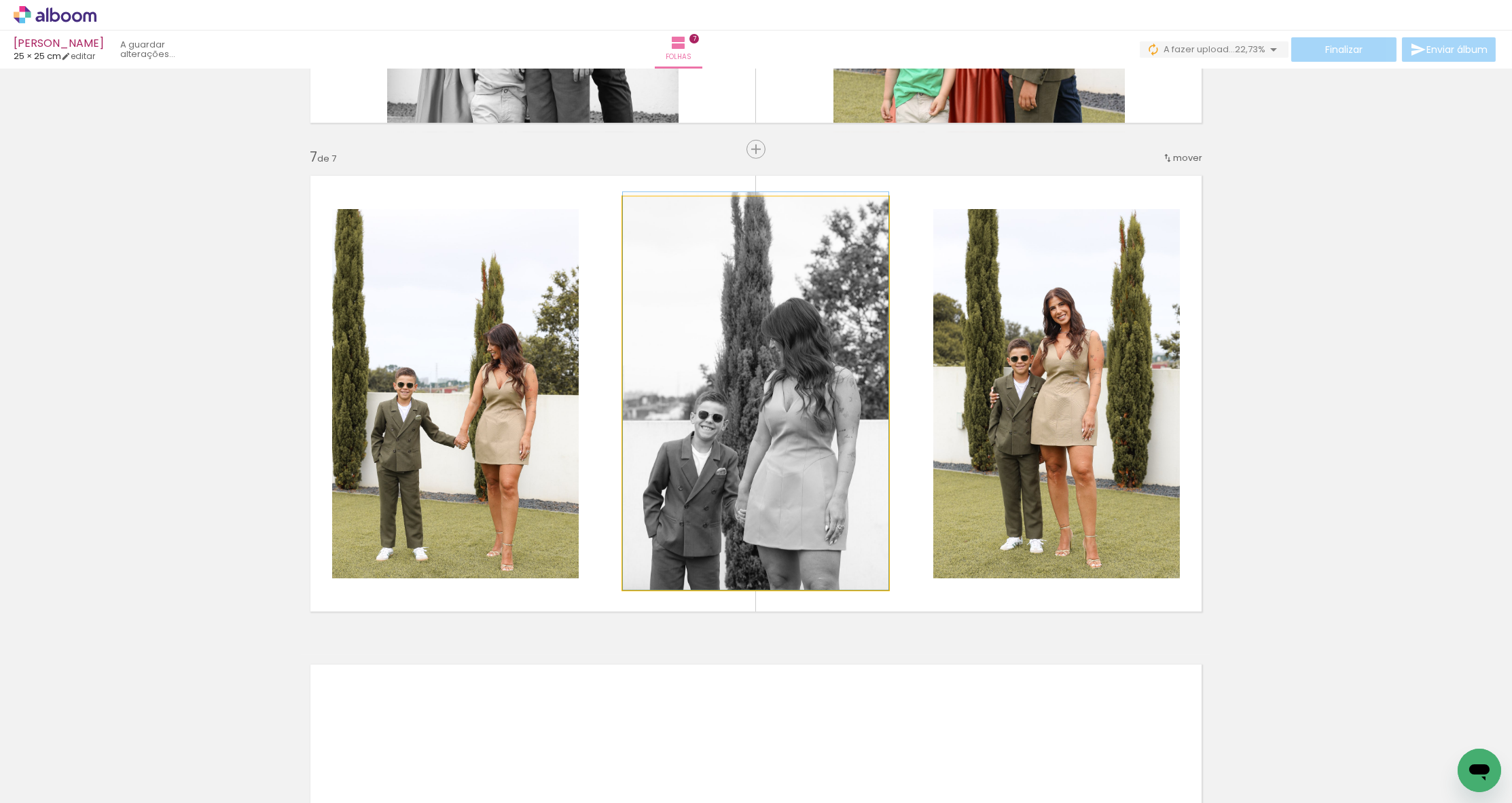
drag, startPoint x: 799, startPoint y: 498, endPoint x: 809, endPoint y: 489, distance: 13.5
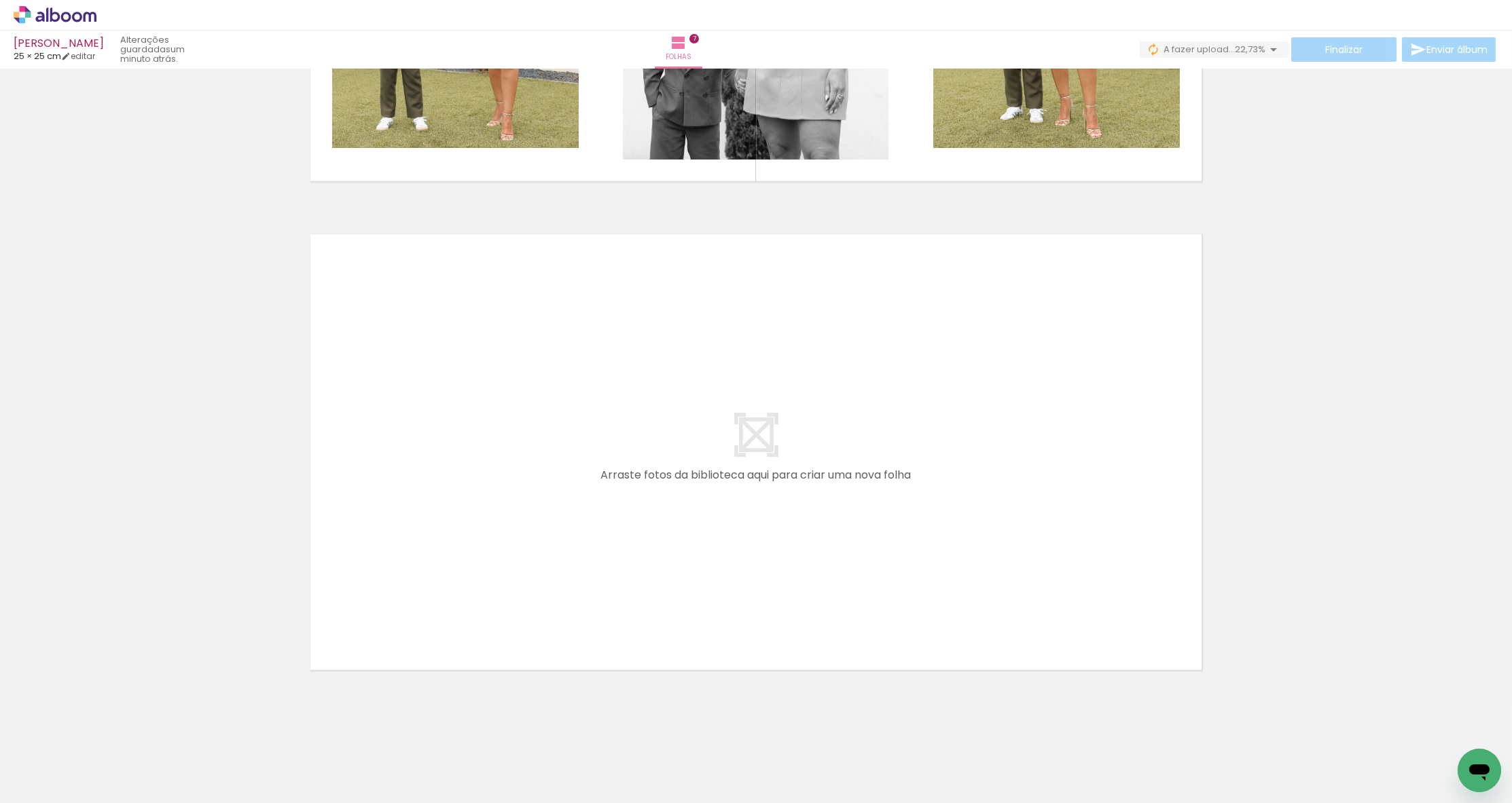
click at [549, 531] on quentale-workspace at bounding box center [756, 402] width 1512 height 803
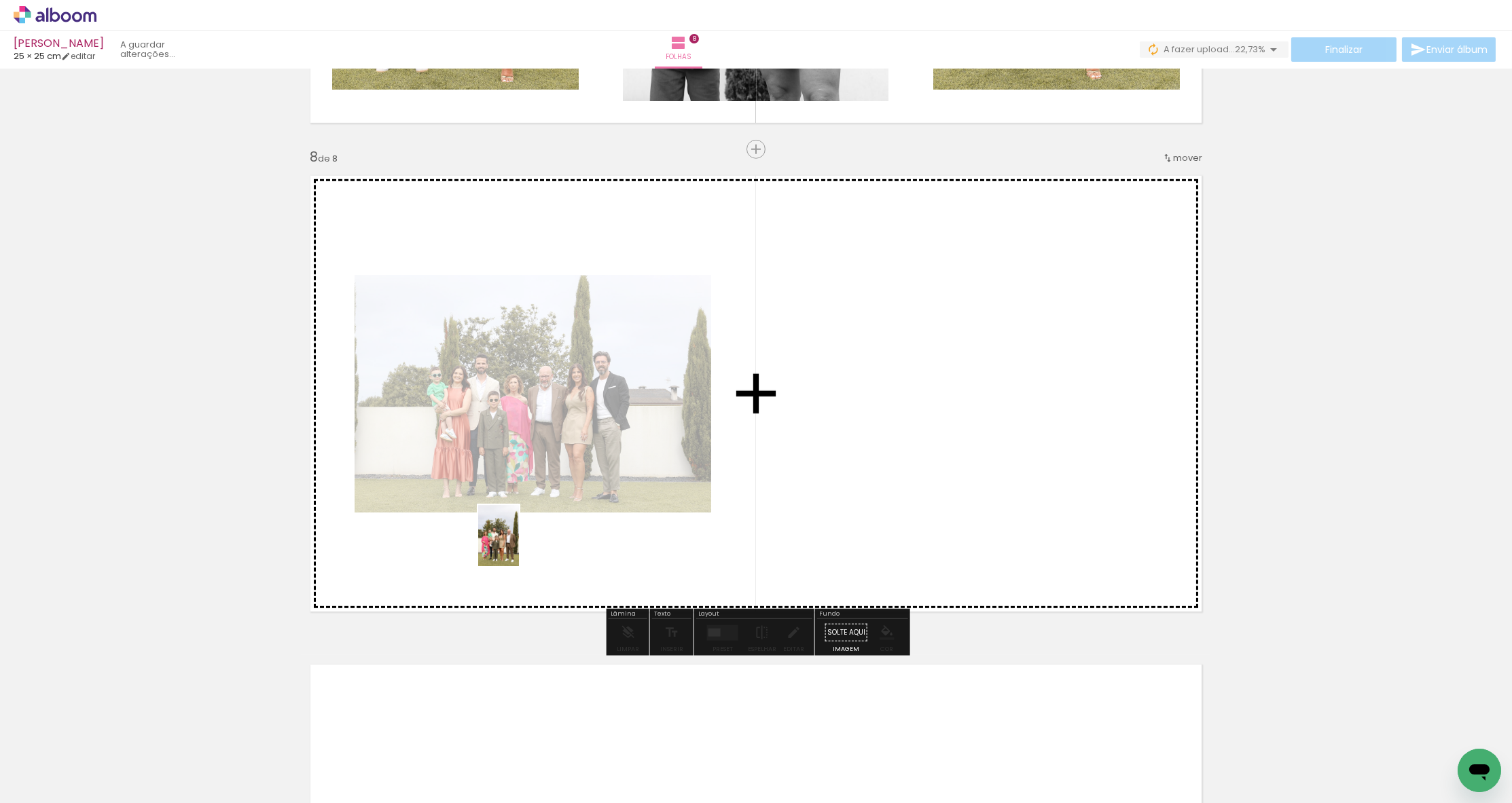
drag, startPoint x: 221, startPoint y: 709, endPoint x: 809, endPoint y: 660, distance: 590.0
click at [518, 560] on quentale-workspace at bounding box center [756, 402] width 1512 height 803
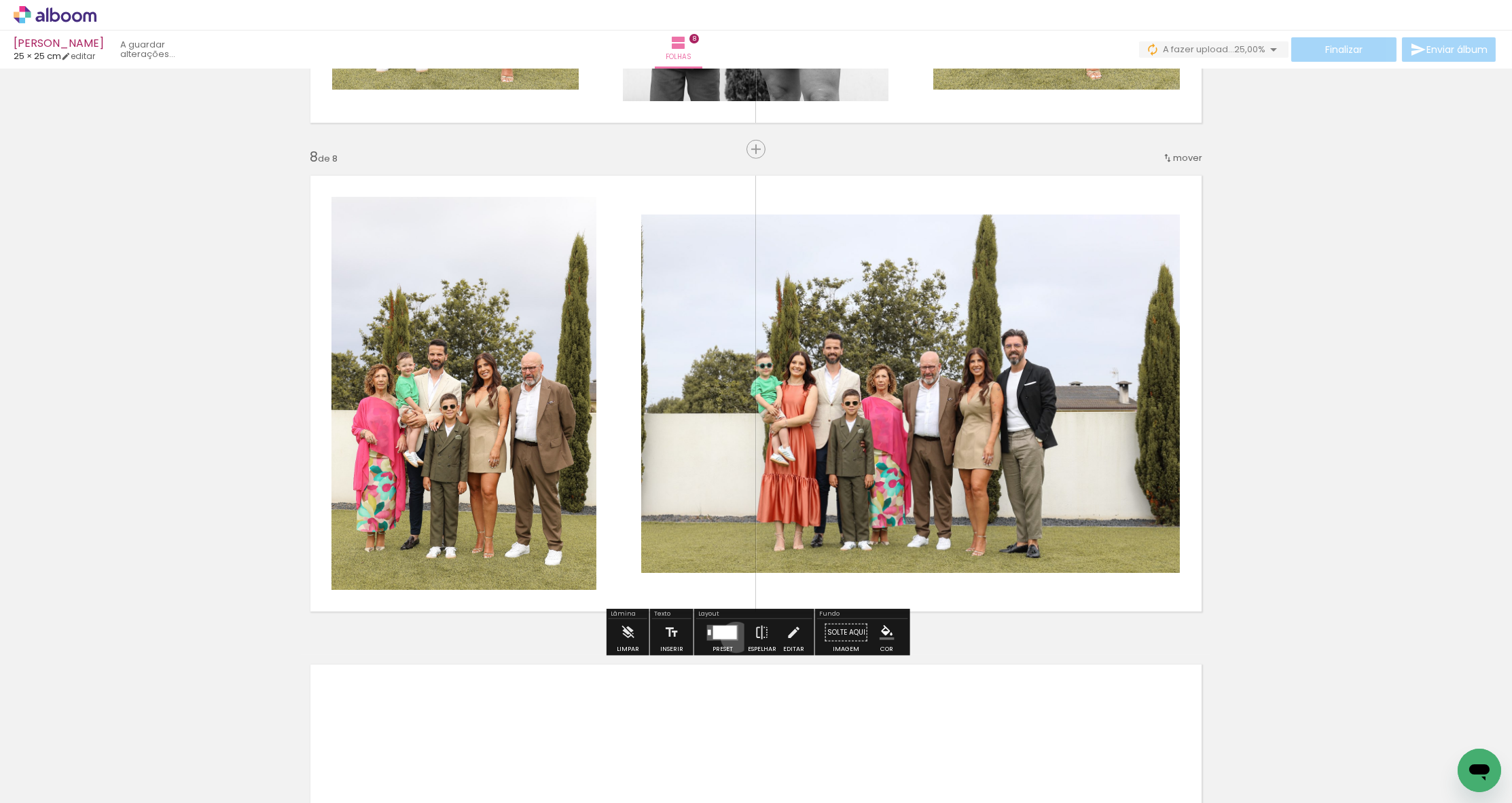
click at [733, 637] on div at bounding box center [724, 632] width 23 height 14
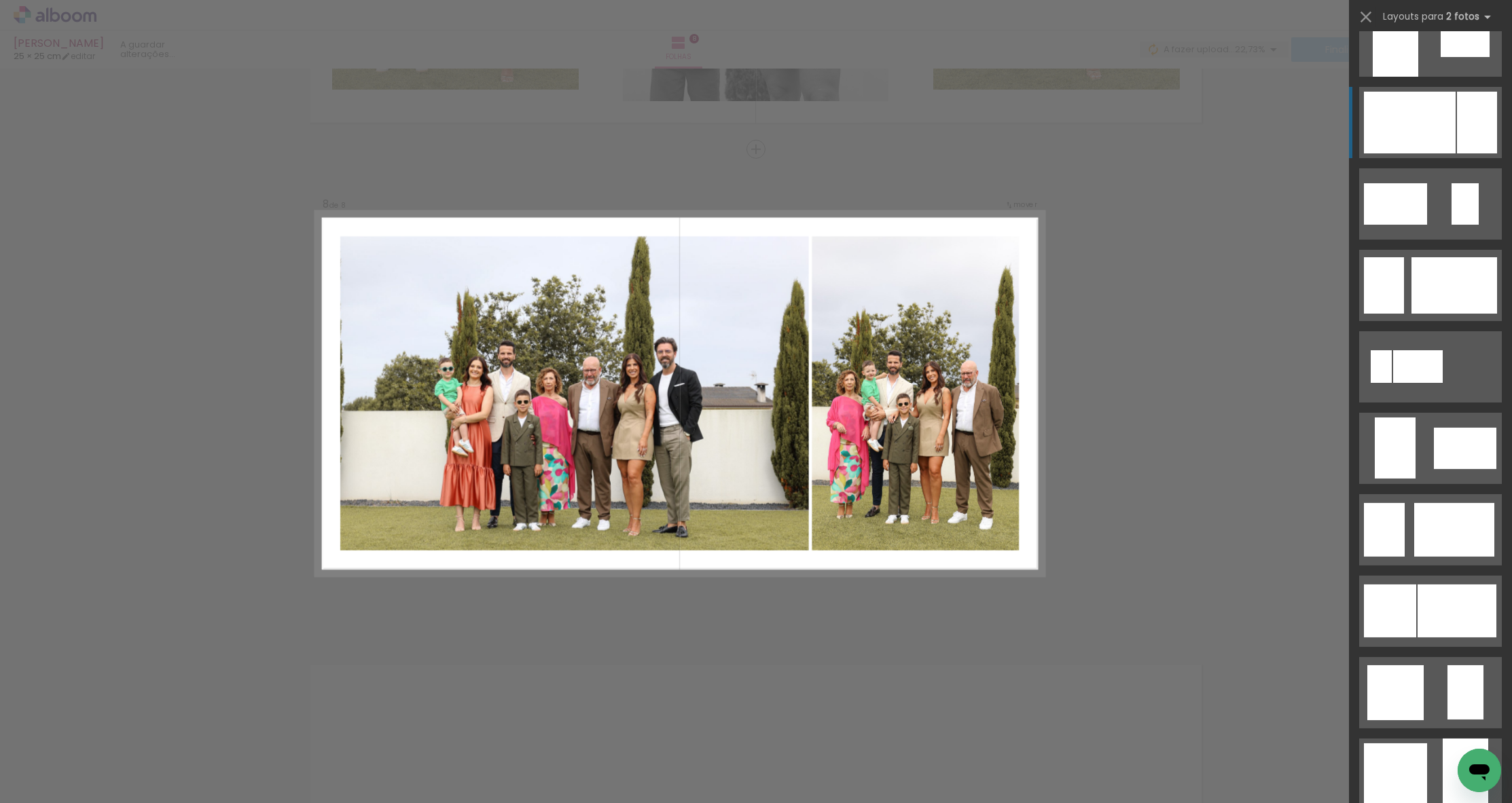
click at [1005, 125] on div at bounding box center [1409, 122] width 91 height 62
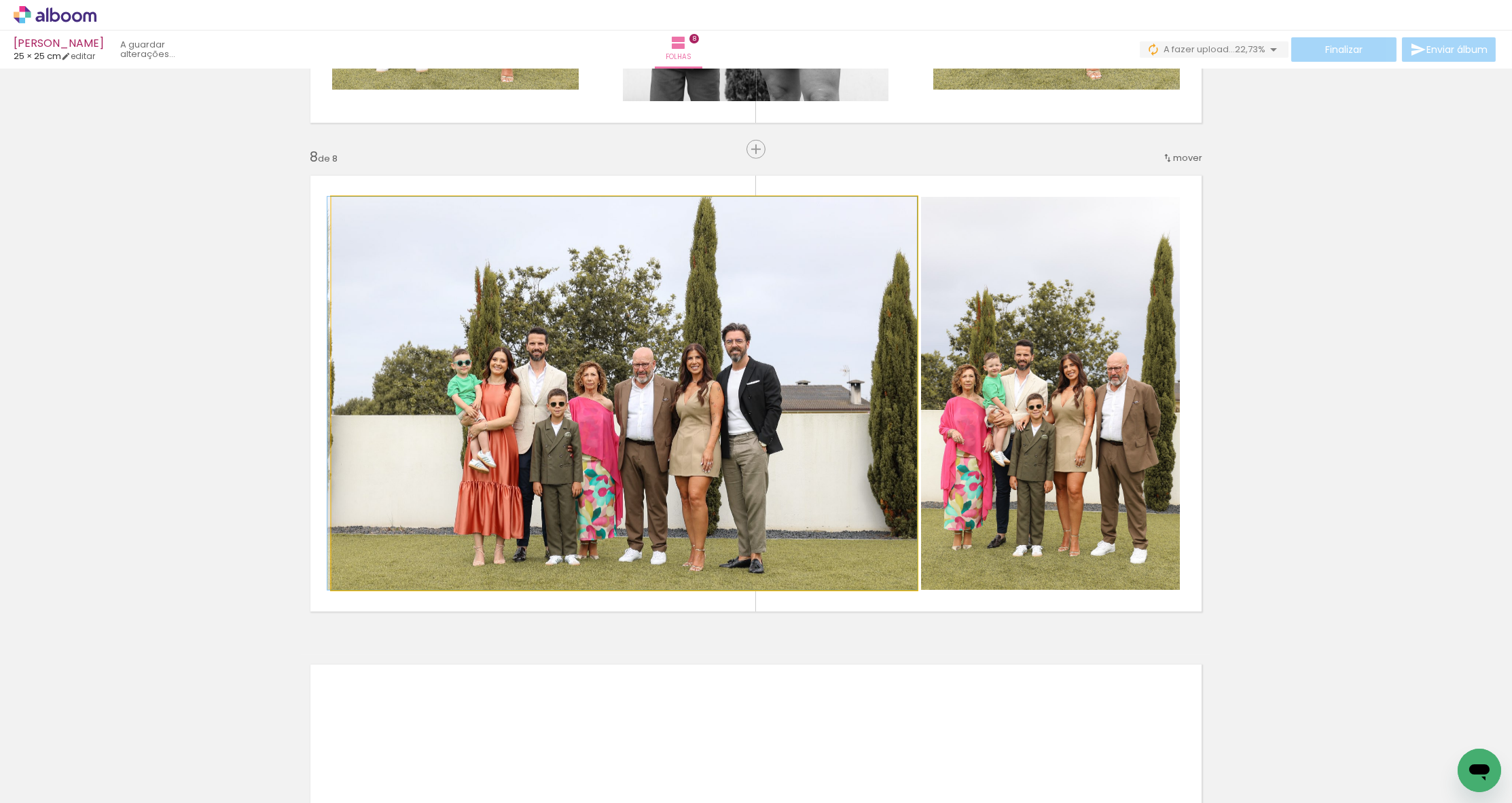
drag, startPoint x: 723, startPoint y: 337, endPoint x: 696, endPoint y: 336, distance: 27.0
click at [696, 336] on div at bounding box center [623, 394] width 589 height 393
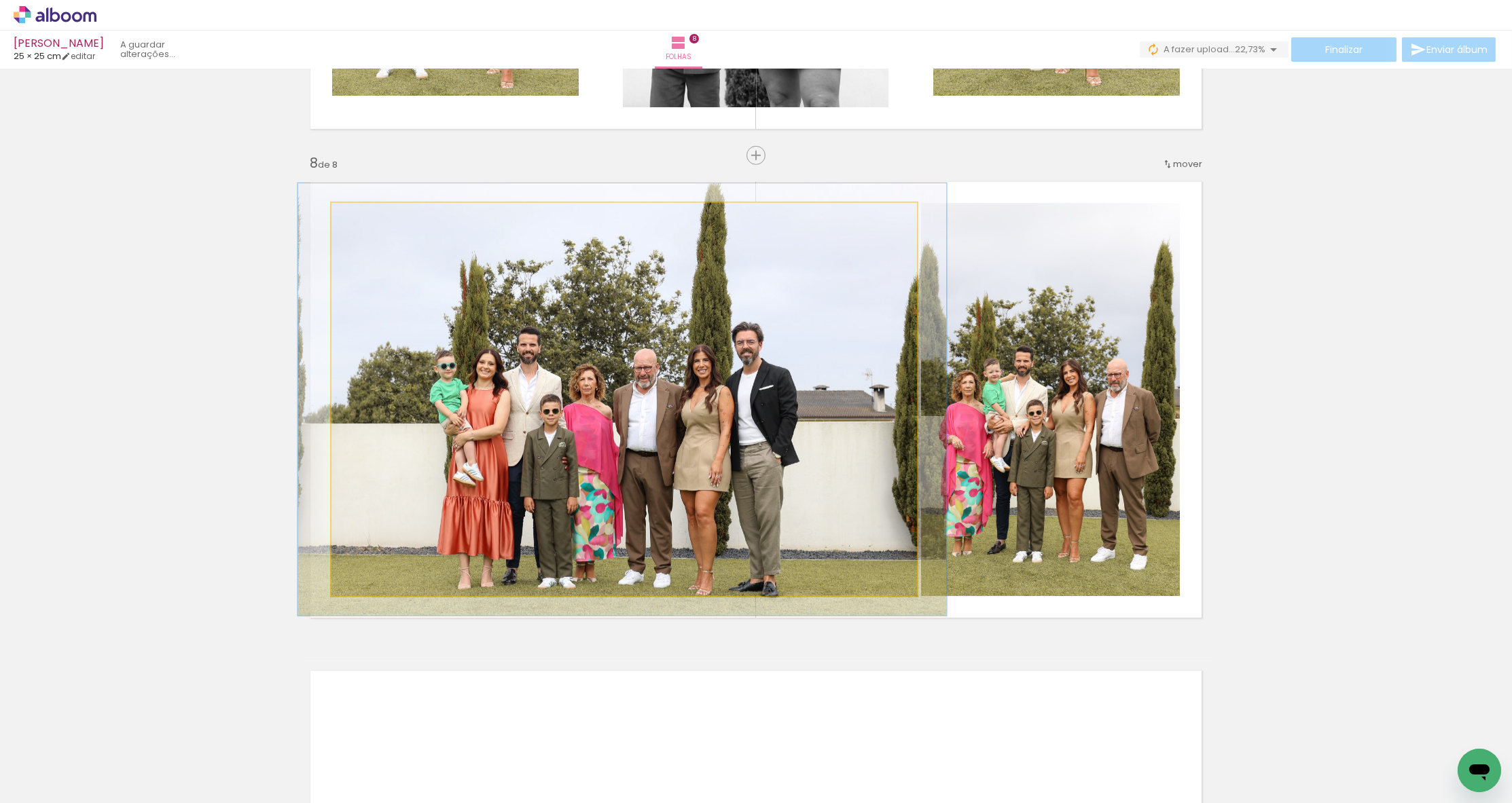
type paper-slider "110"
click at [370, 216] on div at bounding box center [368, 217] width 12 height 12
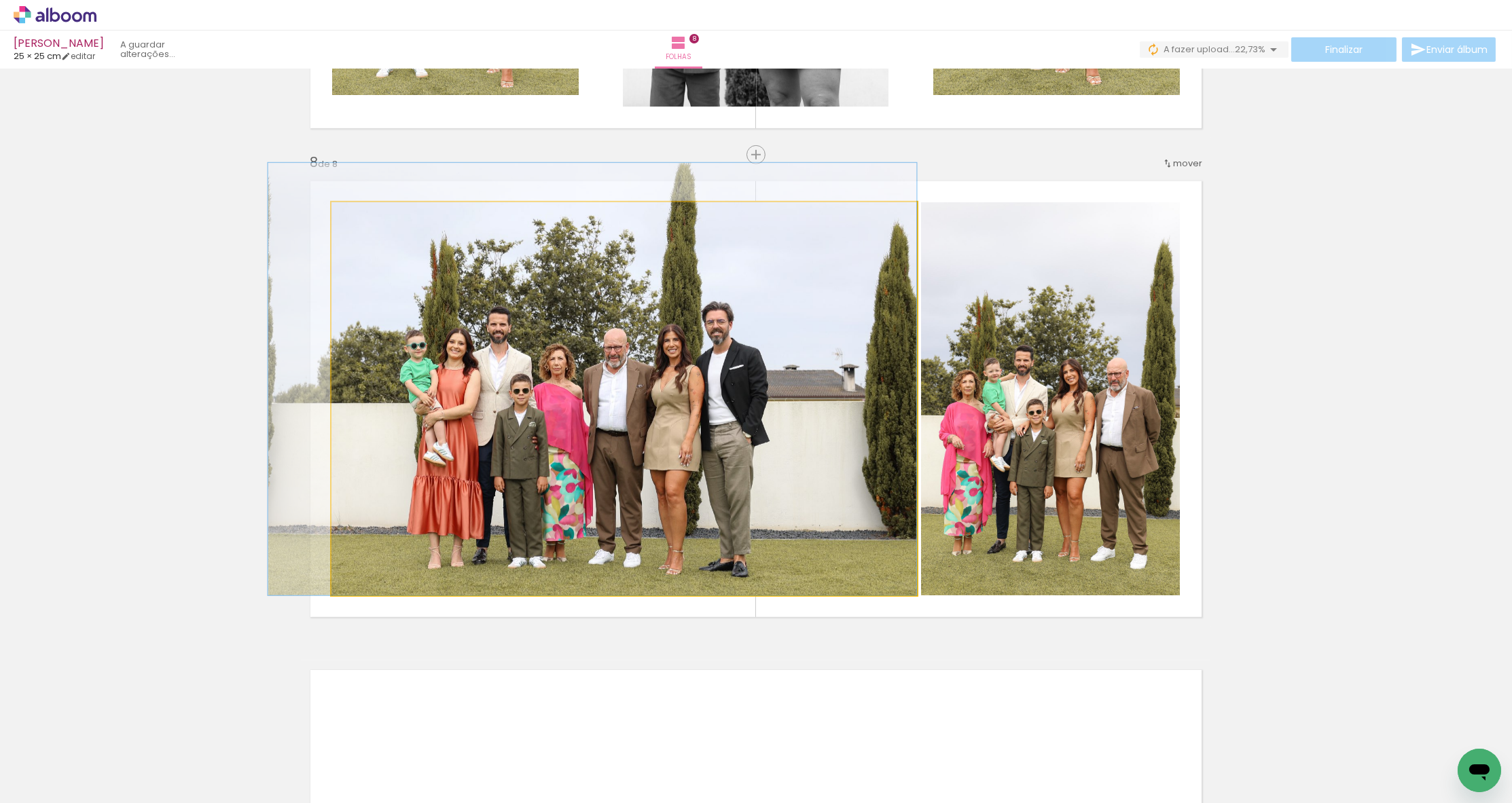
drag, startPoint x: 681, startPoint y: 362, endPoint x: 641, endPoint y: 342, distance: 44.7
drag, startPoint x: 766, startPoint y: 345, endPoint x: 756, endPoint y: 342, distance: 10.4
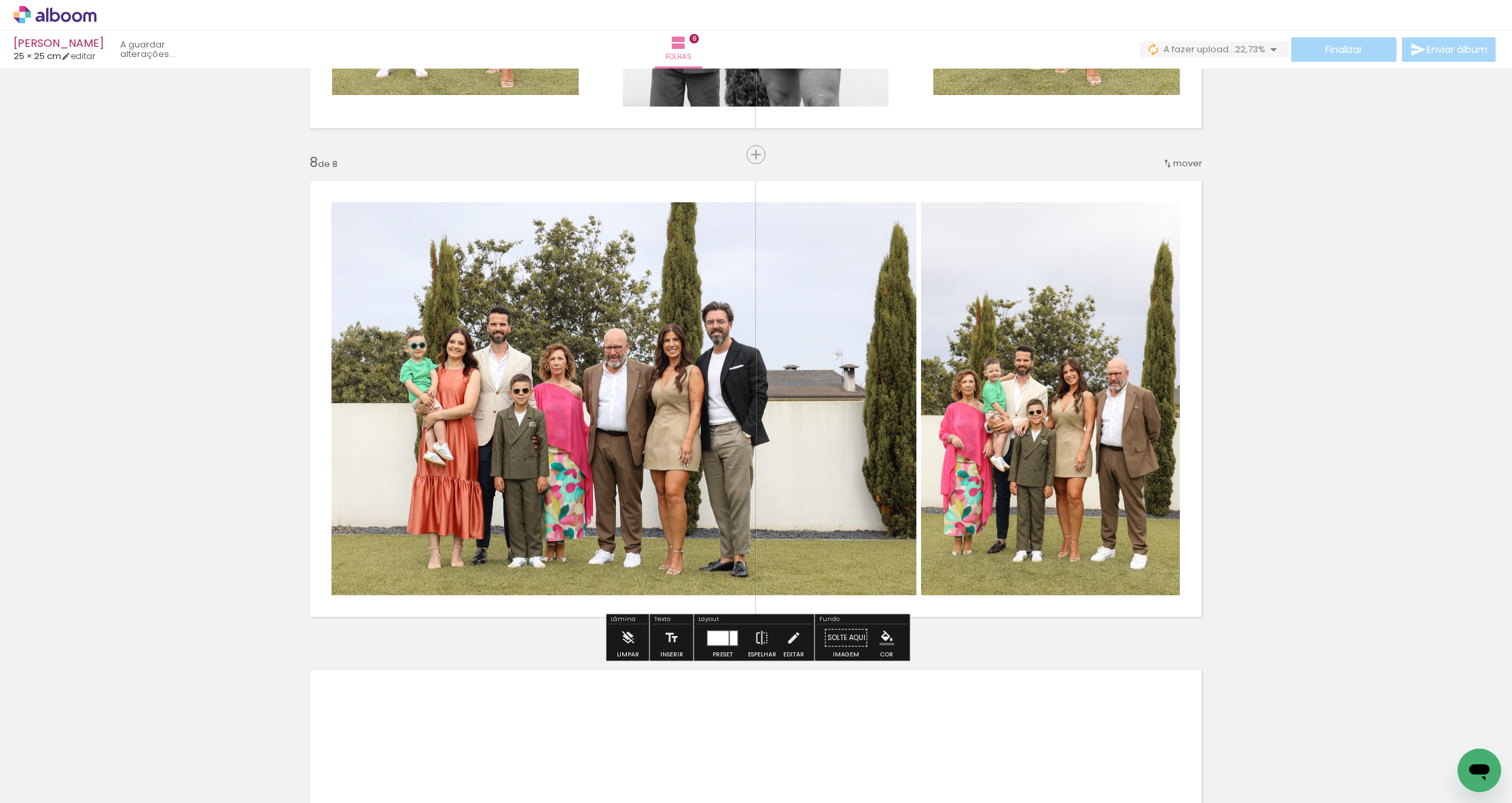
click at [796, 632] on iron-icon at bounding box center [793, 638] width 15 height 27
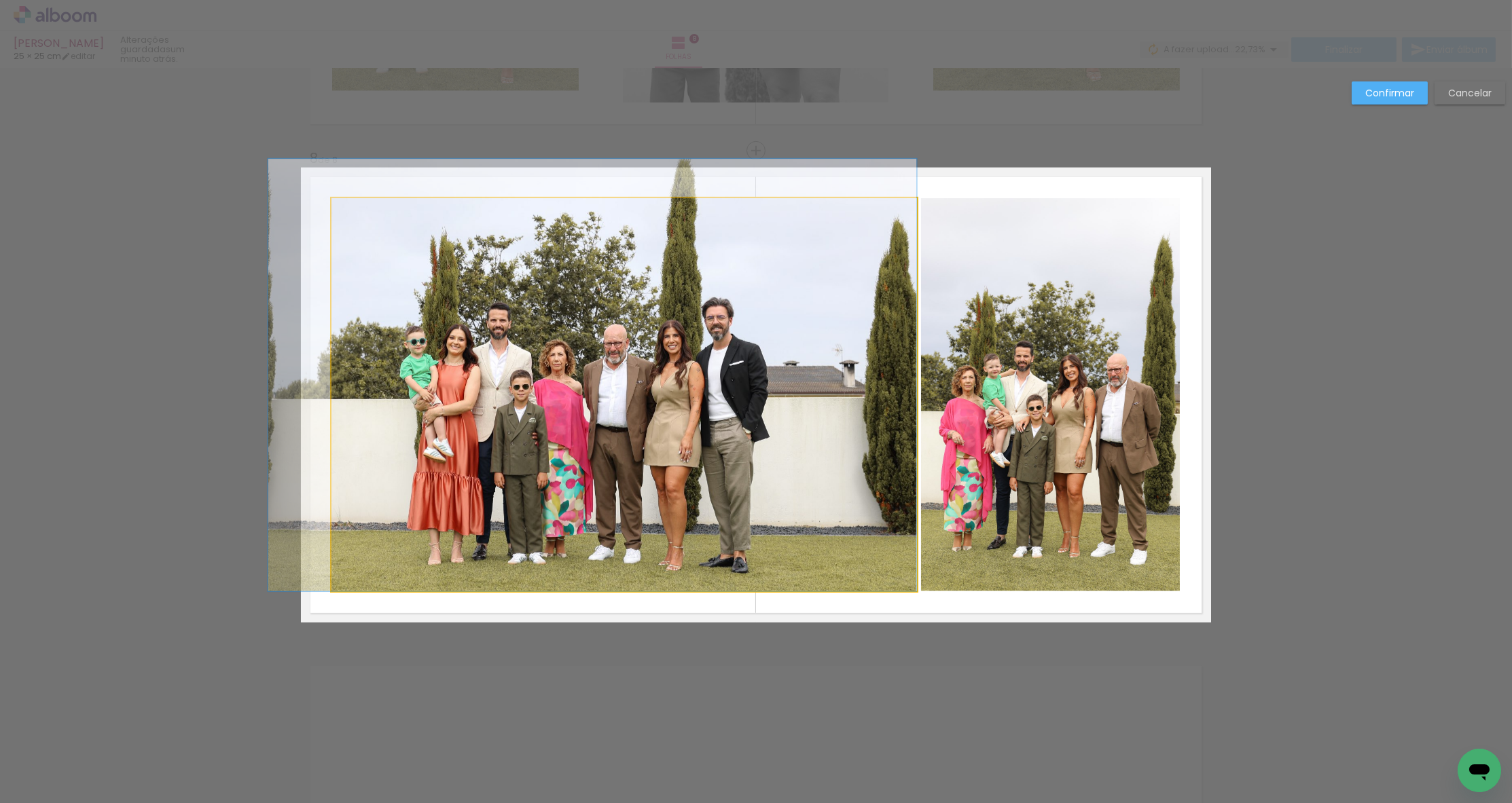
drag, startPoint x: 846, startPoint y: 504, endPoint x: 920, endPoint y: 435, distance: 101.2
click at [846, 503] on album-spread "8 de 8" at bounding box center [756, 395] width 910 height 455
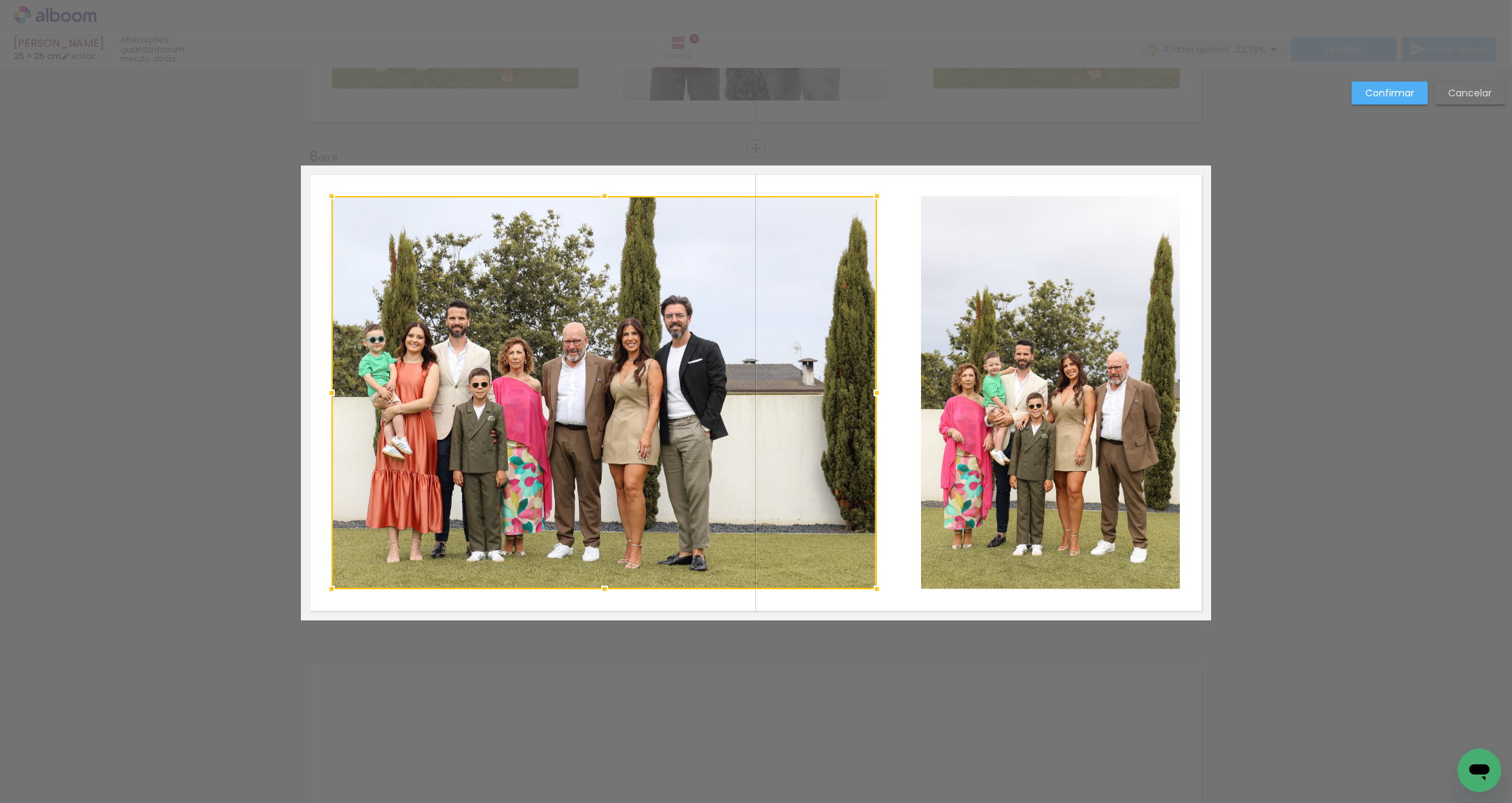
drag, startPoint x: 919, startPoint y: 395, endPoint x: 769, endPoint y: 421, distance: 152.2
click at [769, 421] on div at bounding box center [603, 393] width 545 height 393
click at [955, 393] on quentale-photo at bounding box center [1050, 393] width 259 height 393
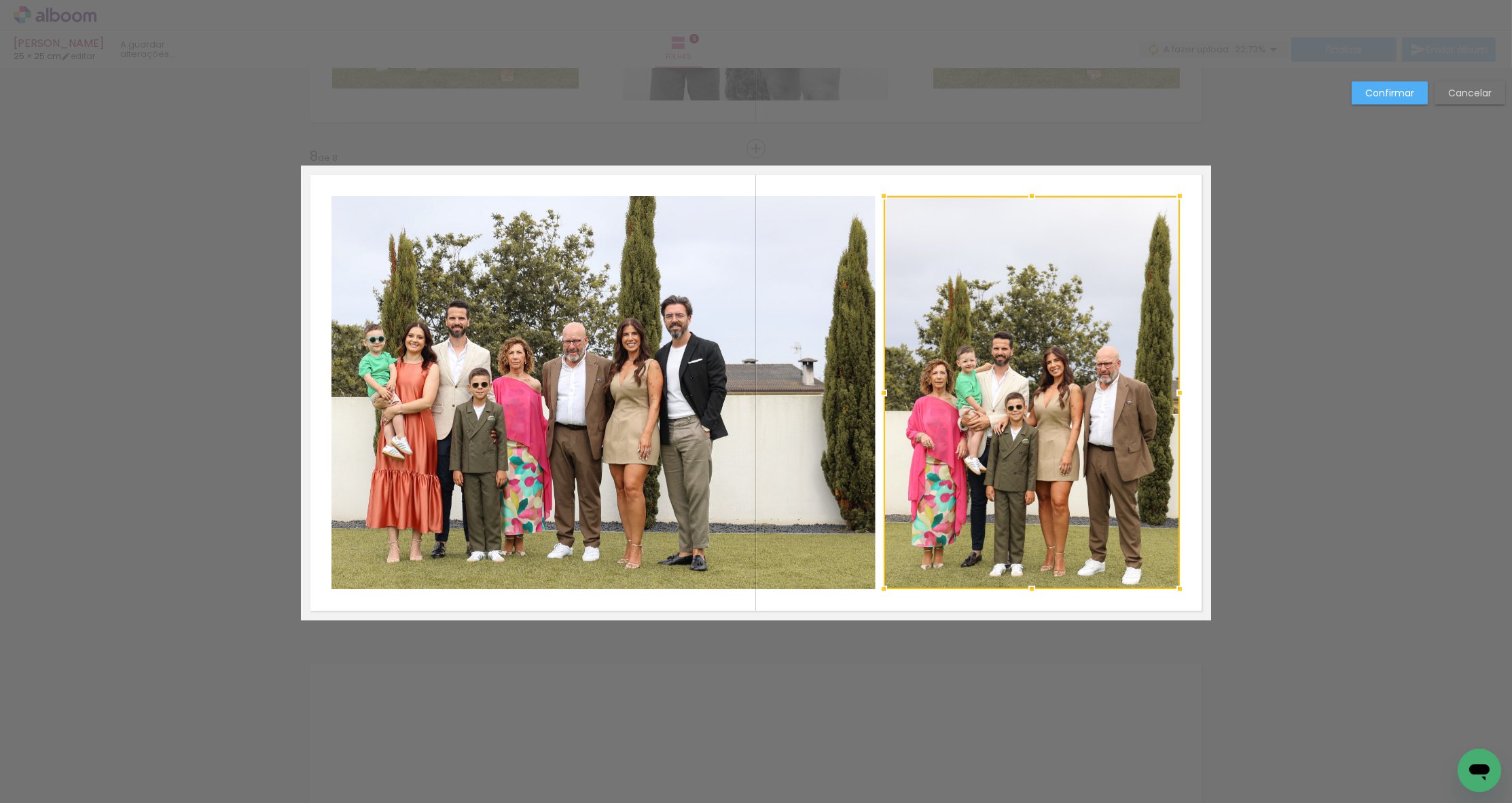
drag, startPoint x: 922, startPoint y: 395, endPoint x: 884, endPoint y: 402, distance: 38.6
click at [884, 402] on div at bounding box center [883, 393] width 27 height 27
click at [0, 0] on slot "Confirmar" at bounding box center [0, 0] width 0 height 0
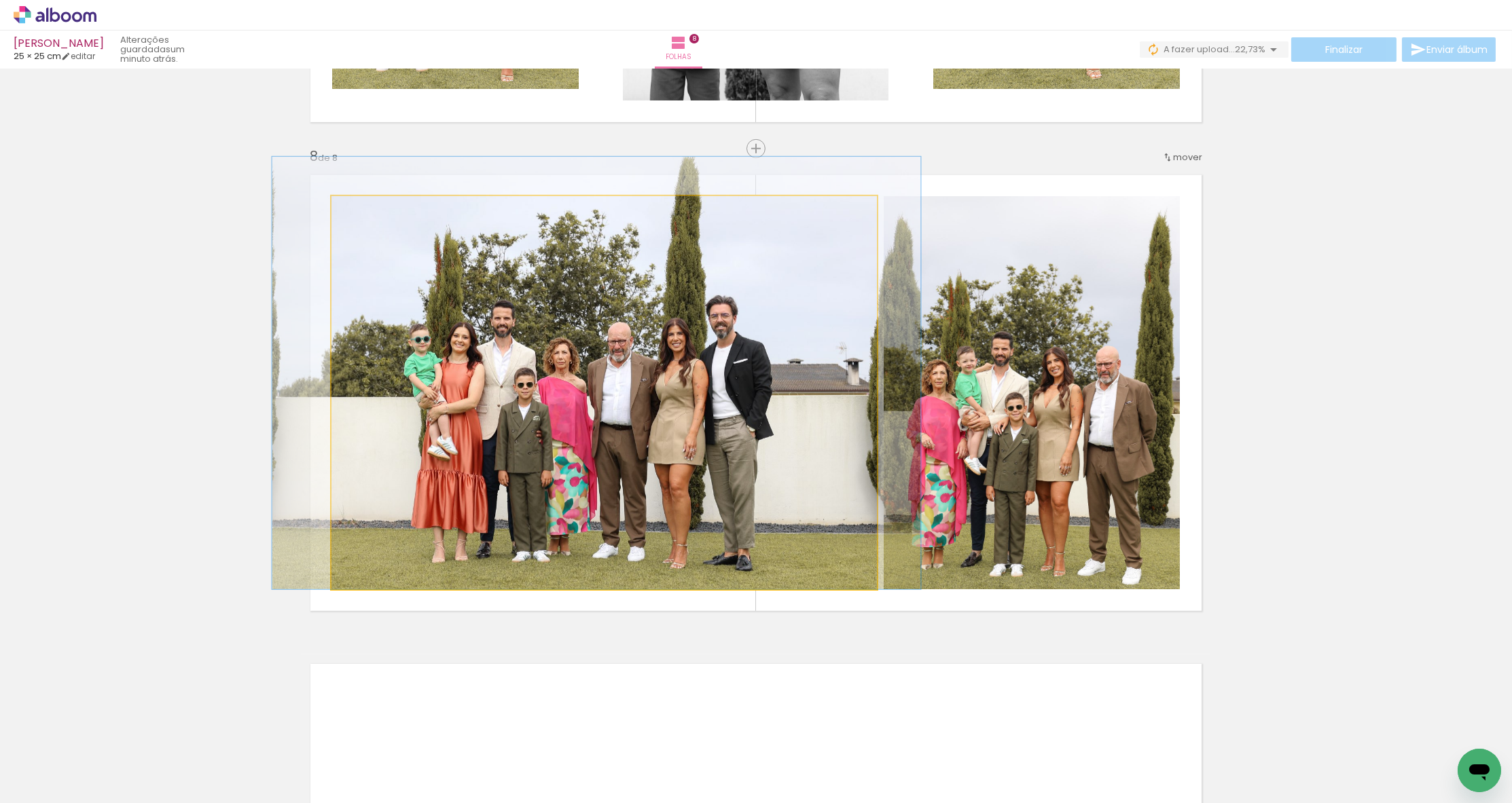
drag, startPoint x: 787, startPoint y: 358, endPoint x: 833, endPoint y: 355, distance: 46.1
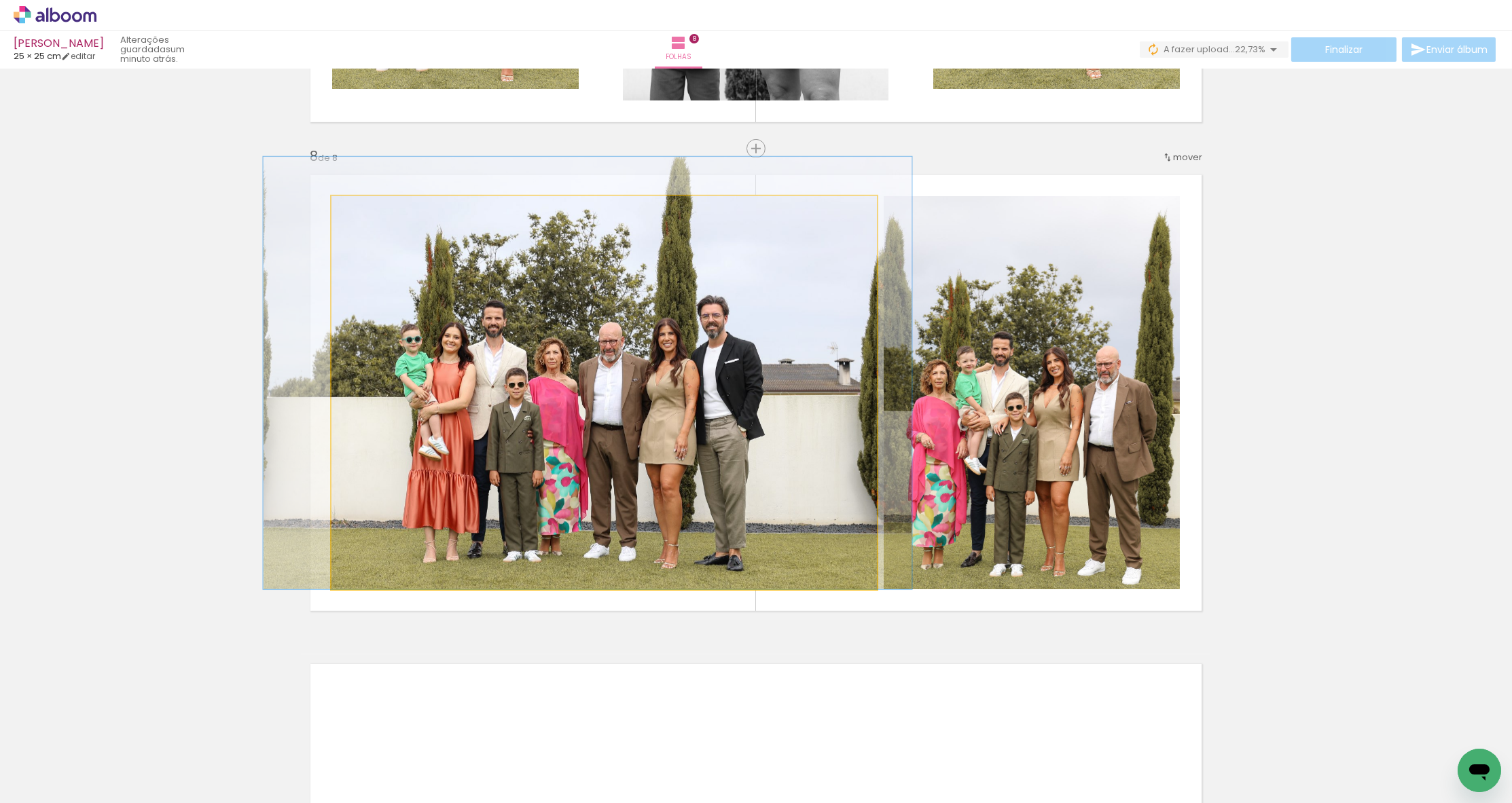
drag, startPoint x: 818, startPoint y: 356, endPoint x: 809, endPoint y: 356, distance: 9.0
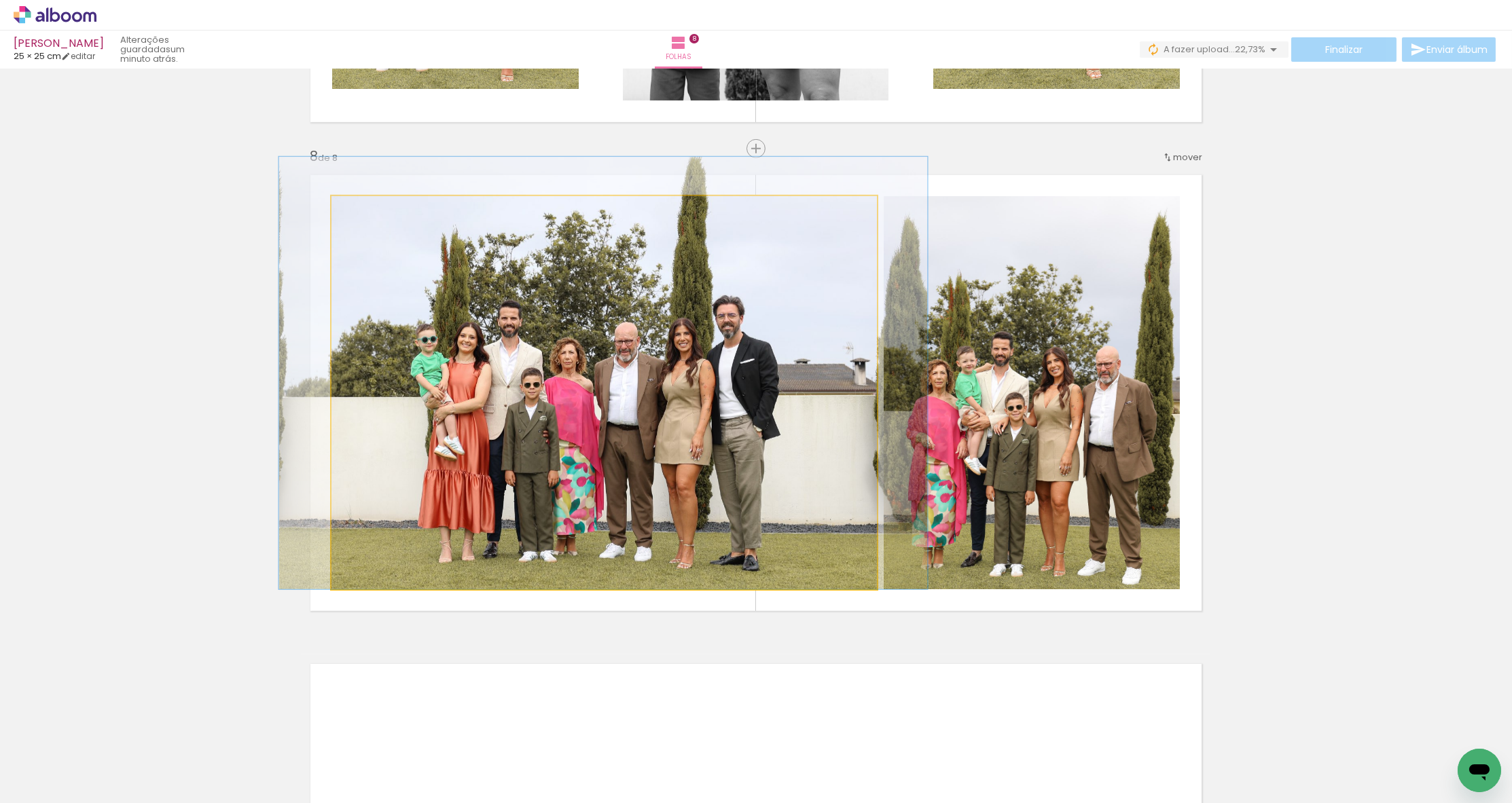
drag, startPoint x: 803, startPoint y: 358, endPoint x: 818, endPoint y: 357, distance: 15.0
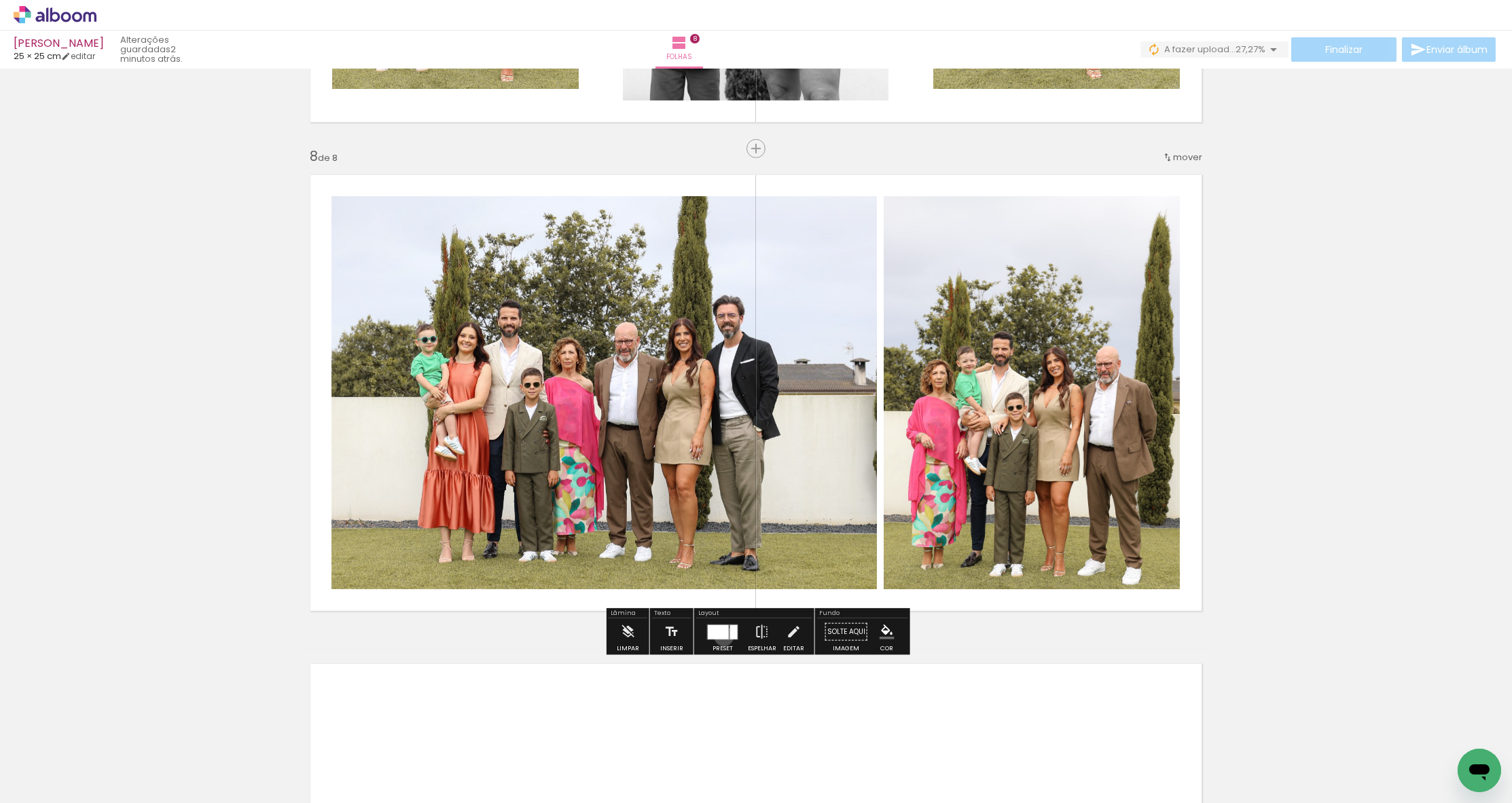
click at [721, 637] on div at bounding box center [718, 632] width 21 height 14
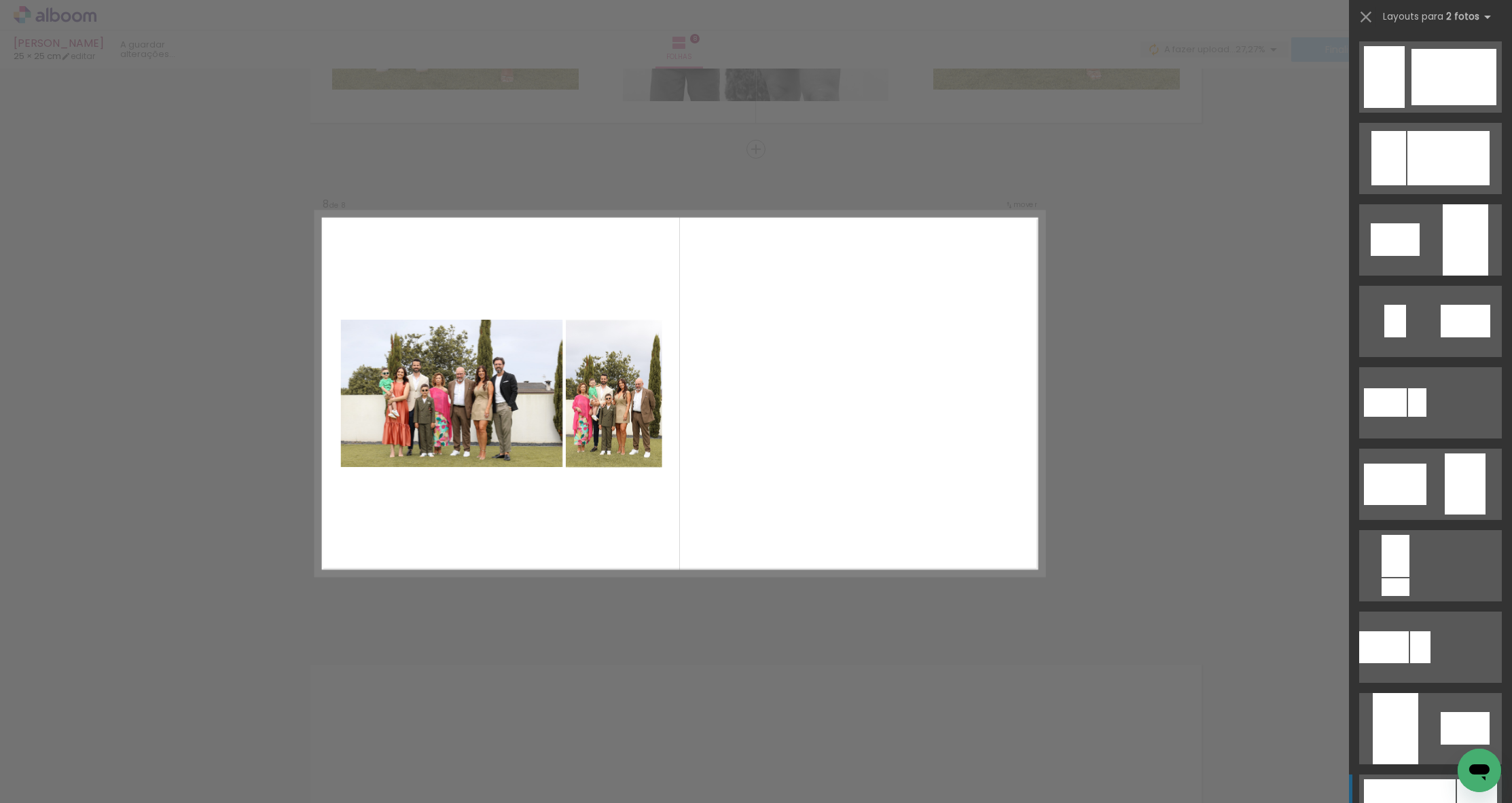
scroll to position [0, 0]
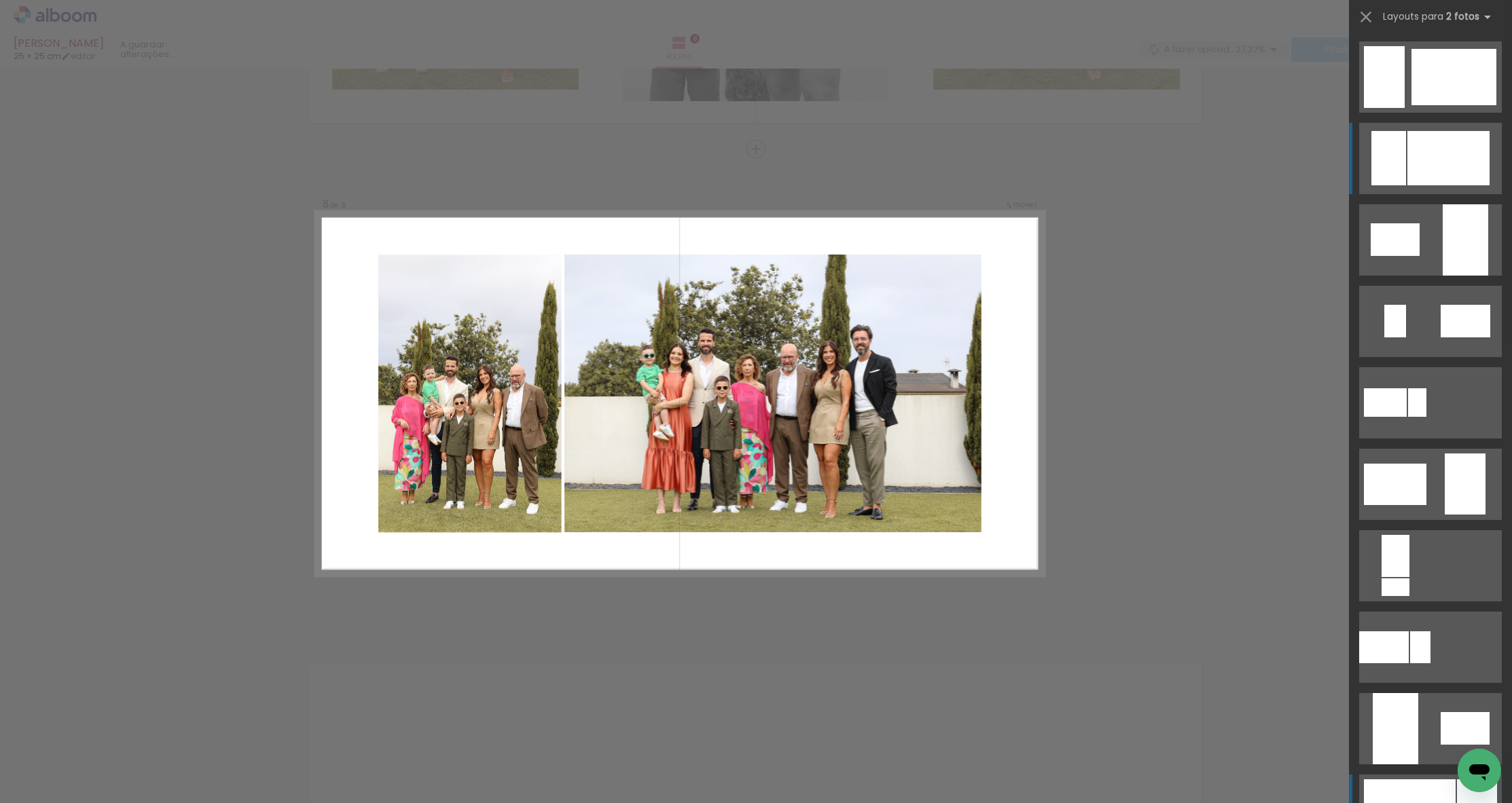
click at [1005, 140] on div at bounding box center [1389, 158] width 35 height 54
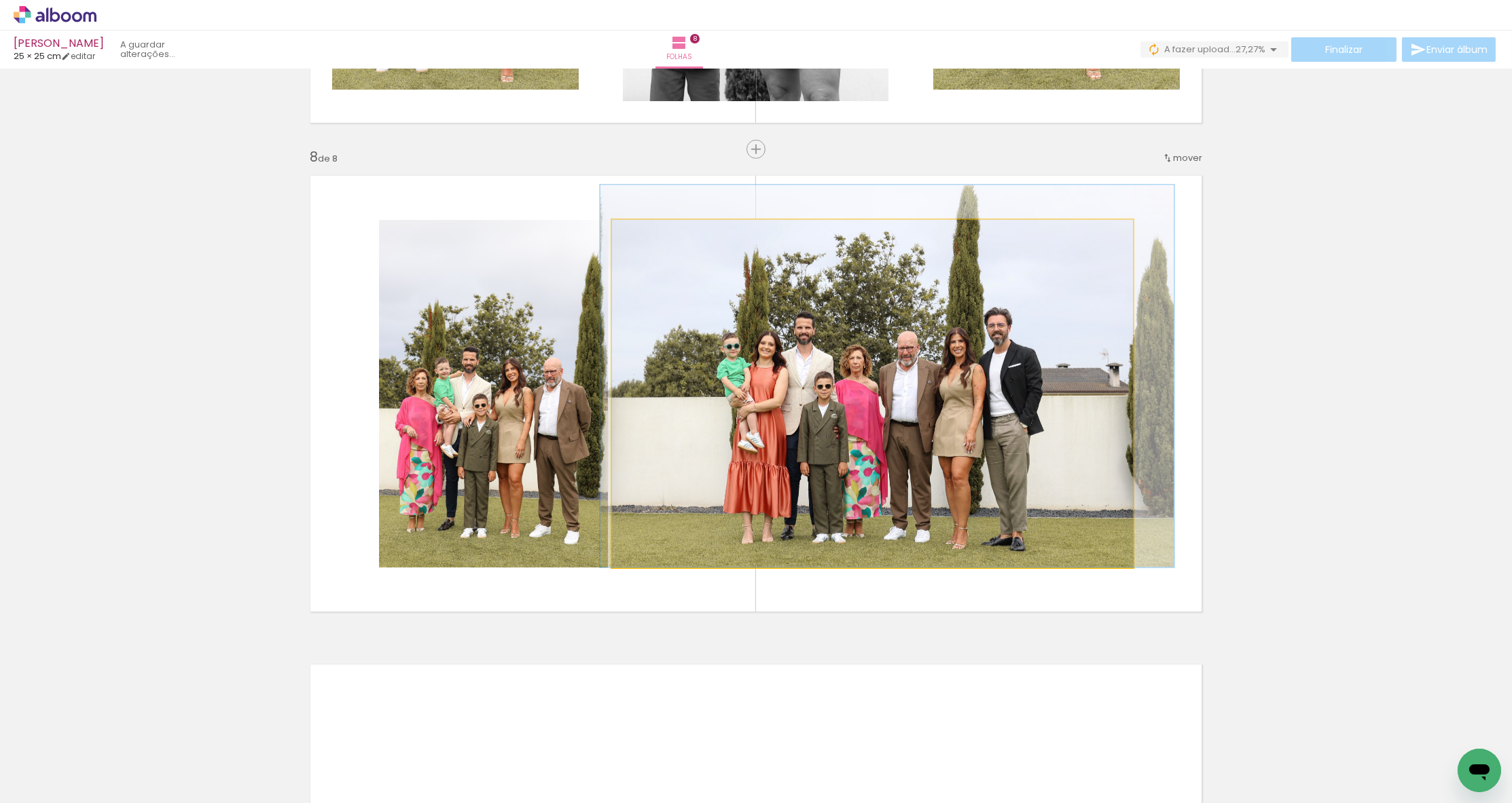
drag, startPoint x: 915, startPoint y: 398, endPoint x: 934, endPoint y: 395, distance: 19.2
click at [934, 395] on div at bounding box center [888, 375] width 574 height 382
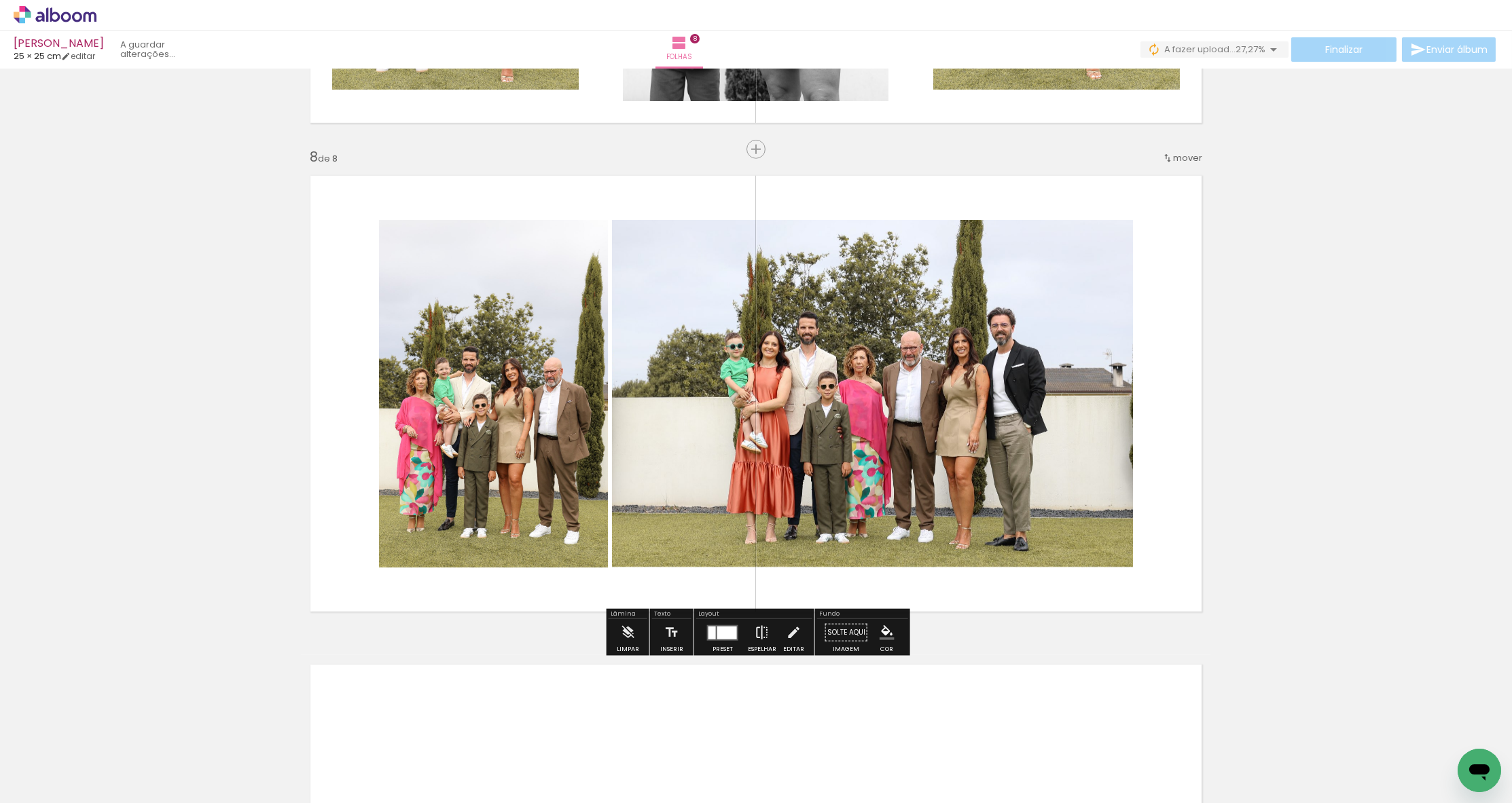
click at [765, 639] on iron-icon at bounding box center [762, 632] width 15 height 27
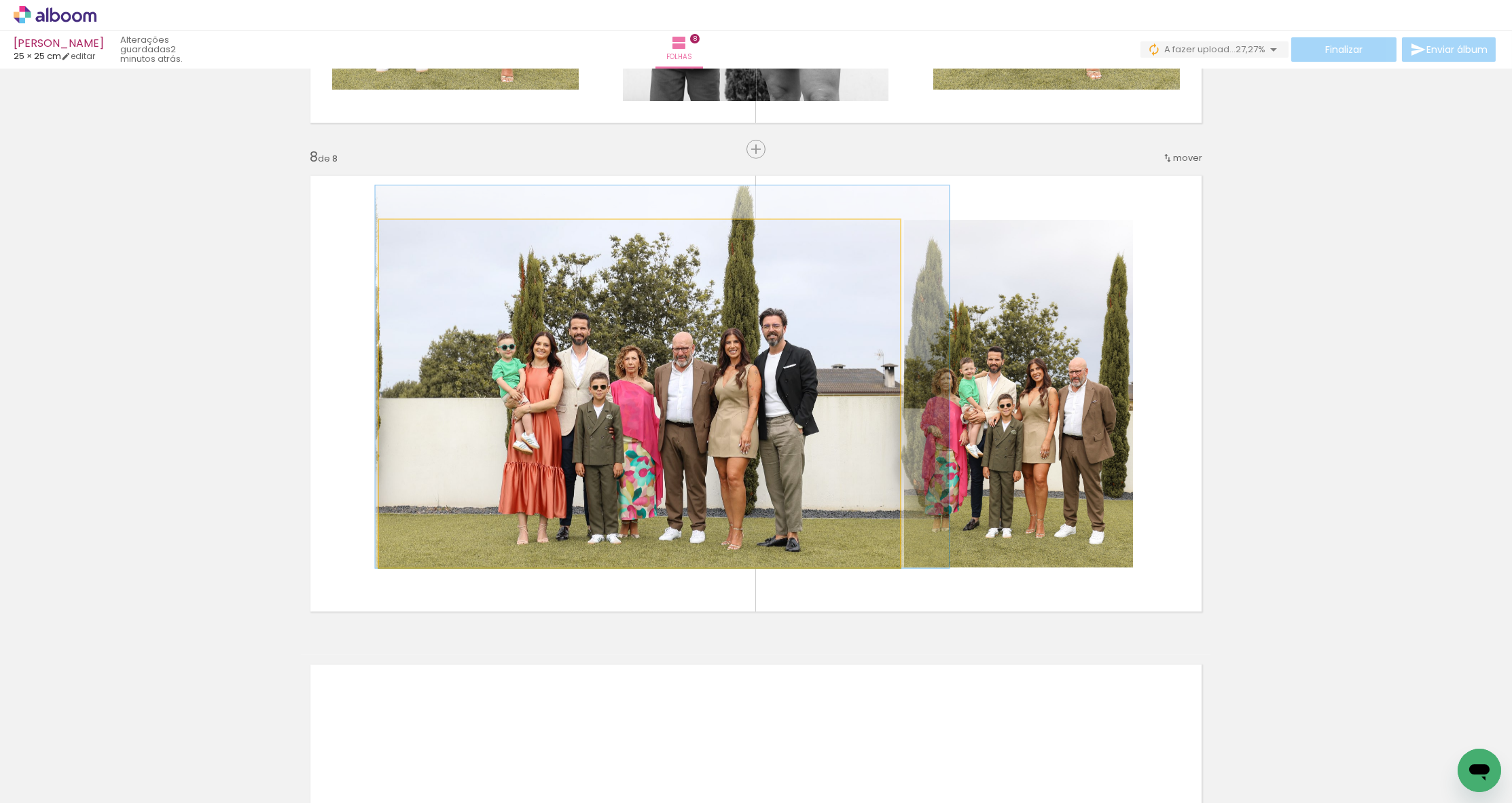
click at [850, 506] on quentale-photo at bounding box center [639, 394] width 521 height 348
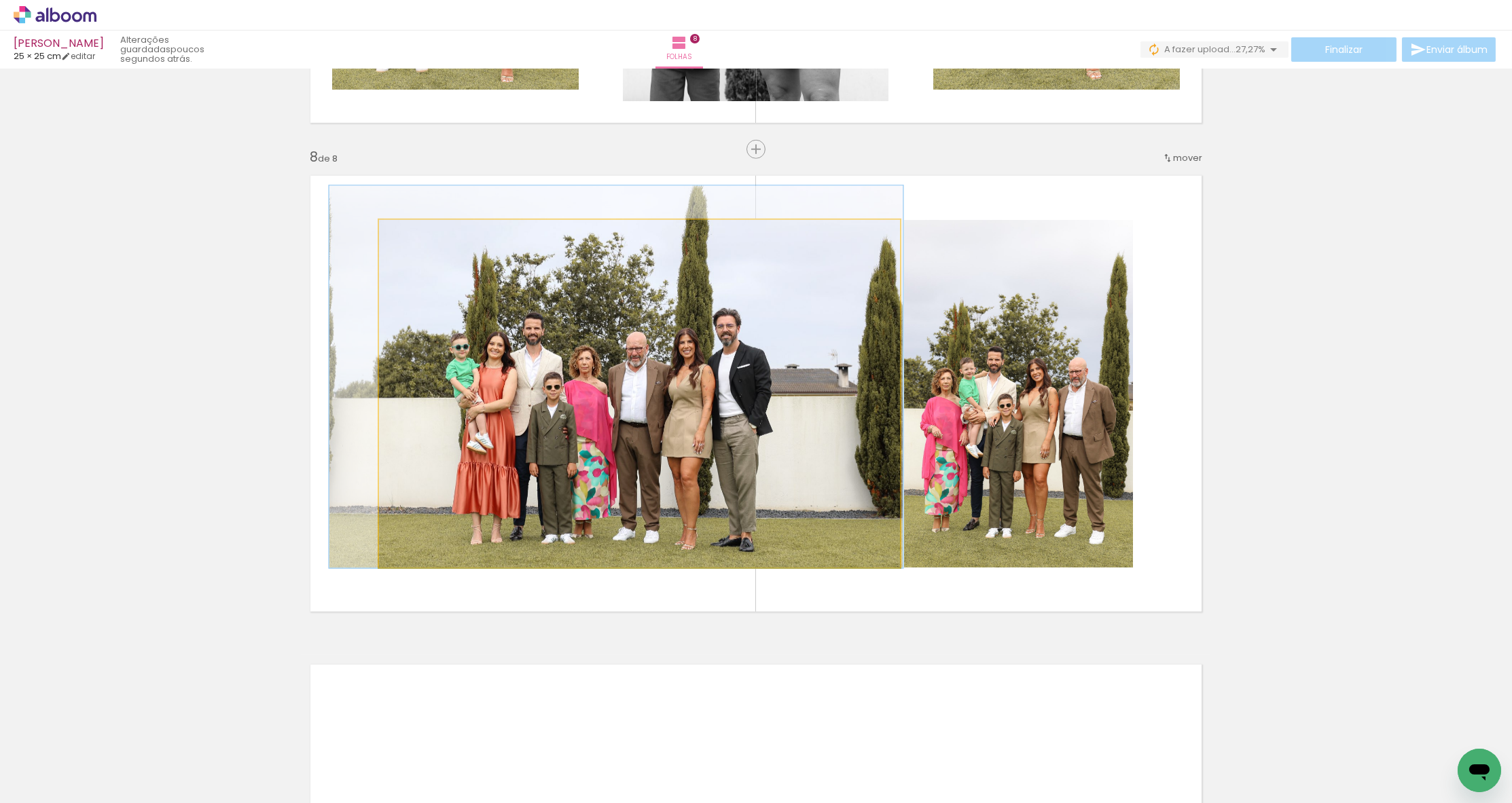
drag, startPoint x: 769, startPoint y: 445, endPoint x: 734, endPoint y: 445, distance: 35.0
click at [779, 443] on quentale-photo at bounding box center [639, 394] width 521 height 348
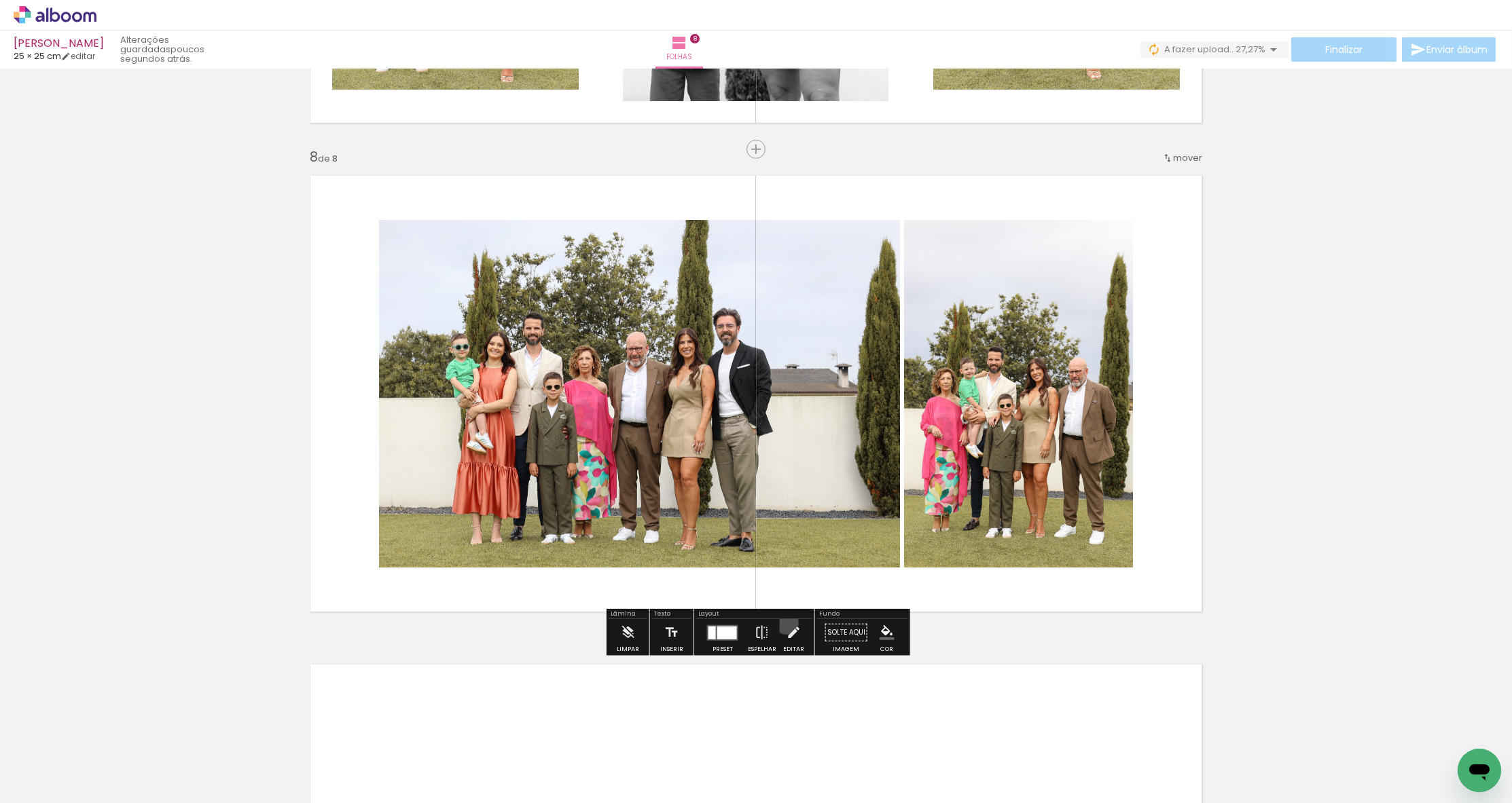
click at [786, 622] on iron-icon at bounding box center [793, 632] width 15 height 27
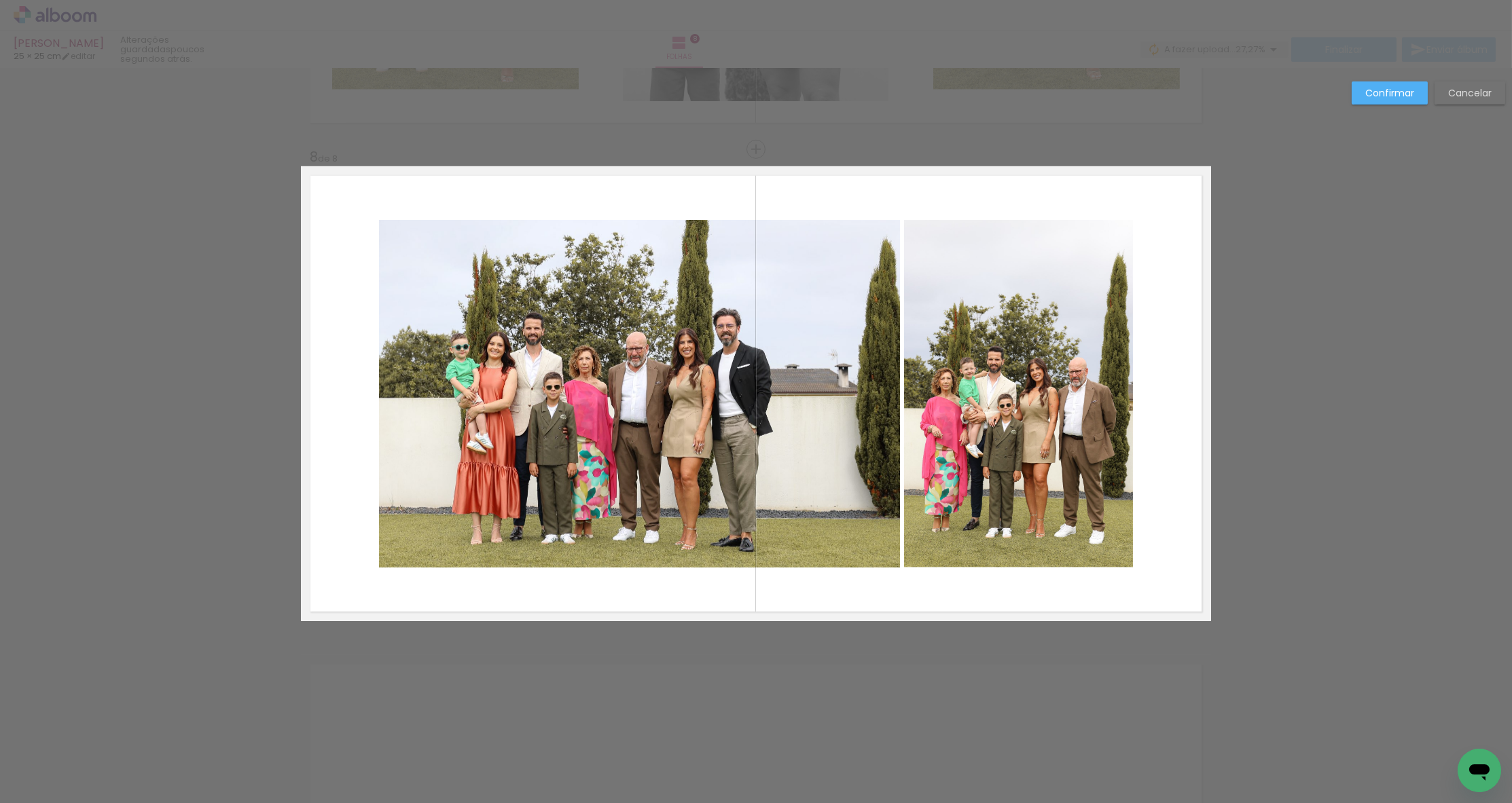
click at [845, 487] on quentale-photo at bounding box center [639, 394] width 521 height 348
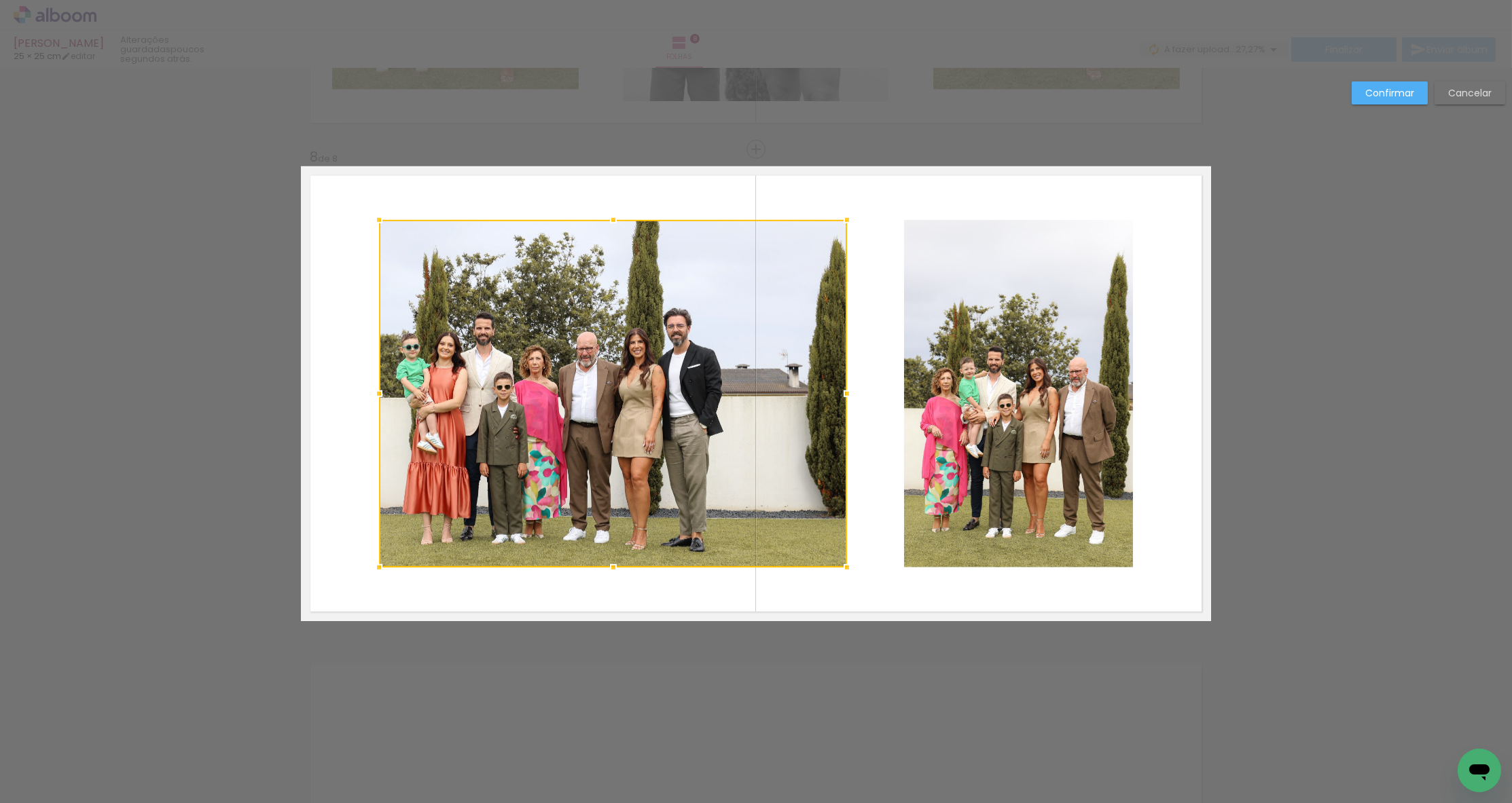
drag, startPoint x: 896, startPoint y: 395, endPoint x: 843, endPoint y: 400, distance: 53.2
click at [843, 400] on div at bounding box center [846, 393] width 27 height 27
drag, startPoint x: 946, startPoint y: 386, endPoint x: 913, endPoint y: 391, distance: 33.4
click at [946, 386] on album-spread "8 de 8" at bounding box center [756, 393] width 910 height 455
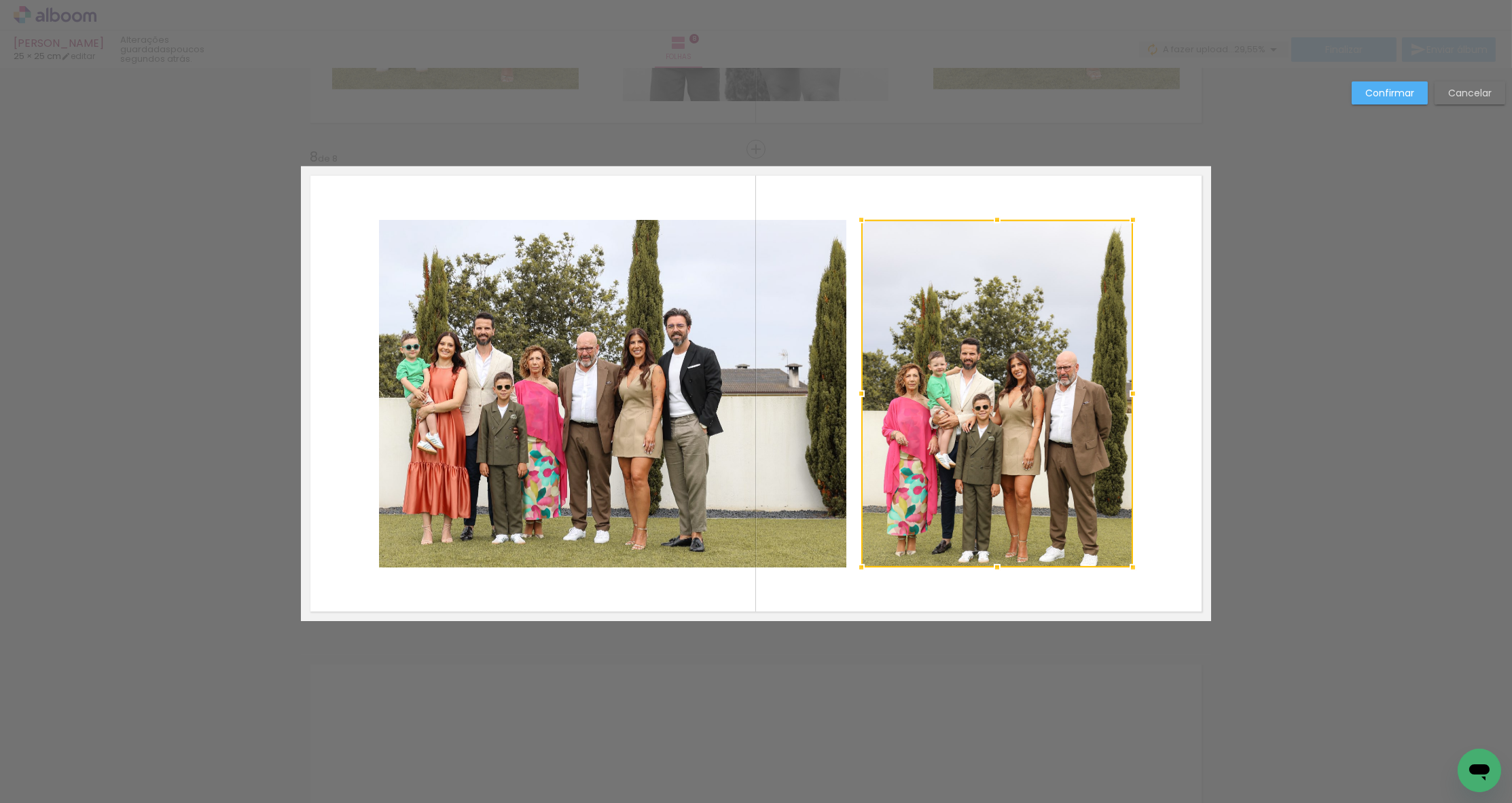
drag, startPoint x: 902, startPoint y: 393, endPoint x: 861, endPoint y: 396, distance: 41.1
click at [861, 396] on div at bounding box center [861, 393] width 27 height 27
click at [0, 0] on slot "Confirmar" at bounding box center [0, 0] width 0 height 0
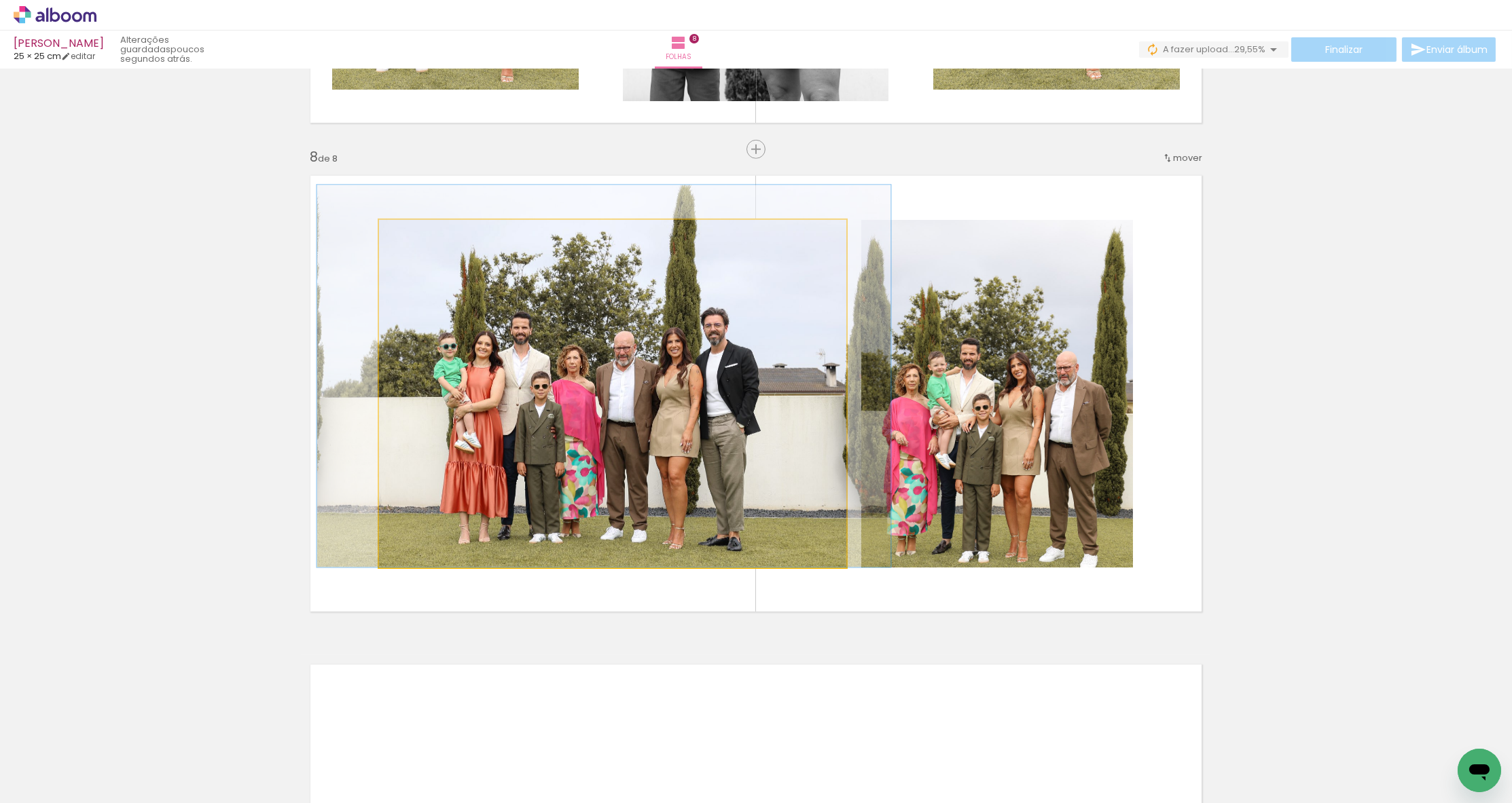
drag, startPoint x: 725, startPoint y: 397, endPoint x: 763, endPoint y: 383, distance: 40.5
click at [763, 383] on div at bounding box center [604, 375] width 574 height 382
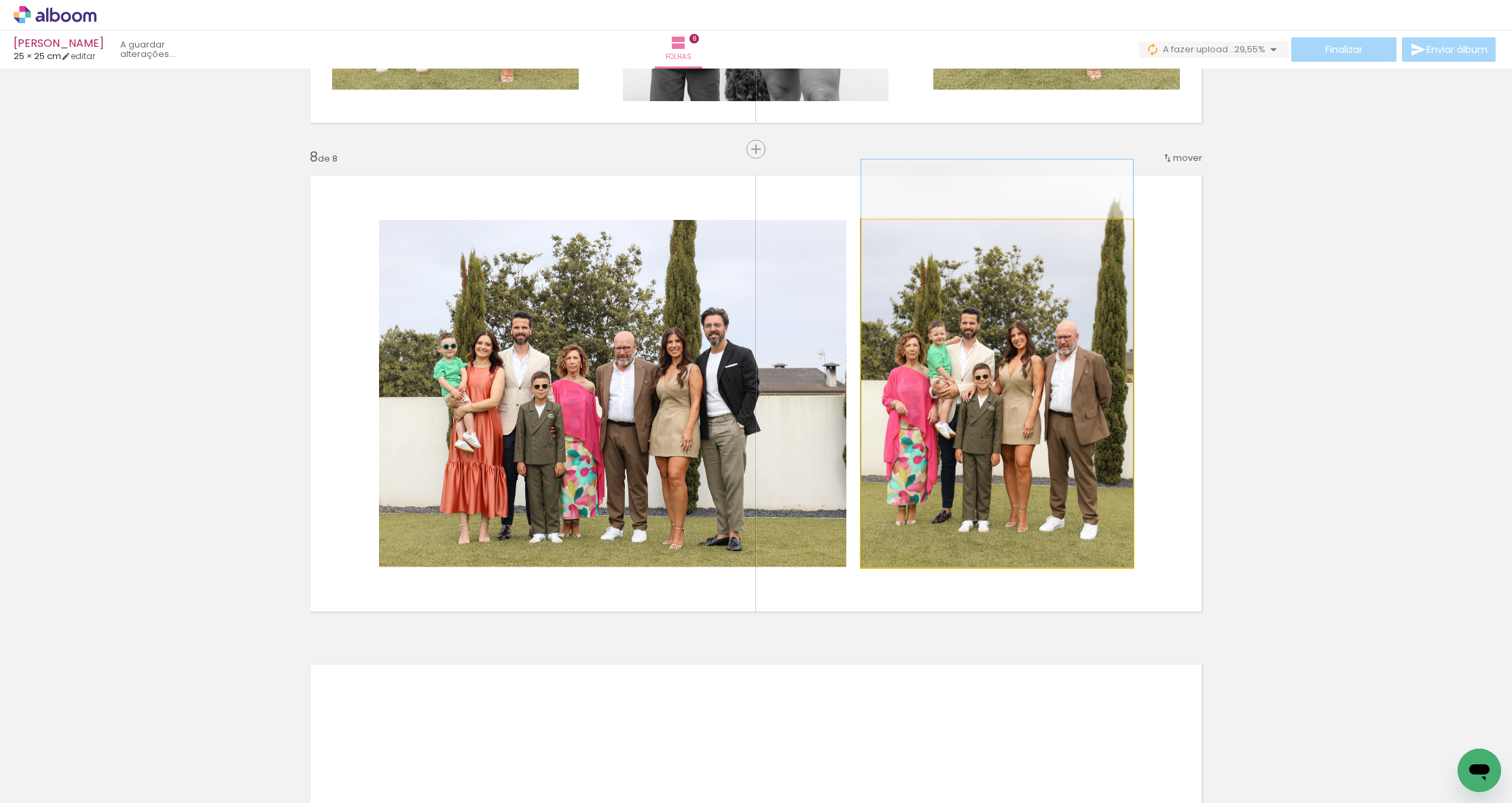
drag, startPoint x: 962, startPoint y: 421, endPoint x: 958, endPoint y: 387, distance: 34.2
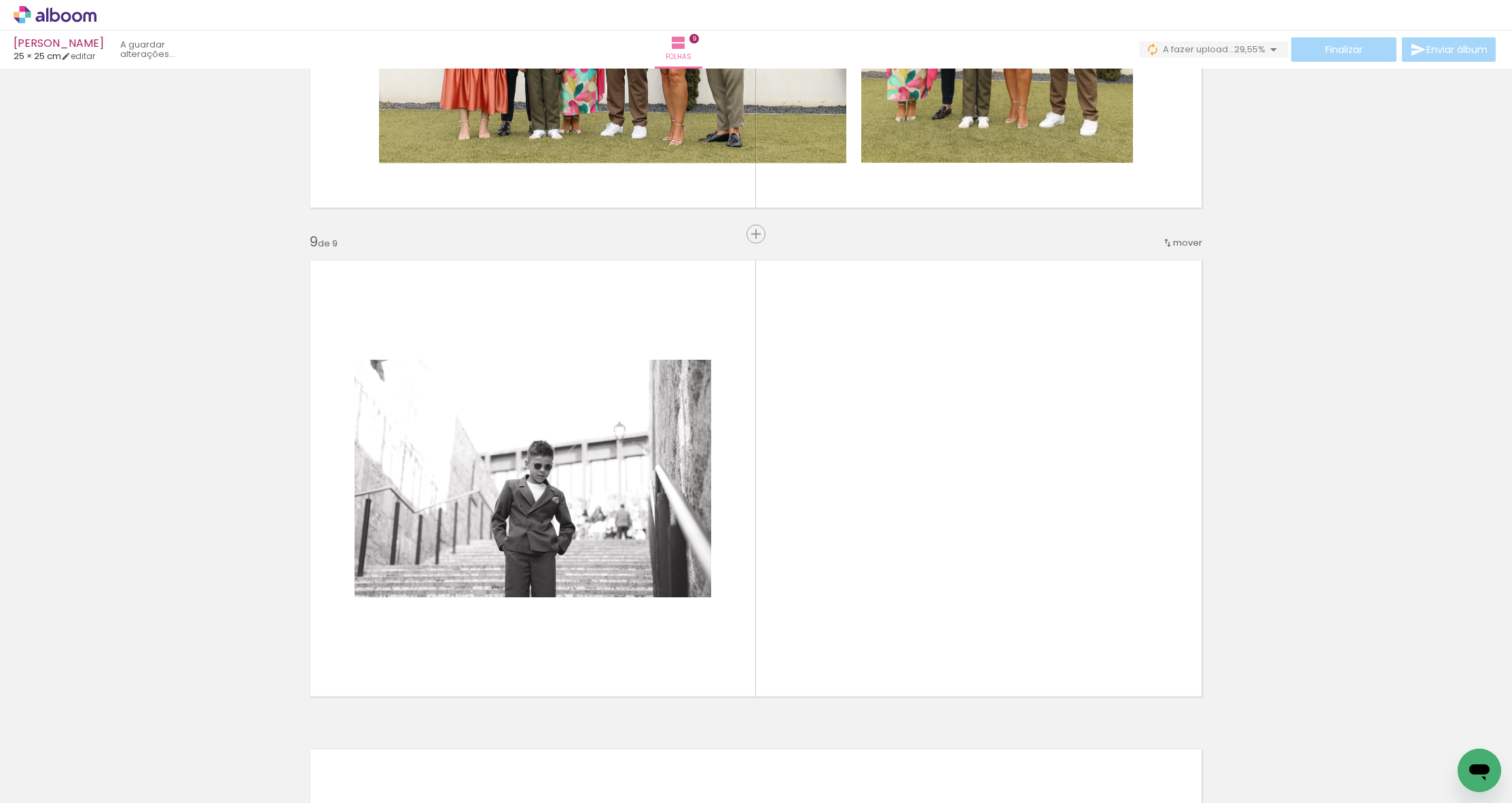
drag, startPoint x: 526, startPoint y: 767, endPoint x: 533, endPoint y: 670, distance: 97.3
click at [533, 670] on quentale-workspace at bounding box center [756, 402] width 1512 height 803
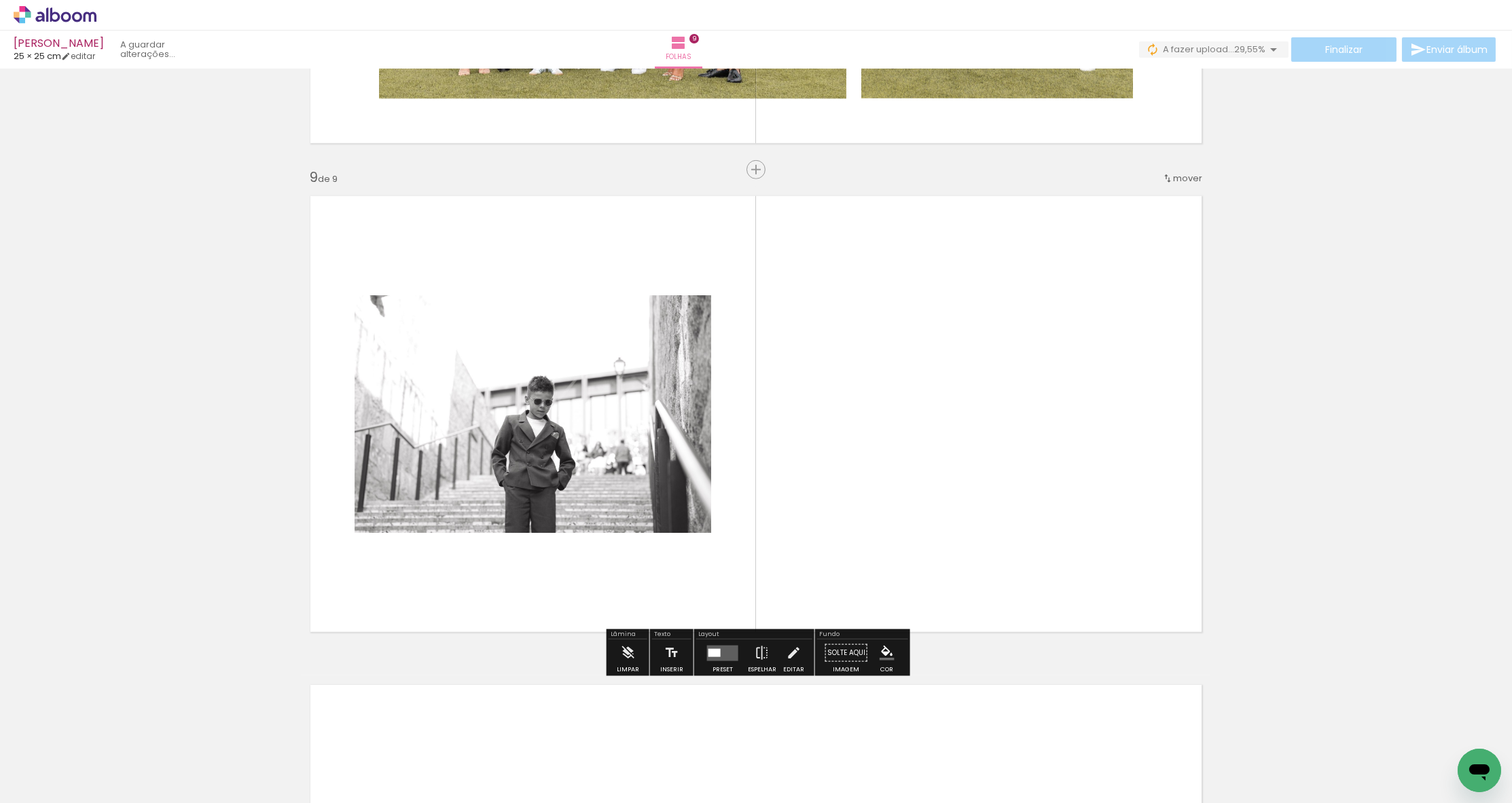
scroll to position [3852, 0]
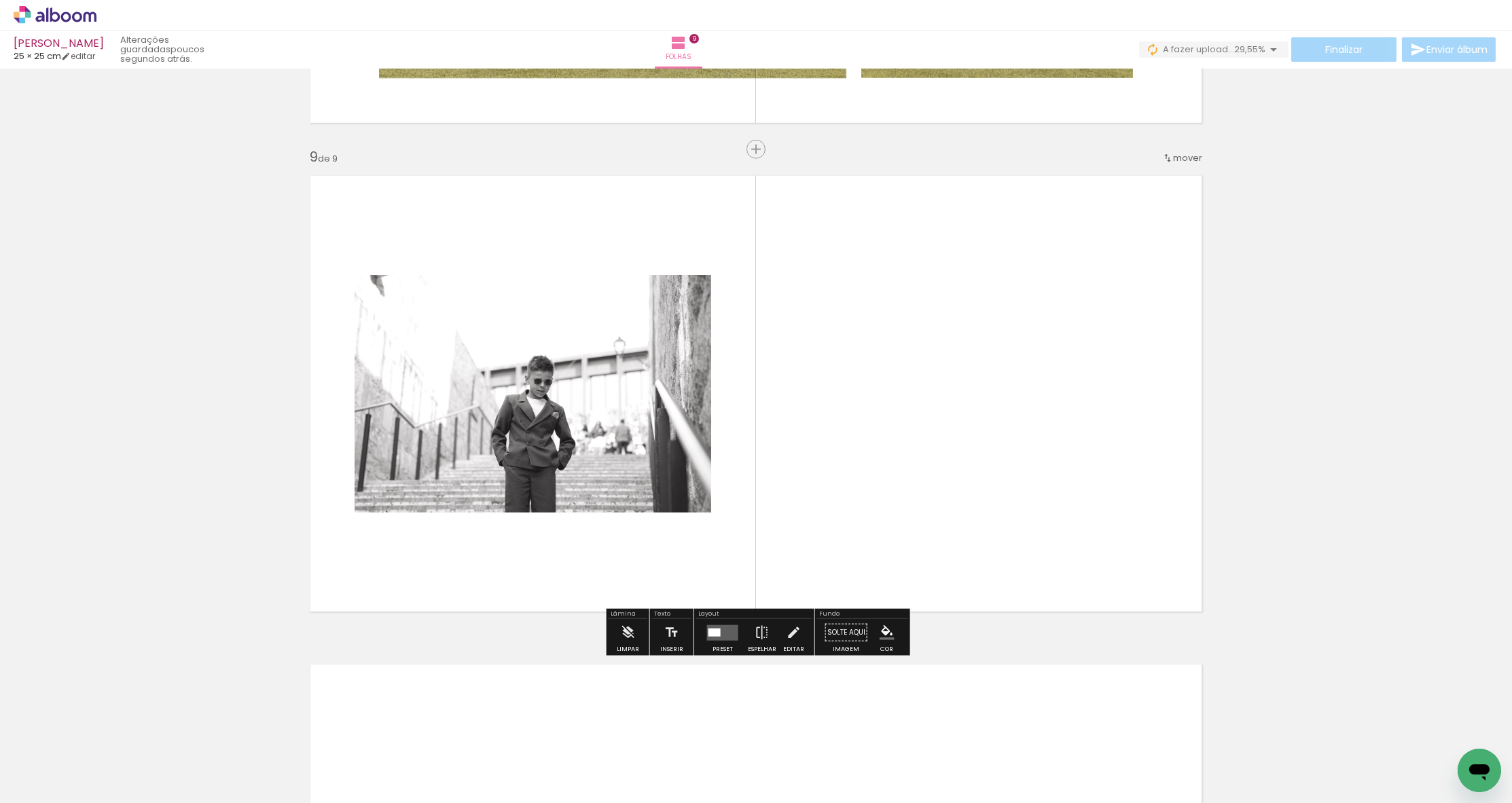
click at [726, 631] on quentale-layouter at bounding box center [723, 633] width 31 height 16
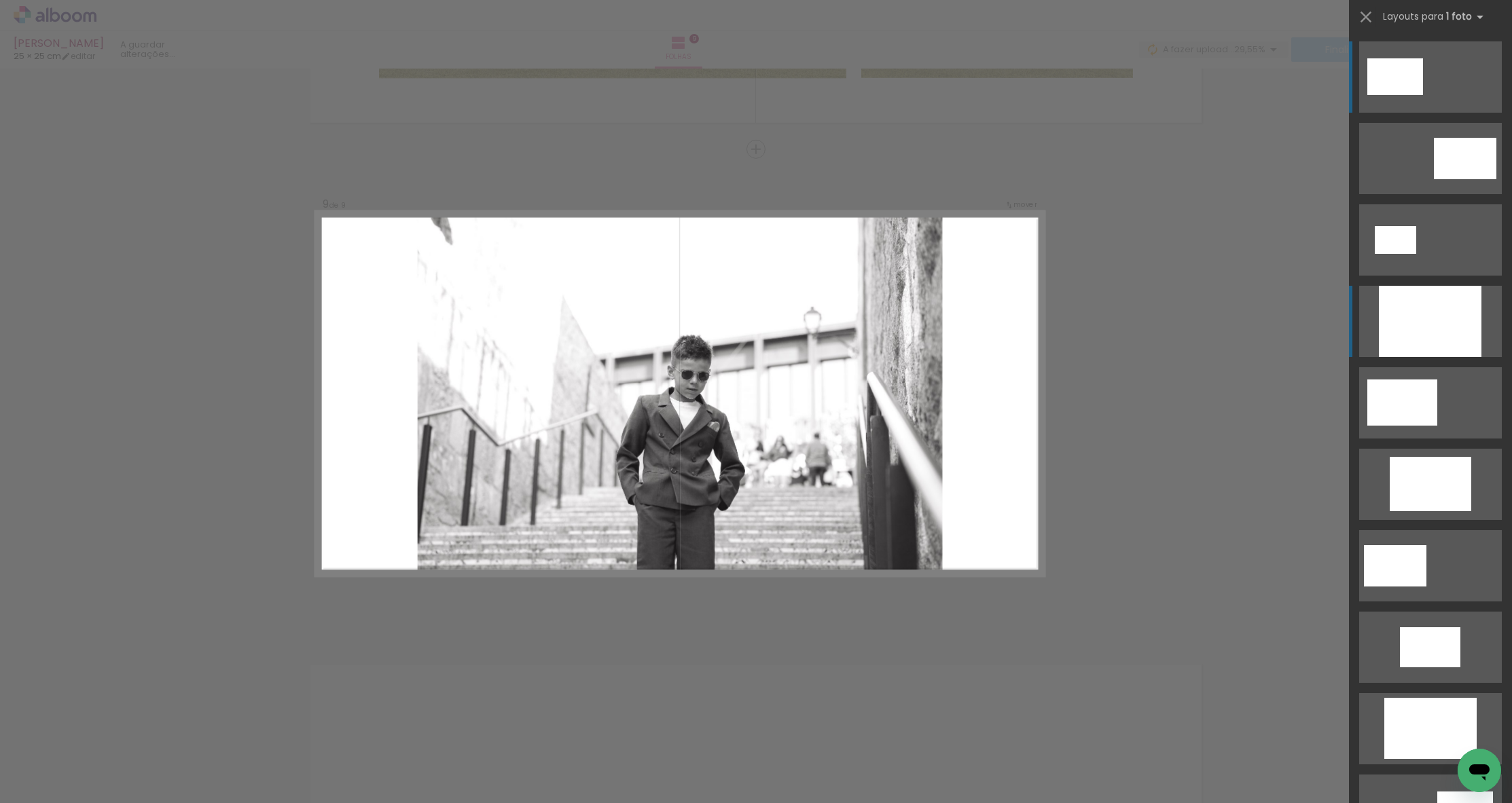
click at [1005, 321] on div at bounding box center [1430, 322] width 103 height 71
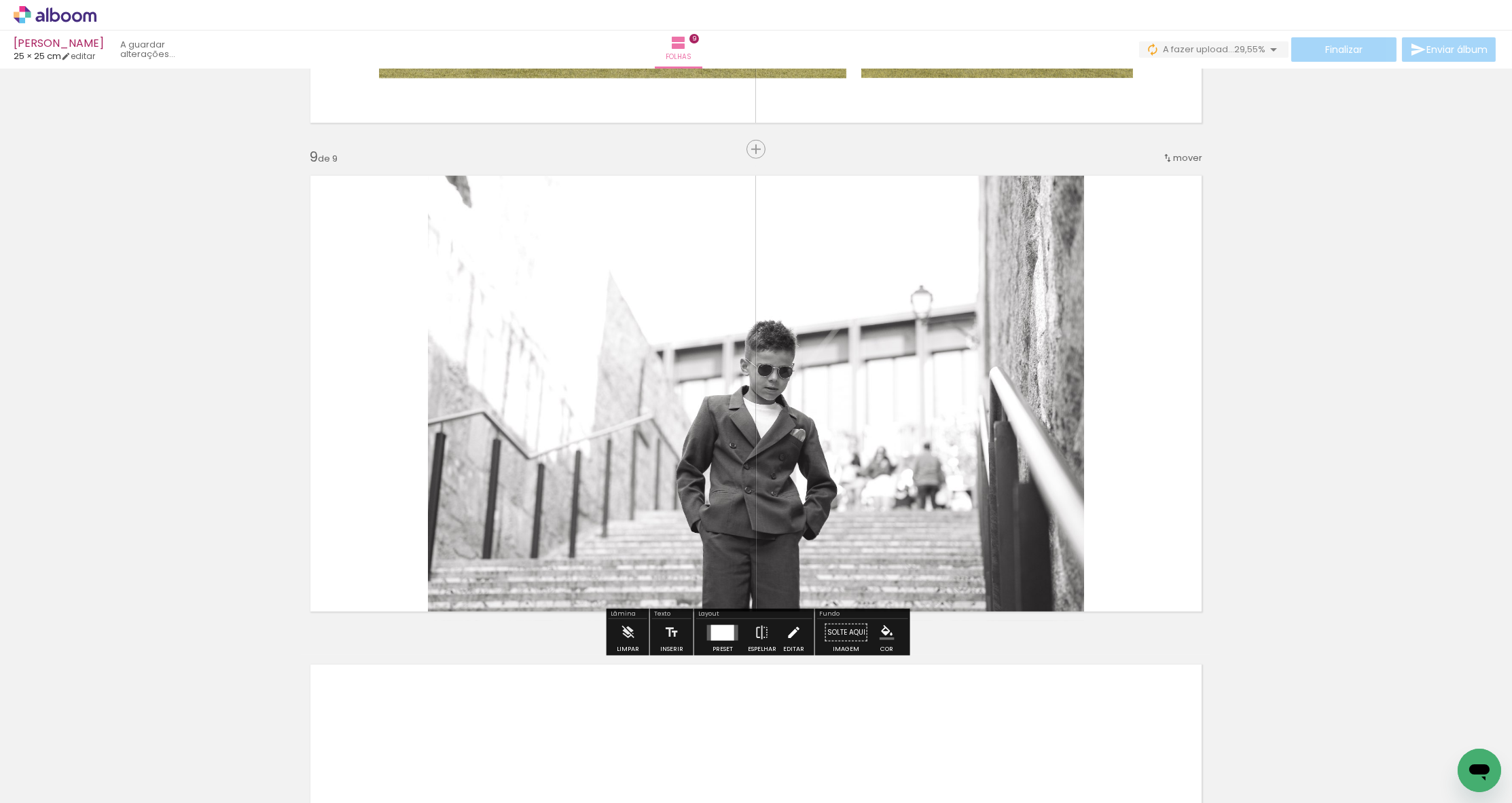
click at [789, 632] on iron-icon at bounding box center [793, 632] width 15 height 27
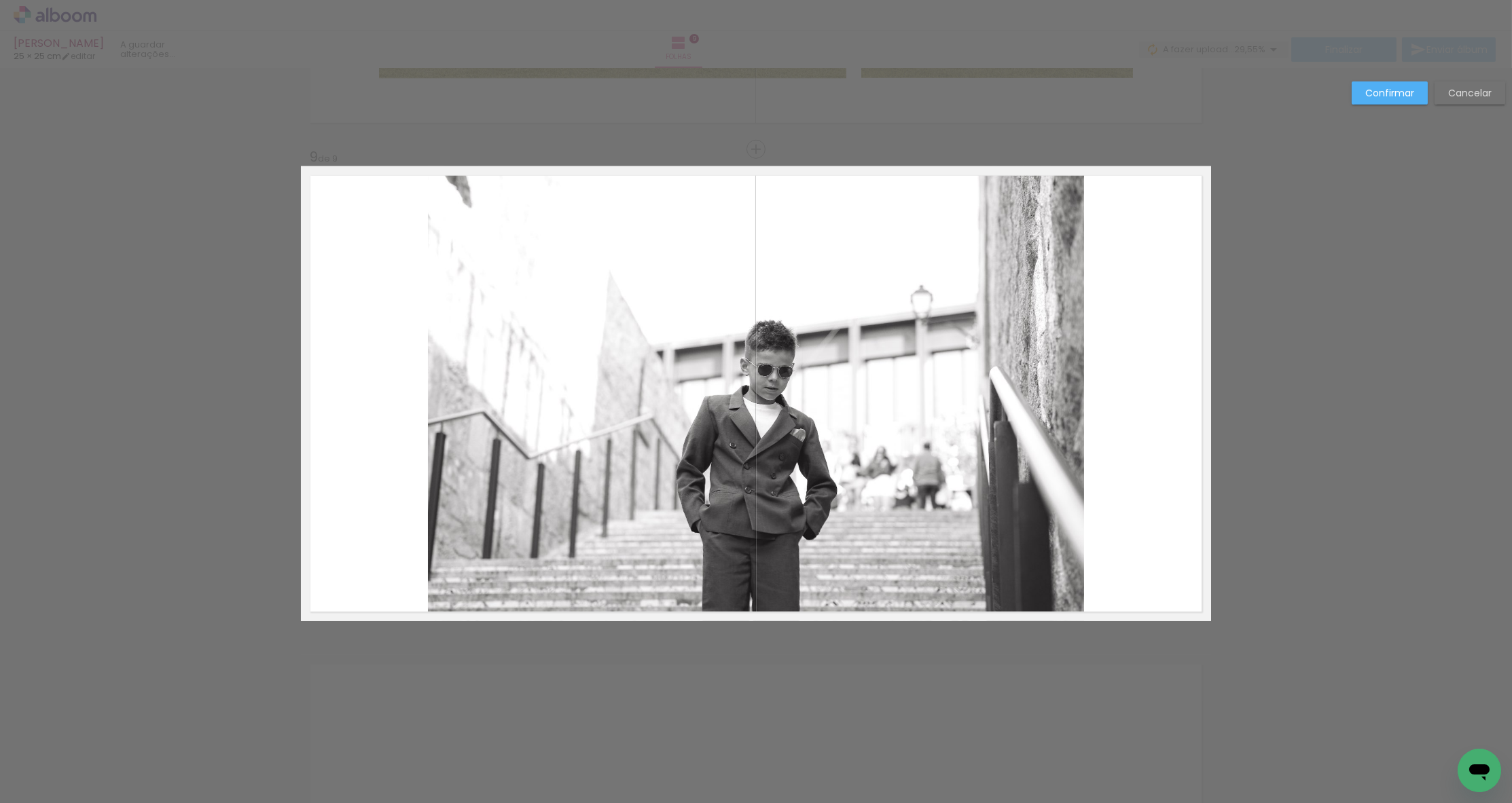
click at [848, 581] on quentale-photo at bounding box center [756, 393] width 656 height 455
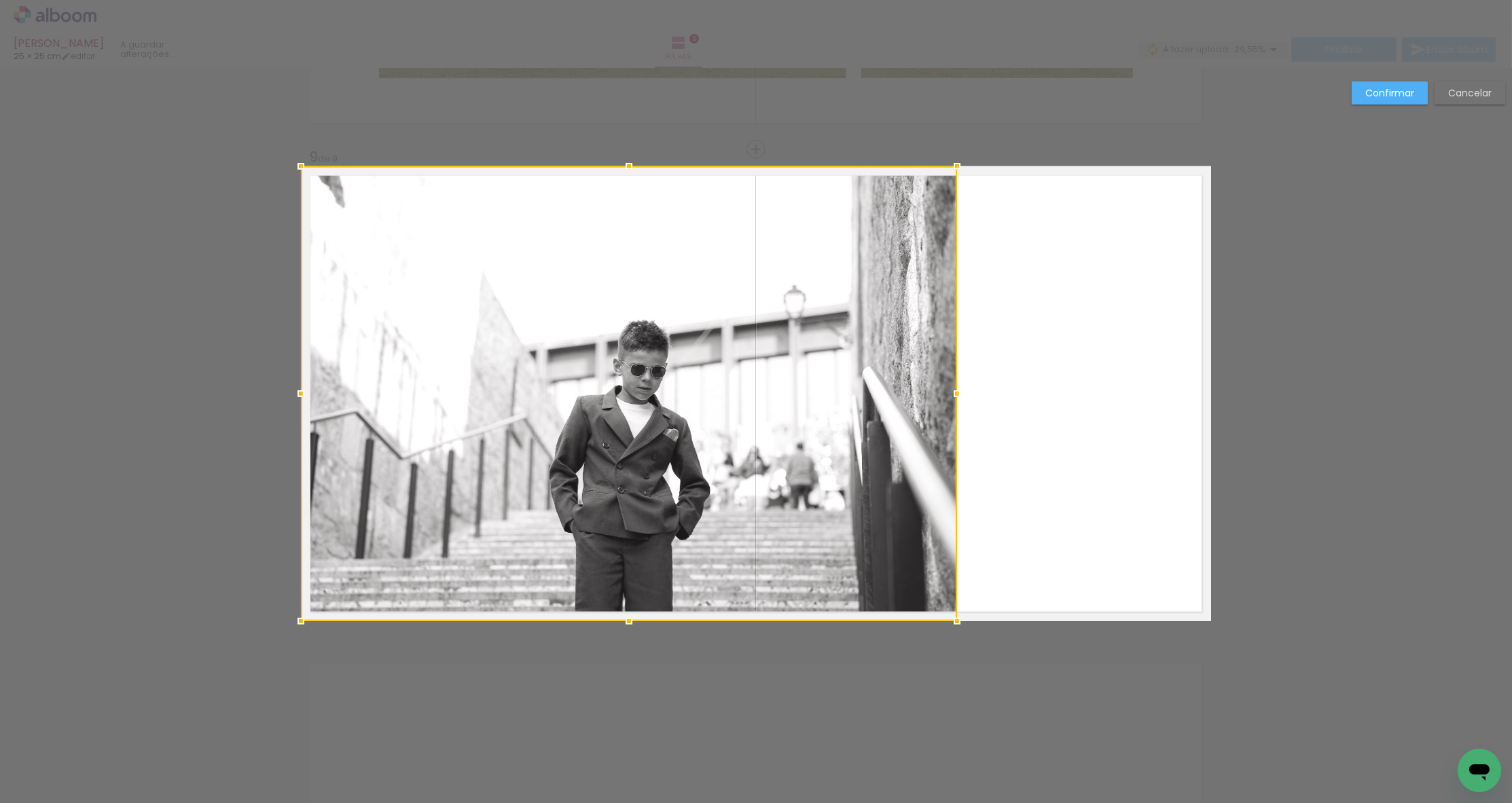
drag, startPoint x: 813, startPoint y: 566, endPoint x: 722, endPoint y: 570, distance: 91.1
click at [722, 570] on div at bounding box center [629, 393] width 656 height 455
click at [0, 0] on slot "Confirmar" at bounding box center [0, 0] width 0 height 0
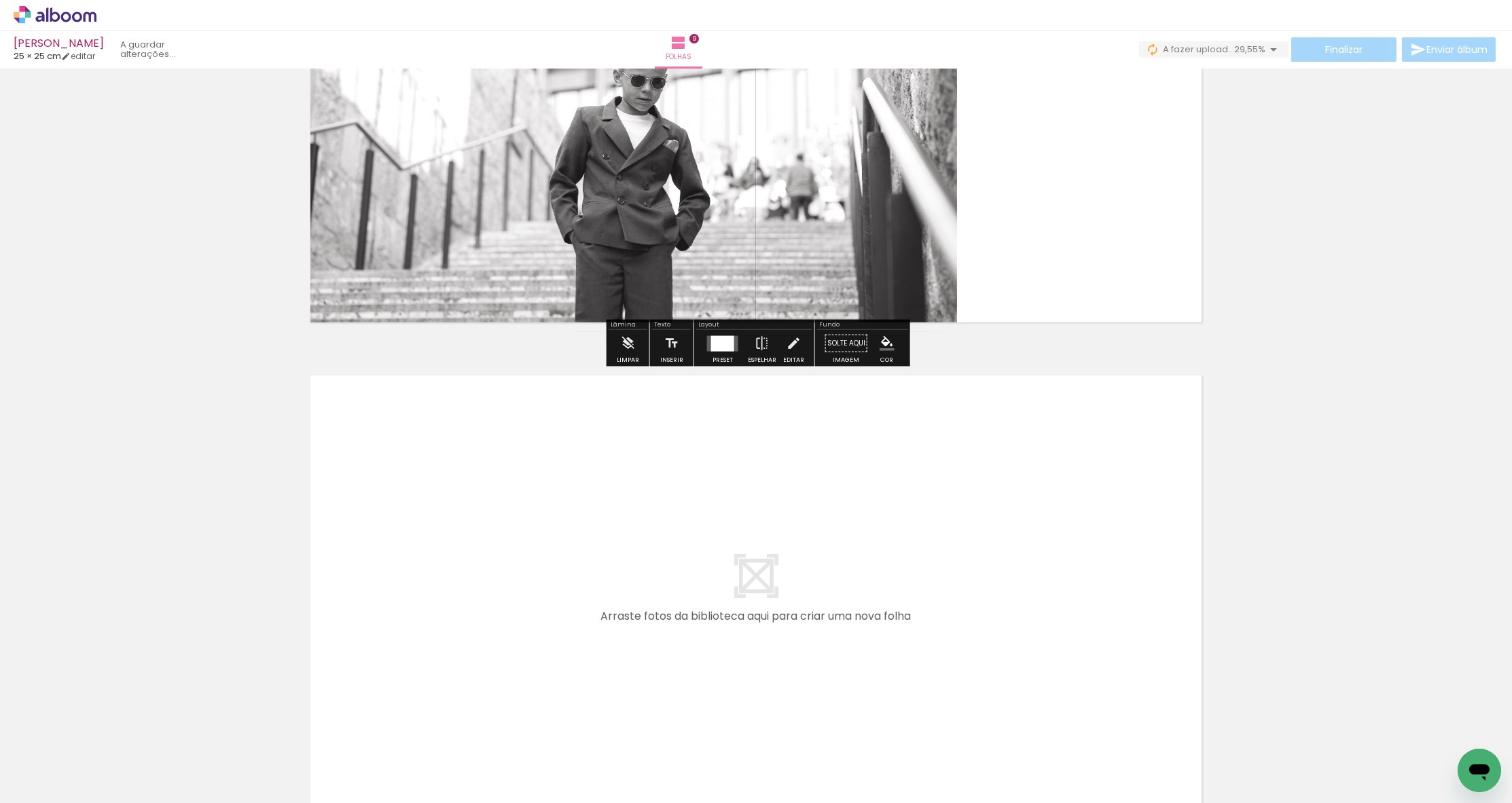
scroll to position [4209, 0]
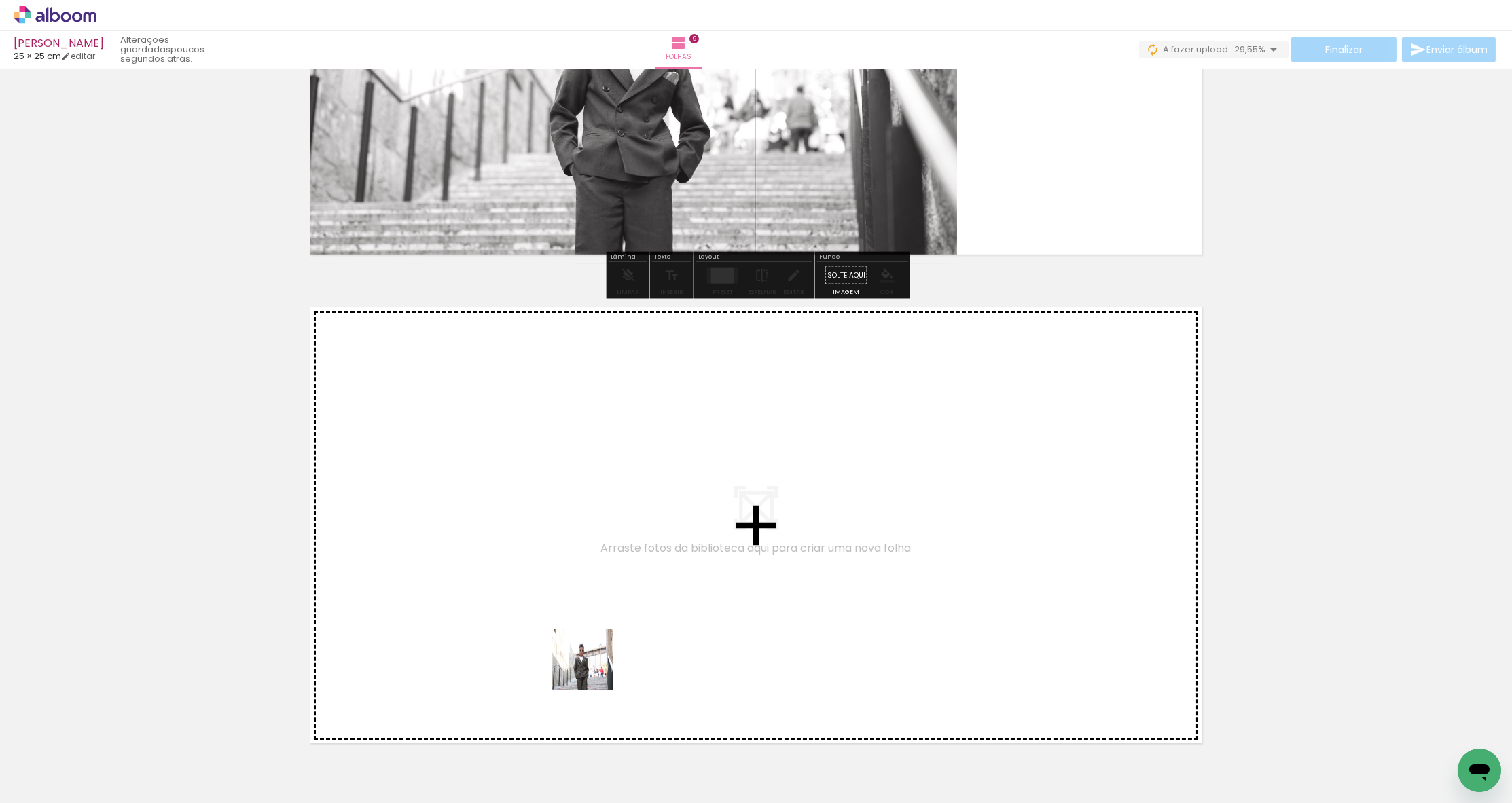
click at [579, 629] on quentale-workspace at bounding box center [756, 402] width 1512 height 803
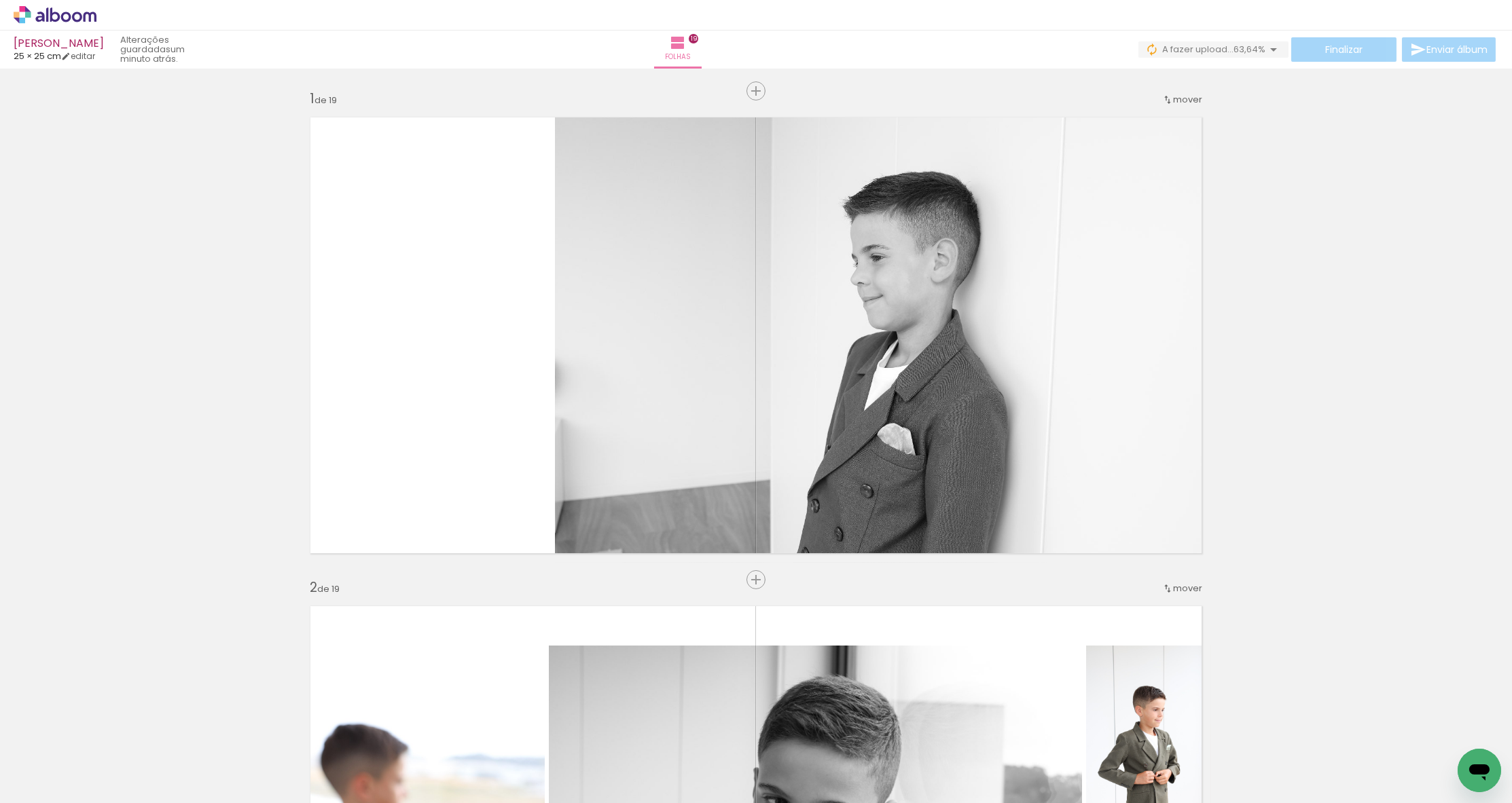
scroll to position [0, 1309]
